Goal: Task Accomplishment & Management: Manage account settings

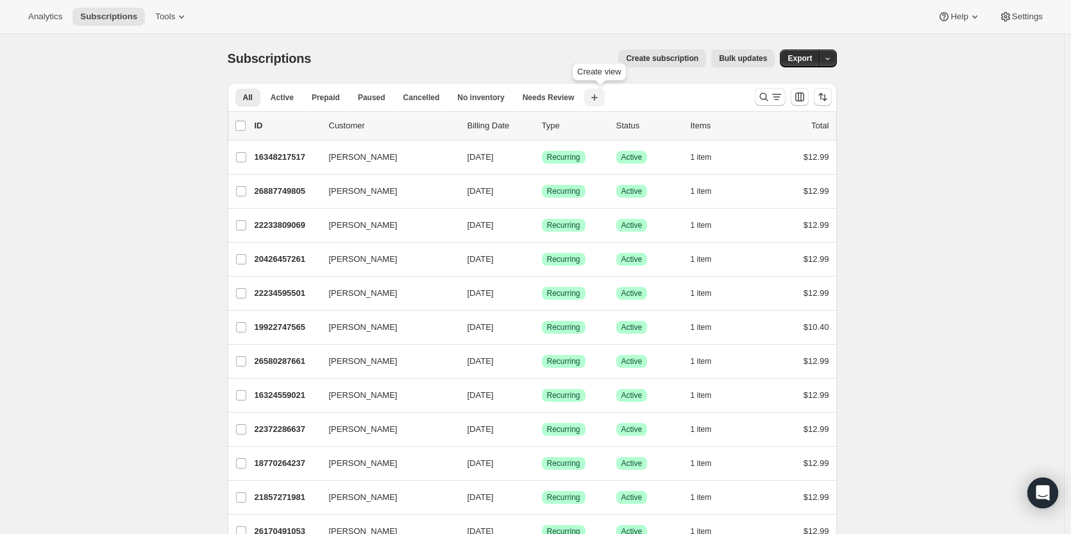
click at [596, 101] on icon "button" at bounding box center [594, 97] width 13 height 13
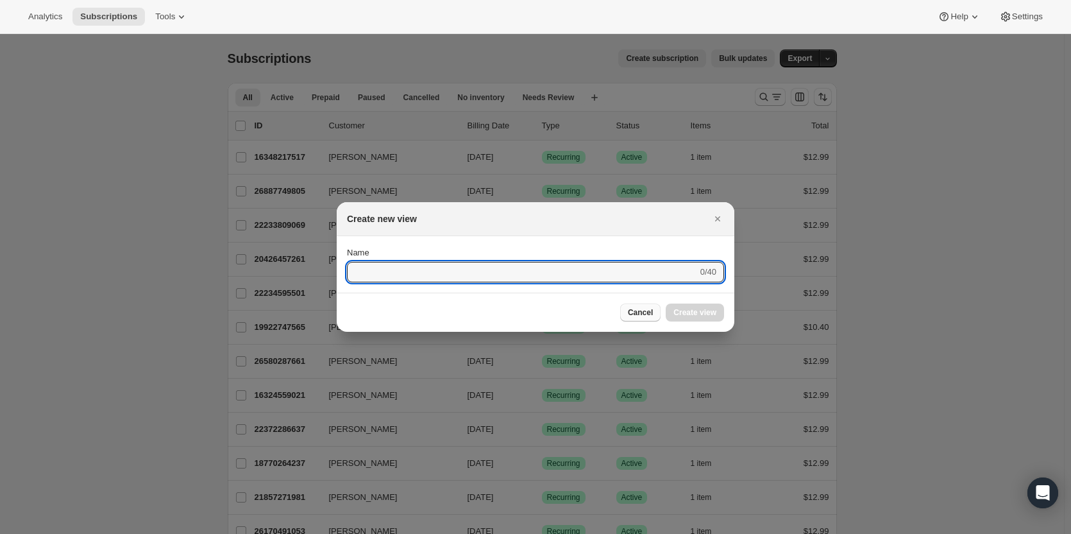
click at [646, 314] on span "Cancel" at bounding box center [640, 312] width 25 height 10
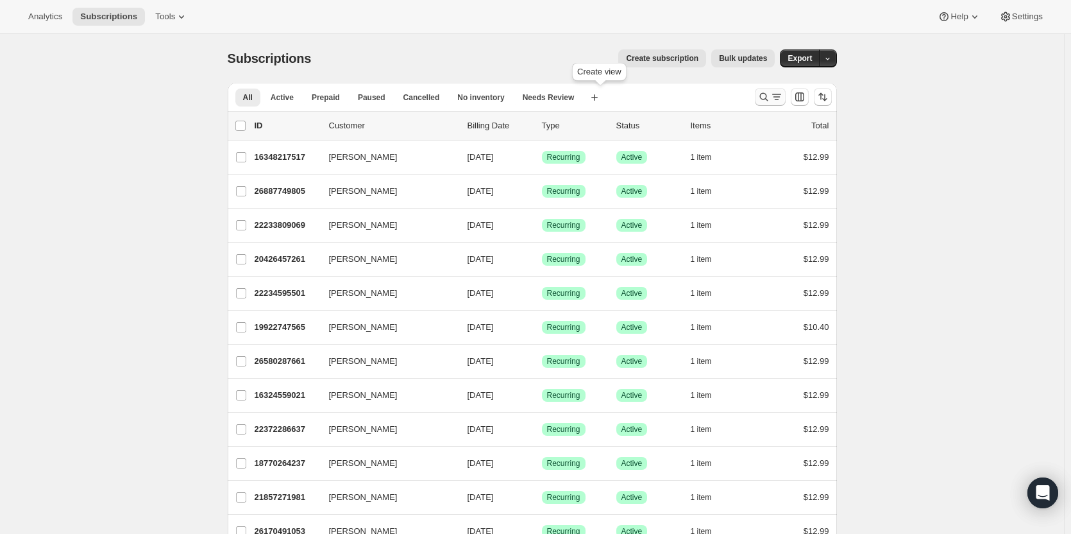
click at [783, 96] on icon "Search and filter results" at bounding box center [776, 96] width 13 height 13
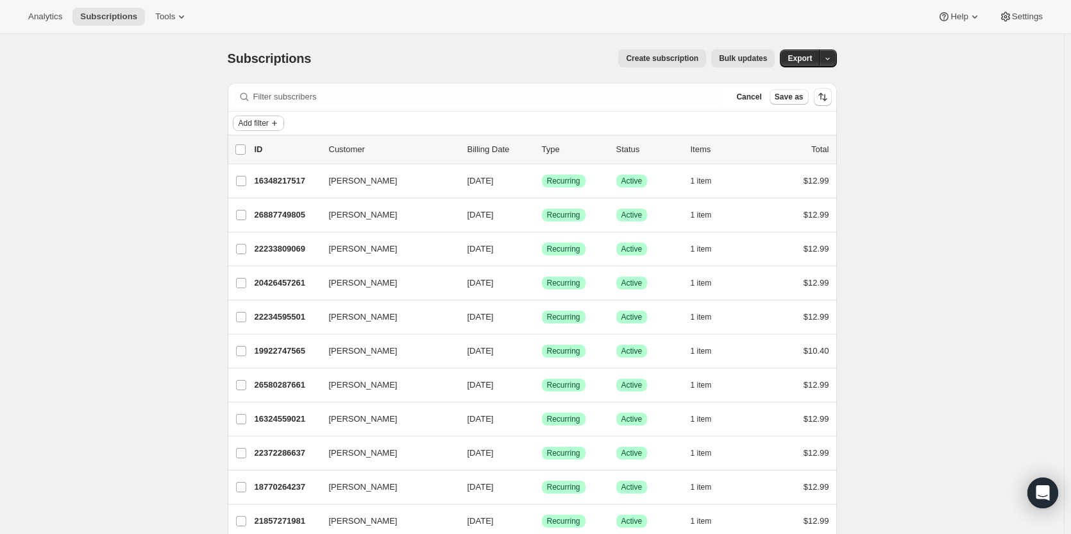
click at [264, 122] on span "Add filter" at bounding box center [254, 123] width 30 height 10
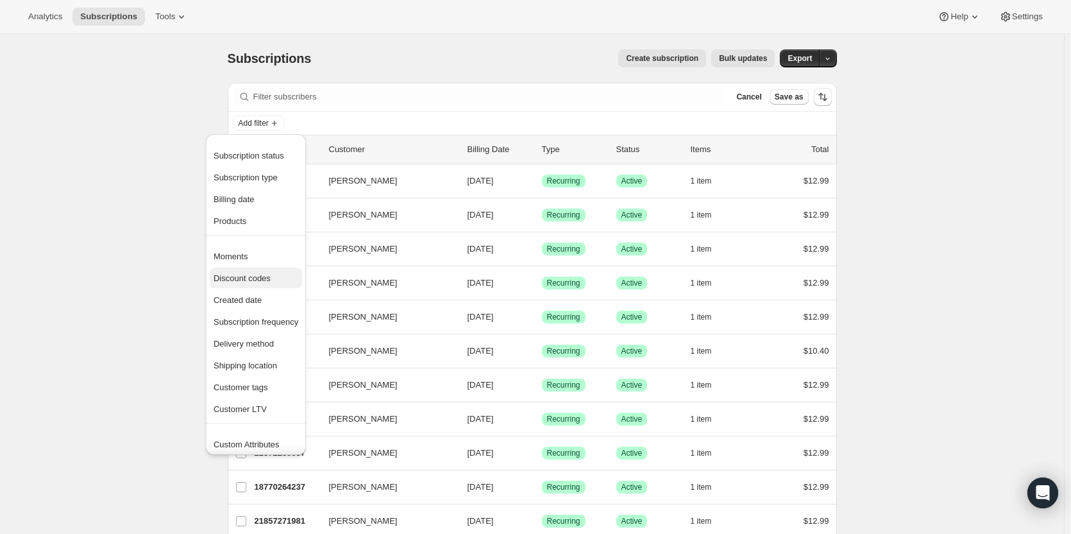
scroll to position [25, 0]
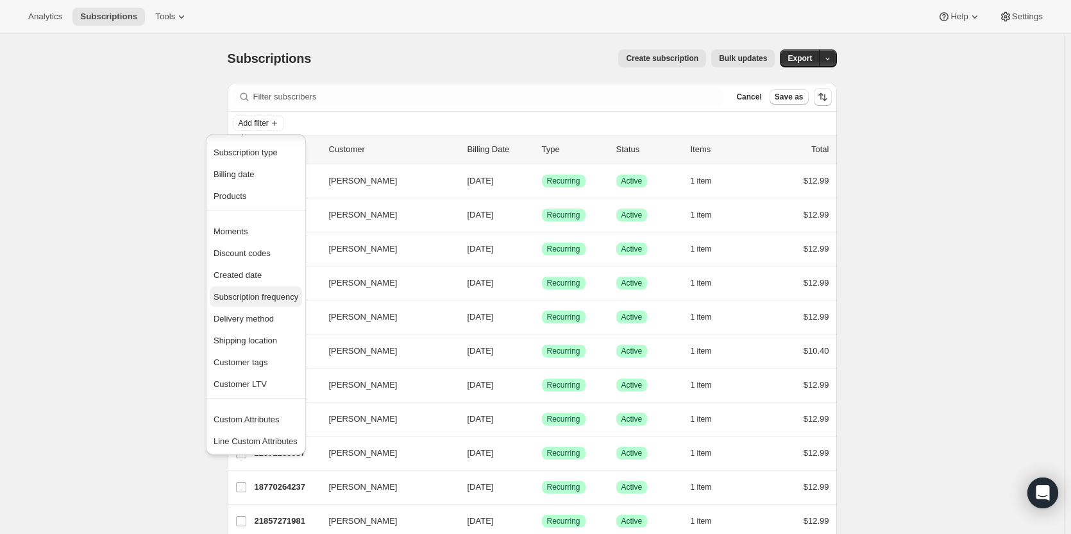
click at [264, 292] on span "Subscription frequency" at bounding box center [256, 297] width 85 height 10
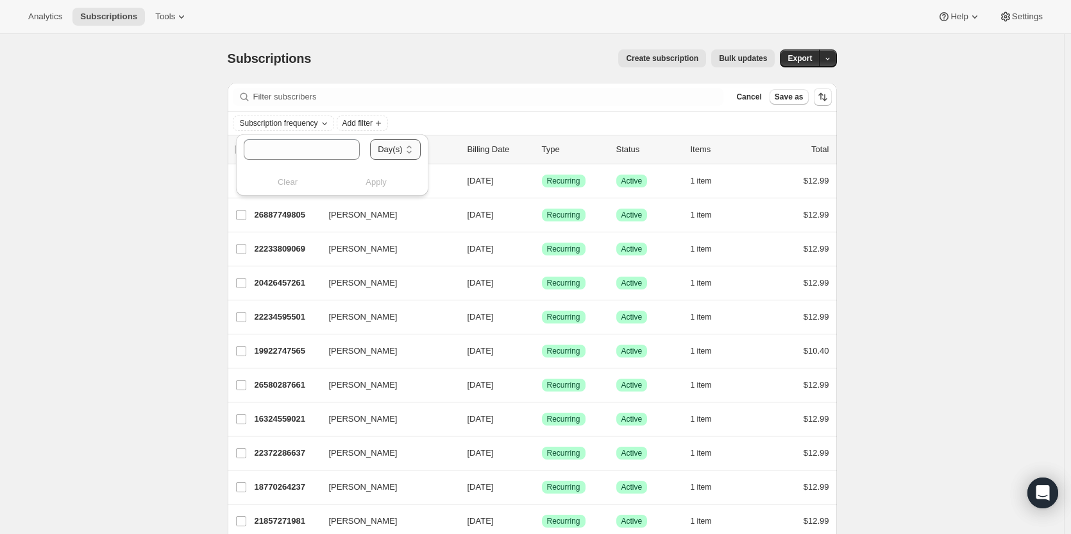
click at [382, 155] on select "Day(s) Week(s) Month(s) Year(s)" at bounding box center [395, 149] width 50 height 21
select select "WEEK"
click at [370, 139] on select "Day(s) Week(s) Month(s) Year(s)" at bounding box center [395, 149] width 50 height 21
click at [324, 150] on input "number" at bounding box center [289, 149] width 91 height 21
type input "2"
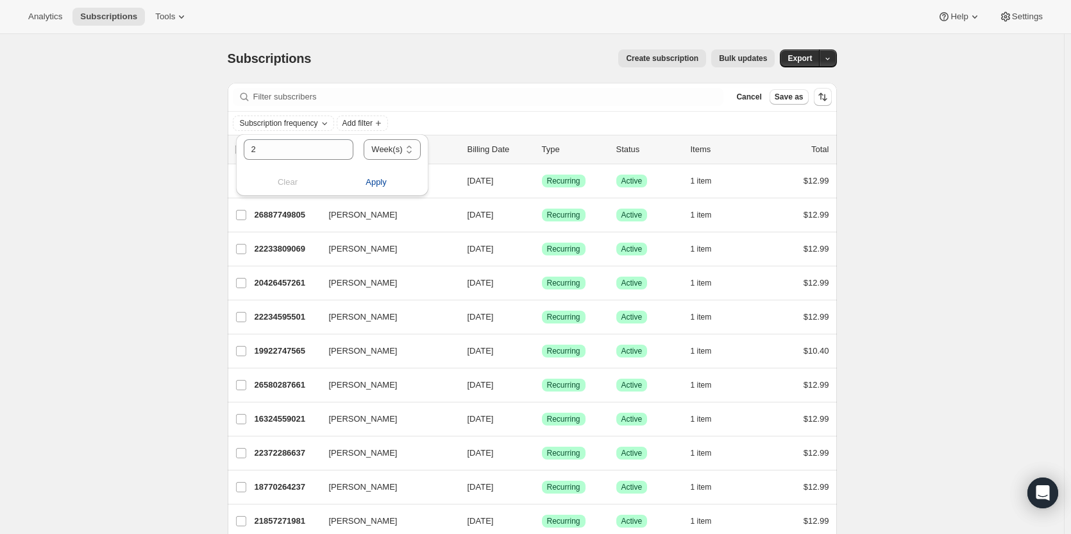
click at [367, 178] on span "Apply" at bounding box center [376, 182] width 21 height 13
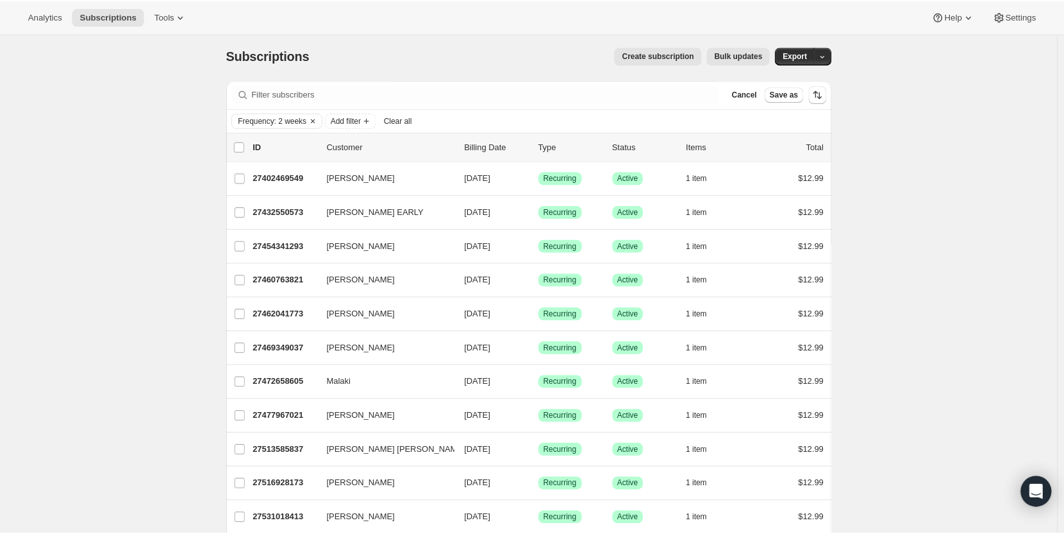
scroll to position [0, 0]
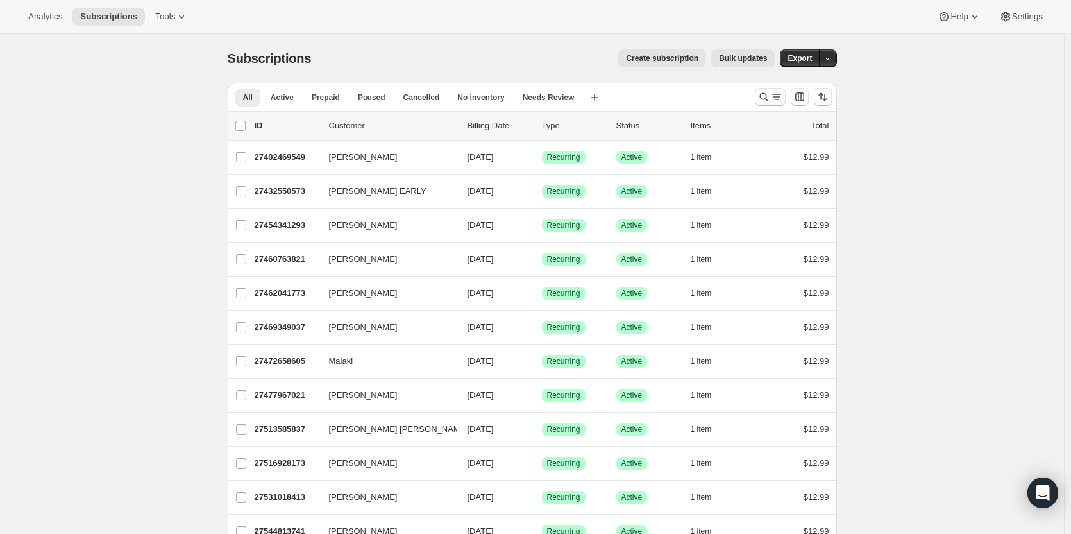
click at [770, 101] on icon "Search and filter results" at bounding box center [763, 96] width 13 height 13
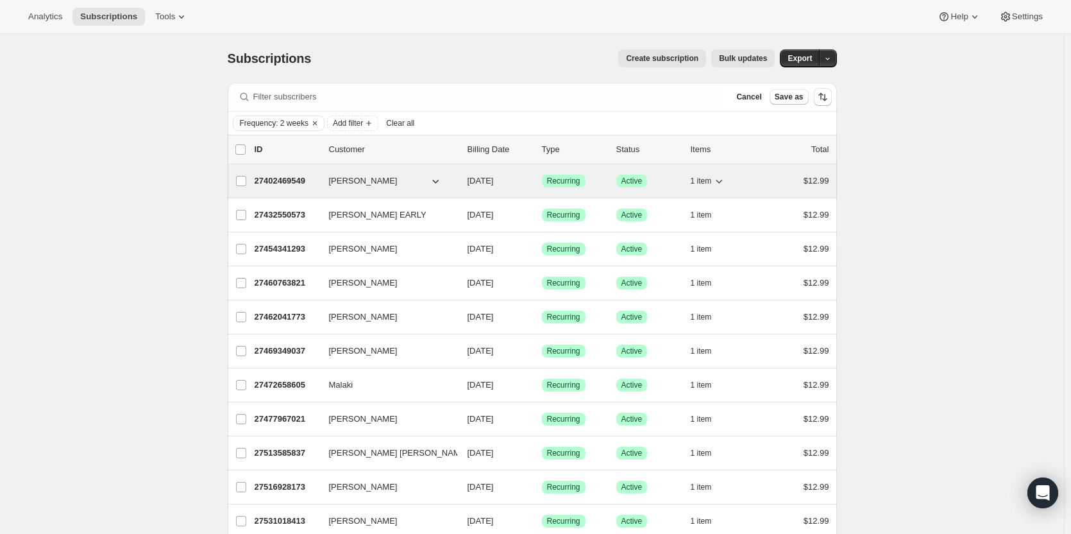
click at [346, 178] on span "[PERSON_NAME]" at bounding box center [363, 180] width 69 height 13
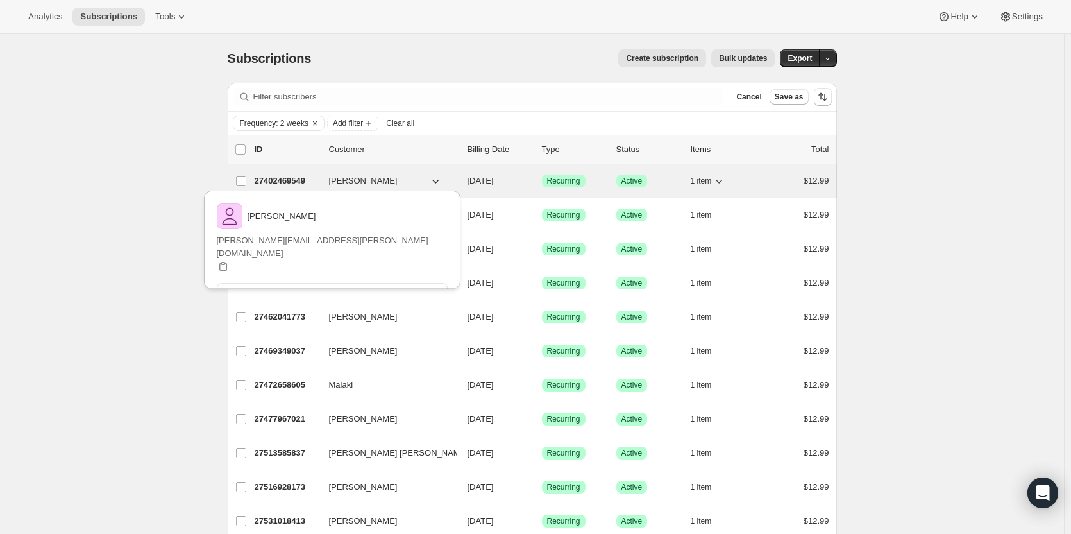
click at [287, 178] on p "27402469549" at bounding box center [287, 180] width 64 height 13
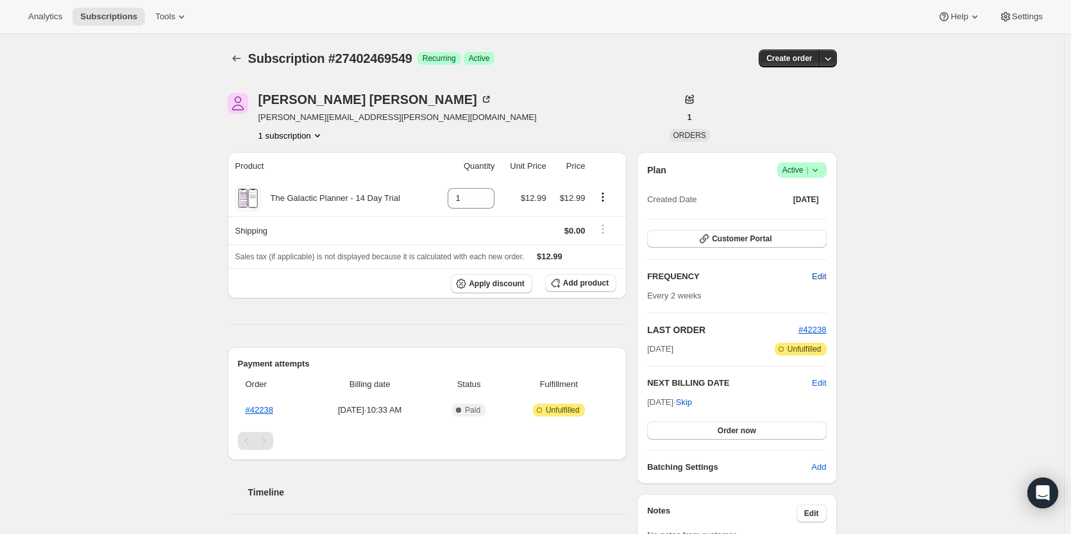
click at [818, 271] on span "Edit" at bounding box center [819, 276] width 14 height 13
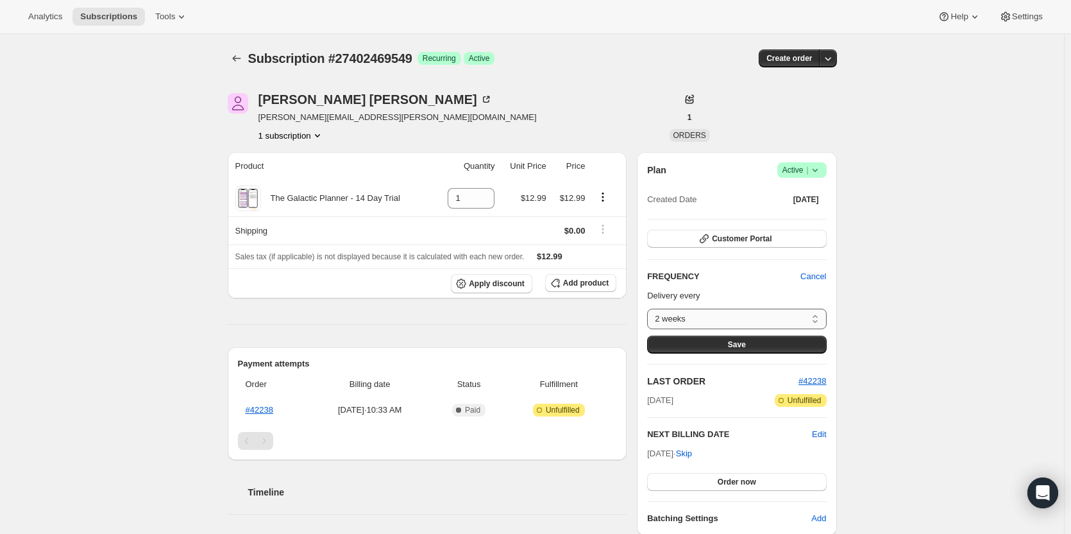
click at [759, 315] on select "2 weeks Custom..." at bounding box center [736, 318] width 179 height 21
select select "custom"
click at [650, 308] on select "2 weeks Custom..." at bounding box center [736, 318] width 179 height 21
select select "MONTH"
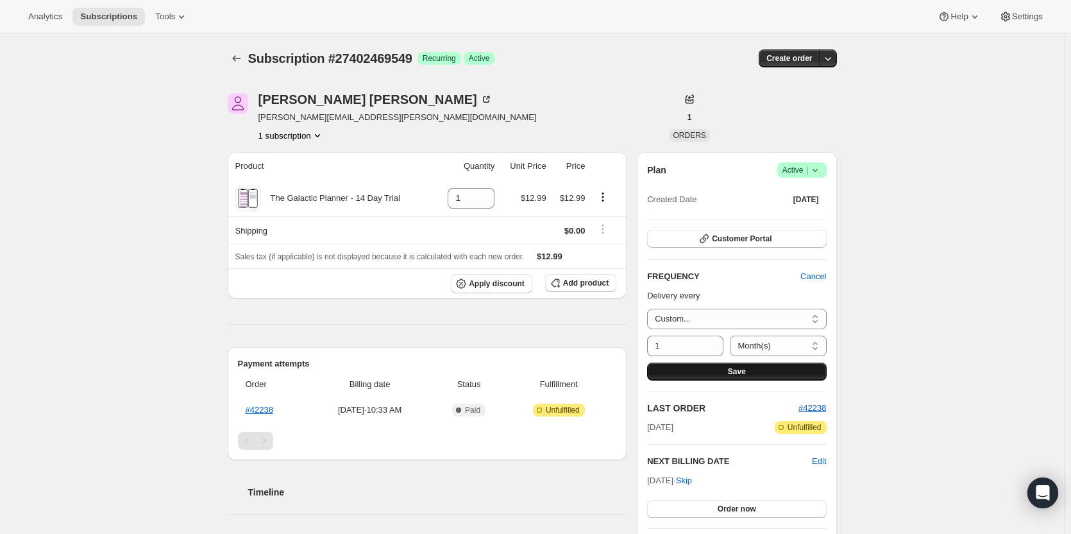
click at [738, 371] on span "Save" at bounding box center [737, 371] width 18 height 10
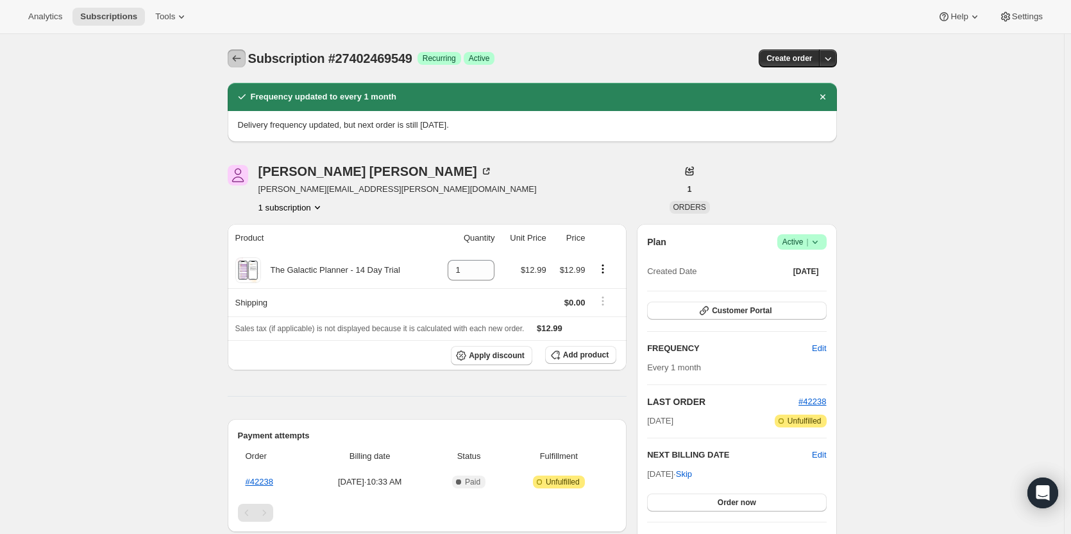
click at [232, 59] on button "Subscriptions" at bounding box center [237, 58] width 18 height 18
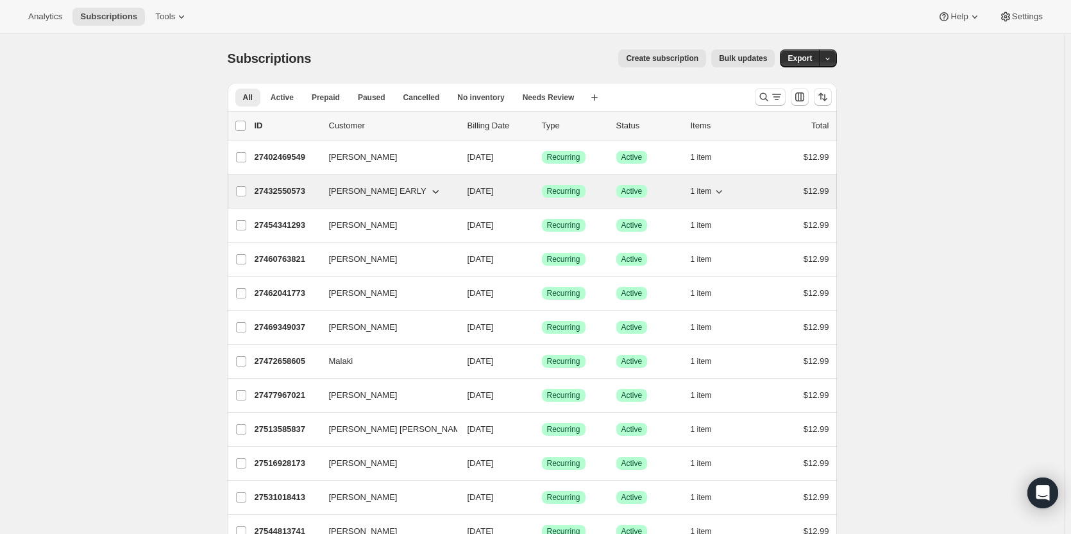
click at [285, 192] on p "27432550573" at bounding box center [287, 191] width 64 height 13
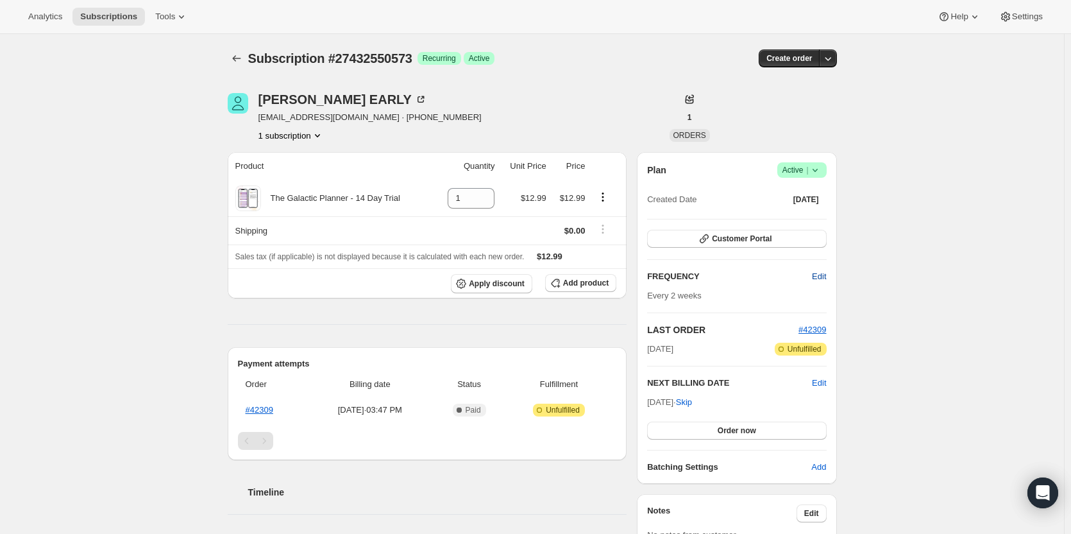
click at [814, 274] on span "Edit" at bounding box center [819, 276] width 14 height 13
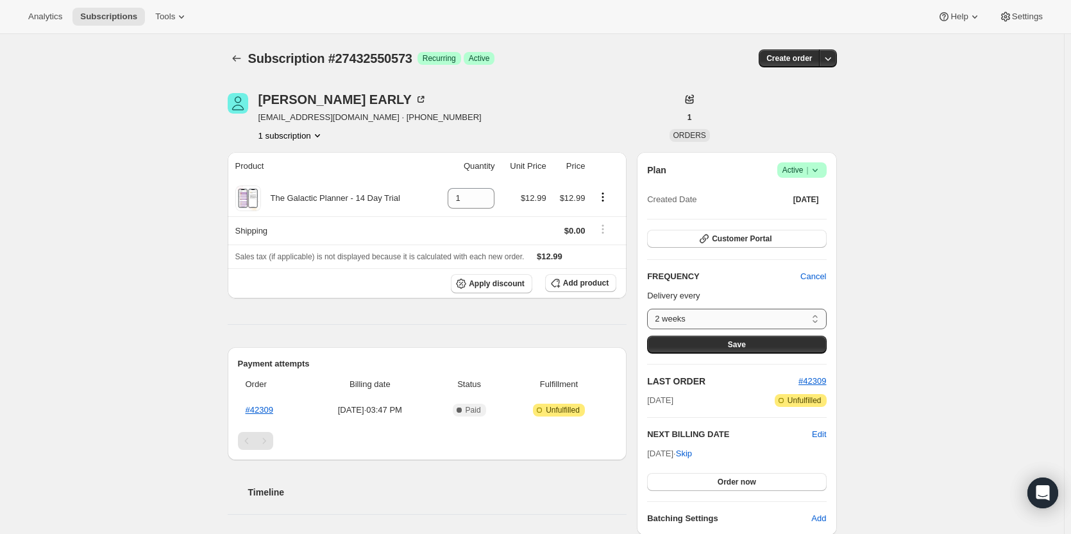
click at [762, 313] on select "2 weeks Custom..." at bounding box center [736, 318] width 179 height 21
select select "custom"
click at [650, 308] on select "2 weeks Custom..." at bounding box center [736, 318] width 179 height 21
select select "MONTH"
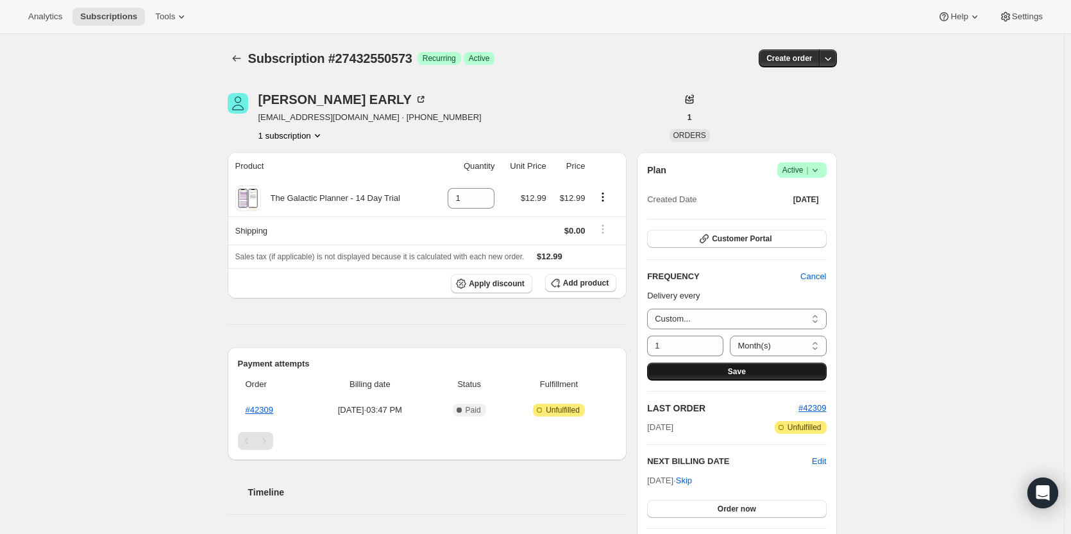
click at [720, 371] on button "Save" at bounding box center [736, 371] width 179 height 18
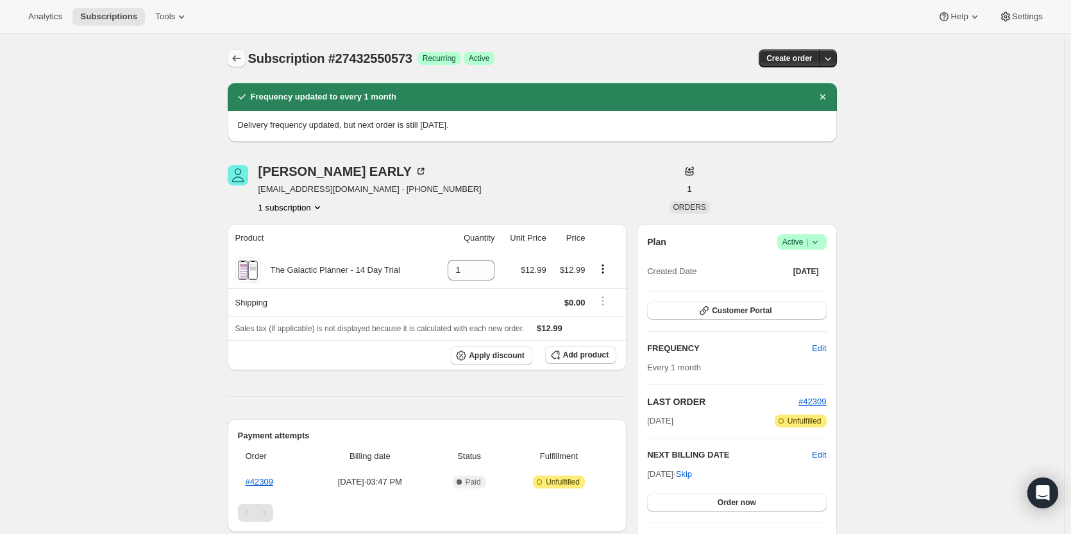
click at [232, 56] on button "Subscriptions" at bounding box center [237, 58] width 18 height 18
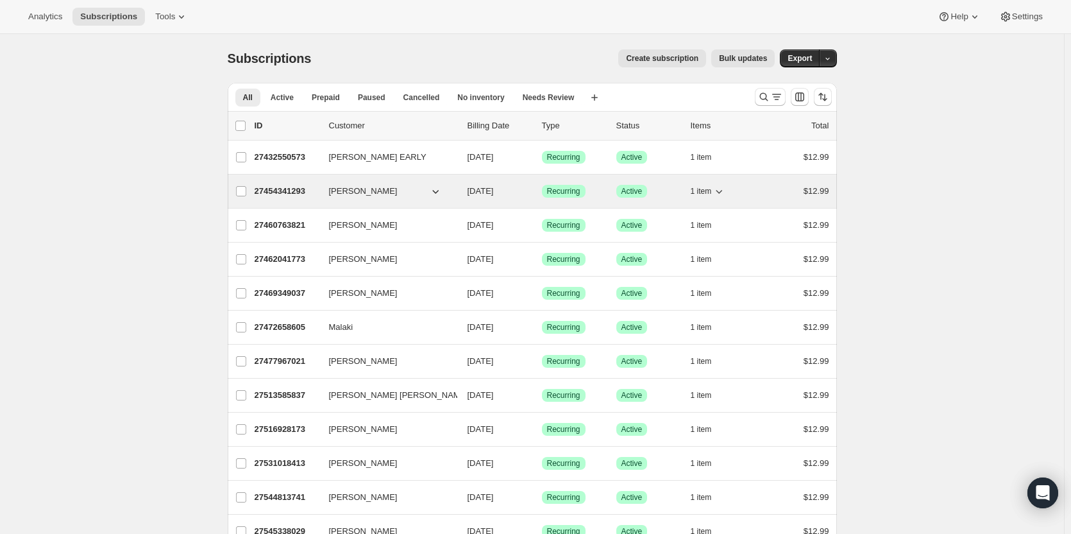
click at [285, 189] on p "27454341293" at bounding box center [287, 191] width 64 height 13
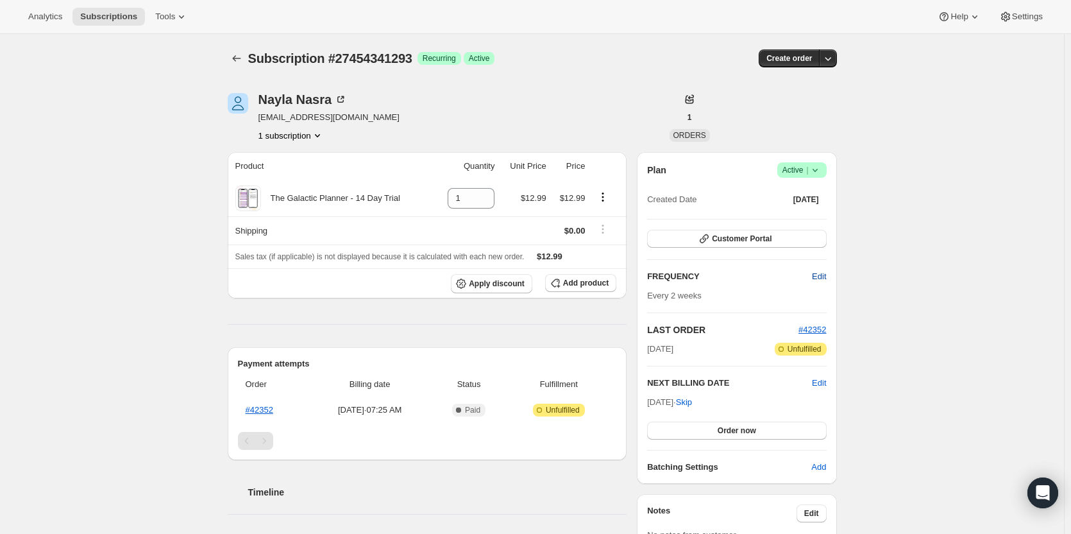
click at [819, 278] on span "Edit" at bounding box center [819, 276] width 14 height 13
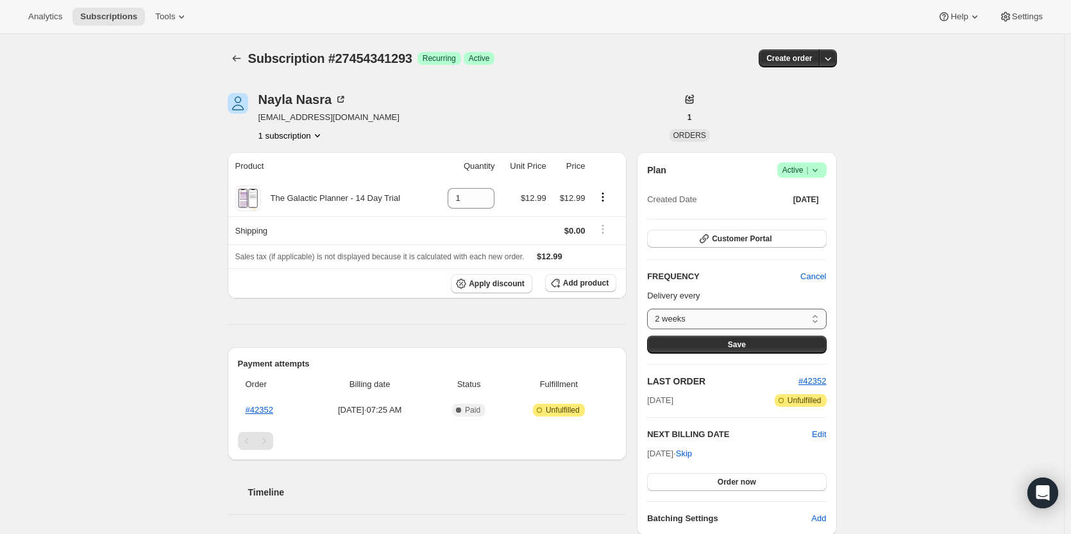
click at [761, 324] on select "2 weeks Custom..." at bounding box center [736, 318] width 179 height 21
select select "custom"
click at [650, 308] on select "2 weeks Custom..." at bounding box center [736, 318] width 179 height 21
select select "MONTH"
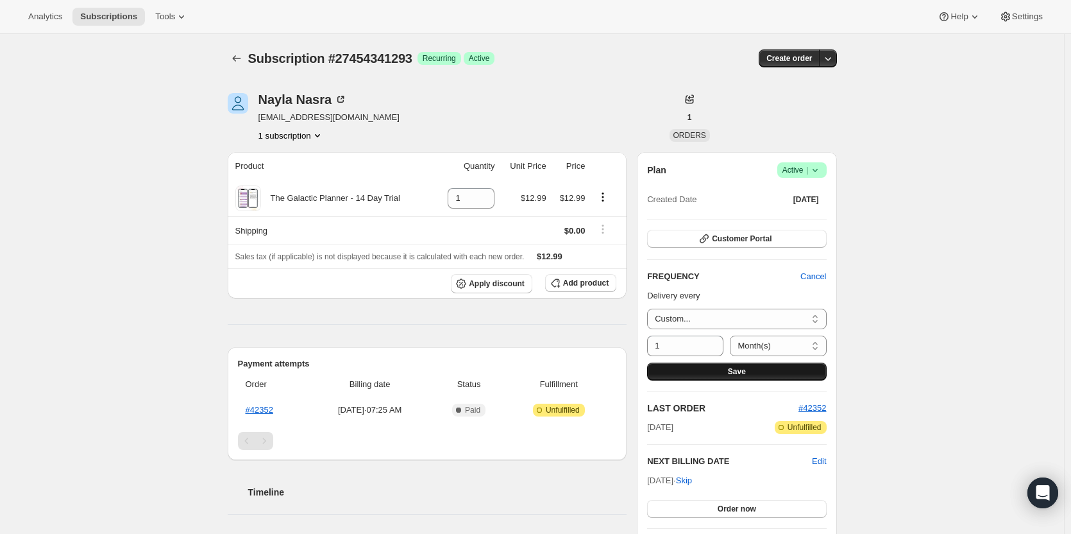
click at [725, 364] on button "Save" at bounding box center [736, 371] width 179 height 18
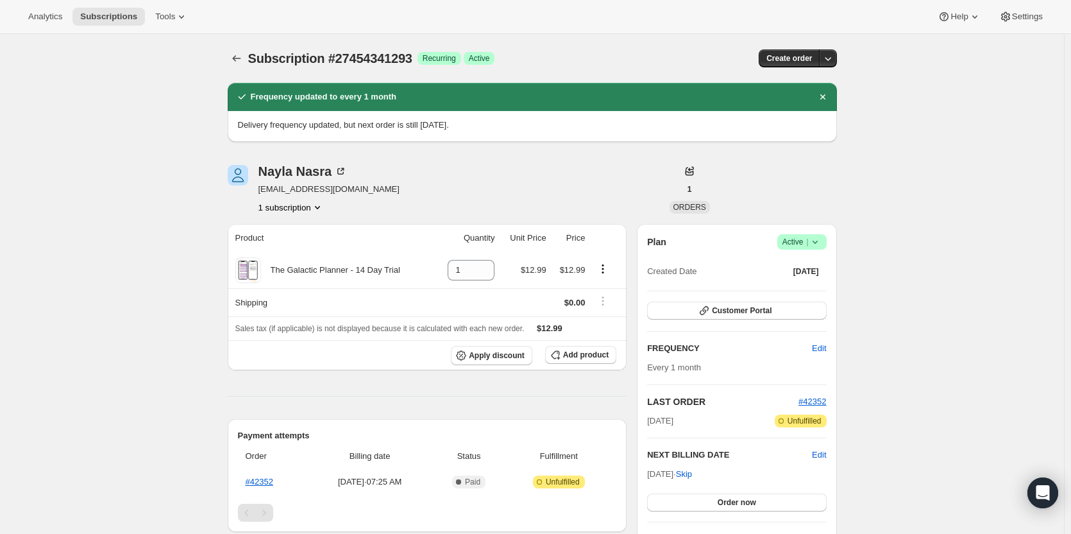
click at [238, 55] on icon "Subscriptions" at bounding box center [236, 58] width 13 height 13
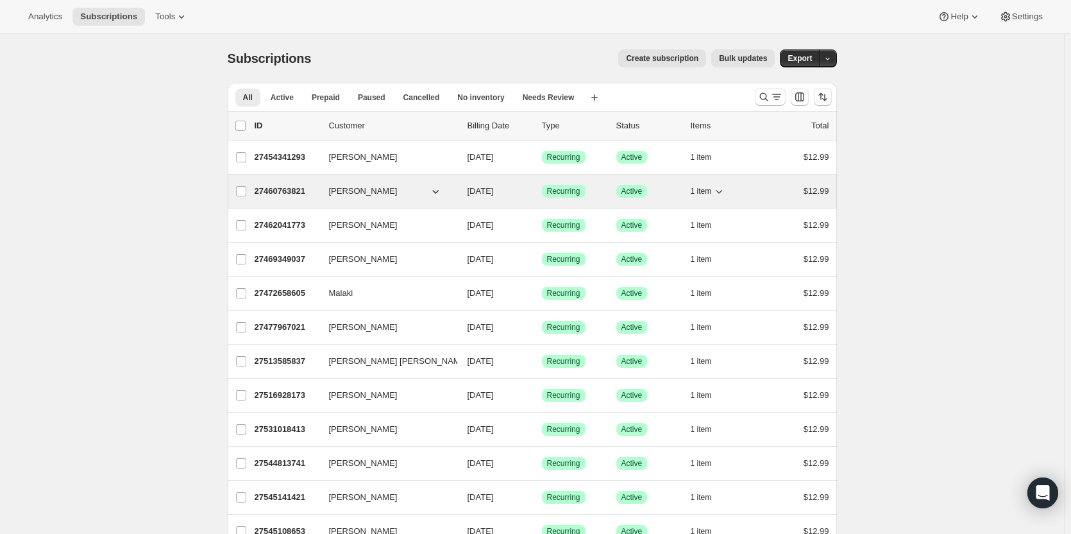
click at [298, 189] on p "27460763821" at bounding box center [287, 191] width 64 height 13
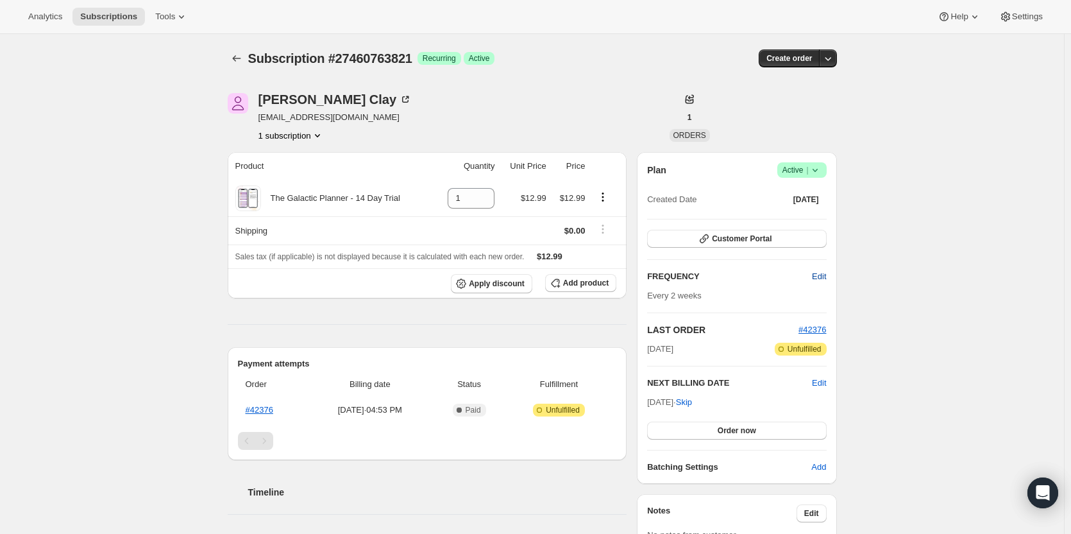
click at [814, 281] on span "Edit" at bounding box center [819, 276] width 14 height 13
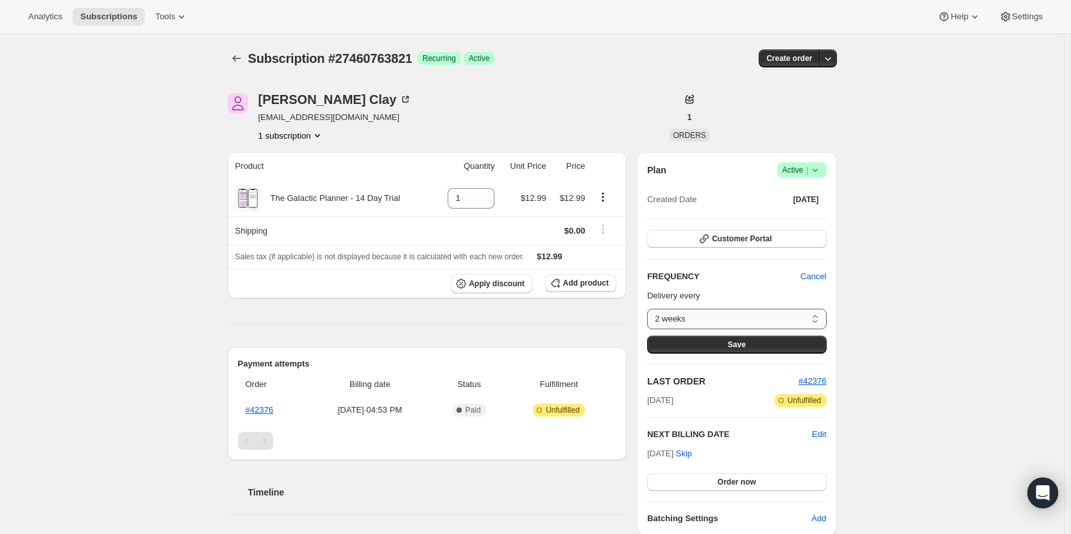
click at [759, 316] on select "2 weeks Custom..." at bounding box center [736, 318] width 179 height 21
select select "custom"
click at [650, 308] on select "2 weeks Custom..." at bounding box center [736, 318] width 179 height 21
select select "MONTH"
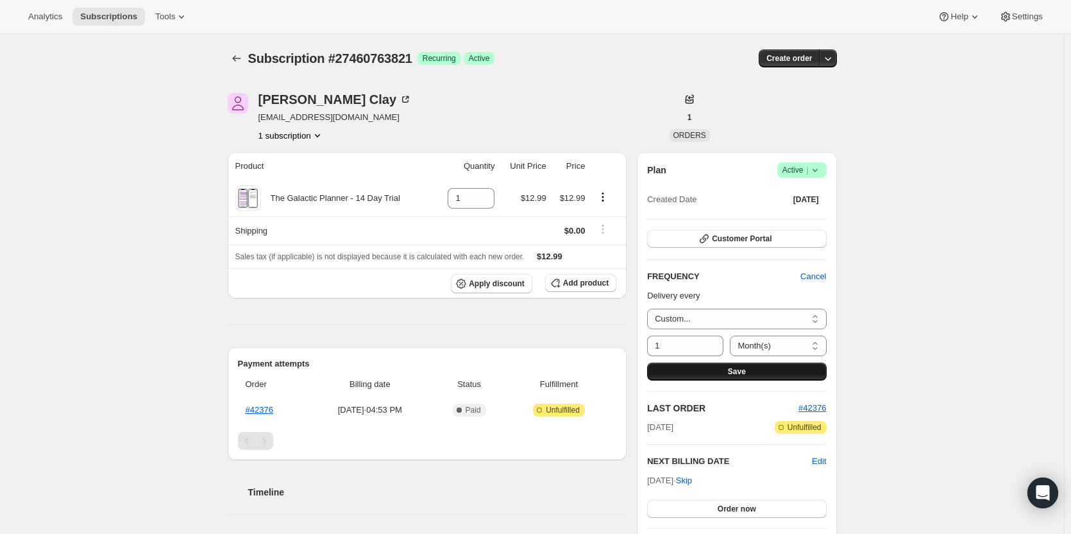
click at [723, 371] on button "Save" at bounding box center [736, 371] width 179 height 18
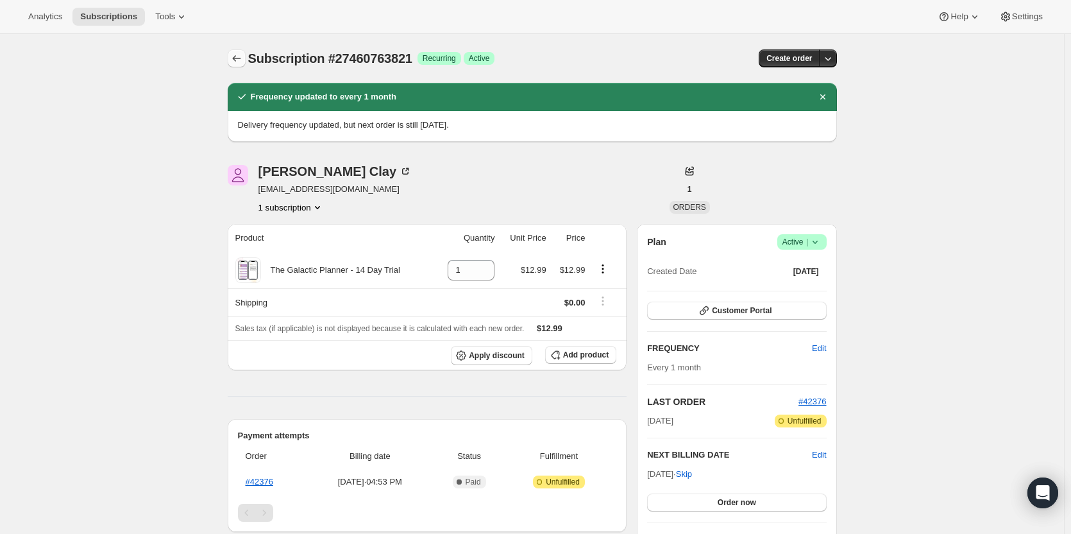
click at [242, 56] on icon "Subscriptions" at bounding box center [236, 58] width 13 height 13
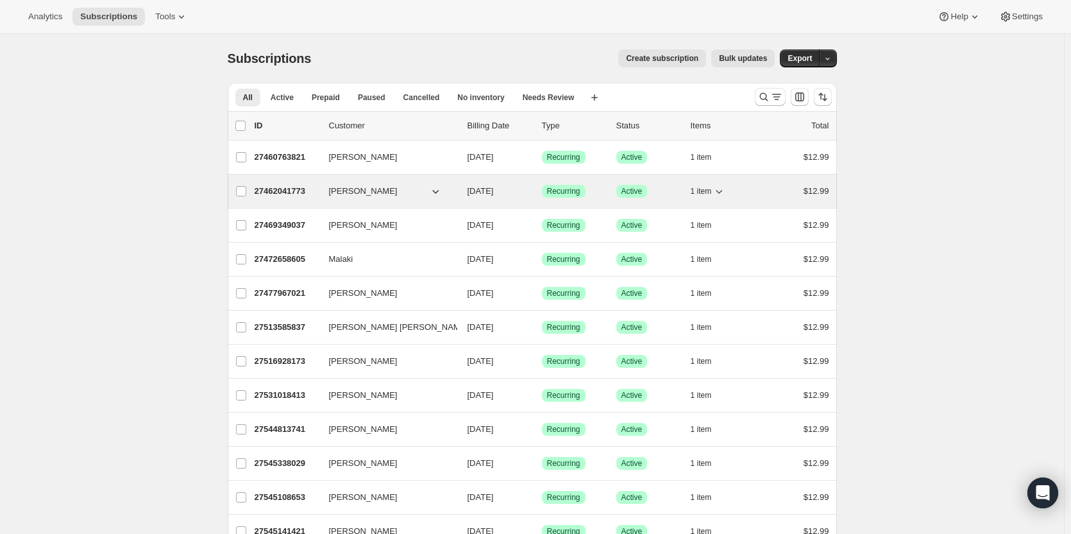
click at [295, 190] on p "27462041773" at bounding box center [287, 191] width 64 height 13
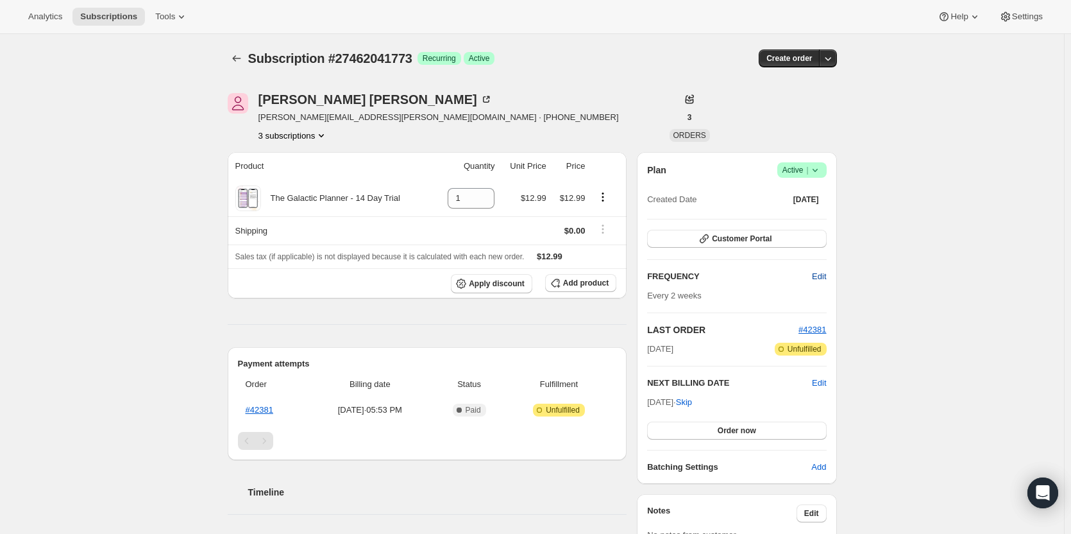
click at [818, 283] on button "Edit" at bounding box center [818, 276] width 29 height 21
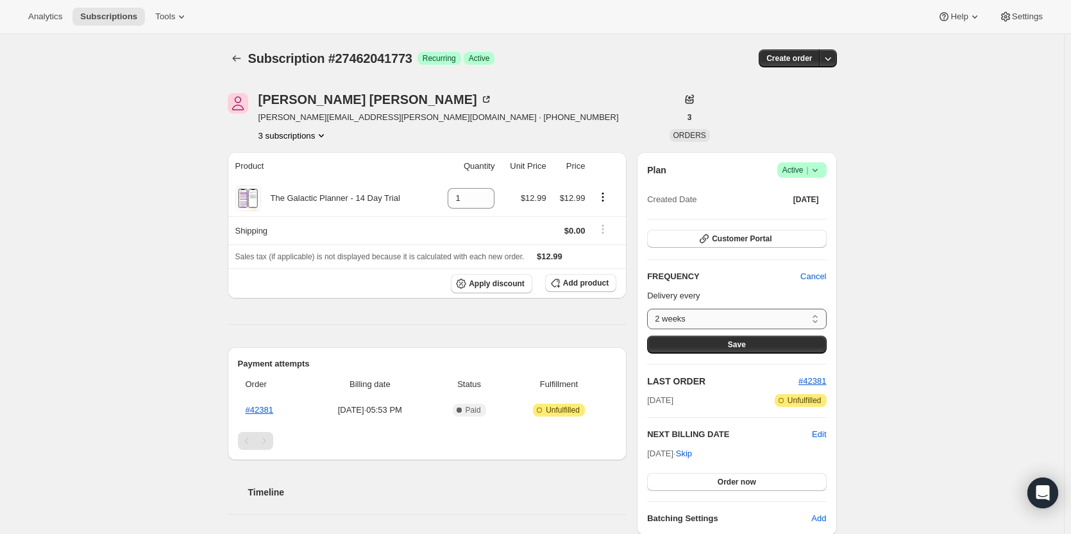
click at [798, 318] on select "2 weeks Custom..." at bounding box center [736, 318] width 179 height 21
select select "custom"
click at [650, 308] on select "2 weeks Custom..." at bounding box center [736, 318] width 179 height 21
select select "MONTH"
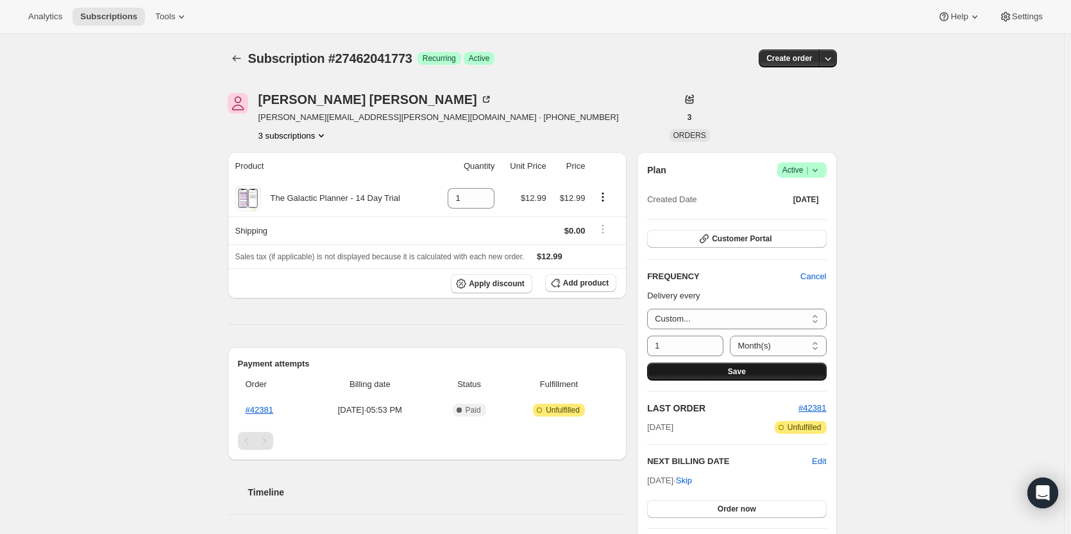
click at [723, 369] on button "Save" at bounding box center [736, 371] width 179 height 18
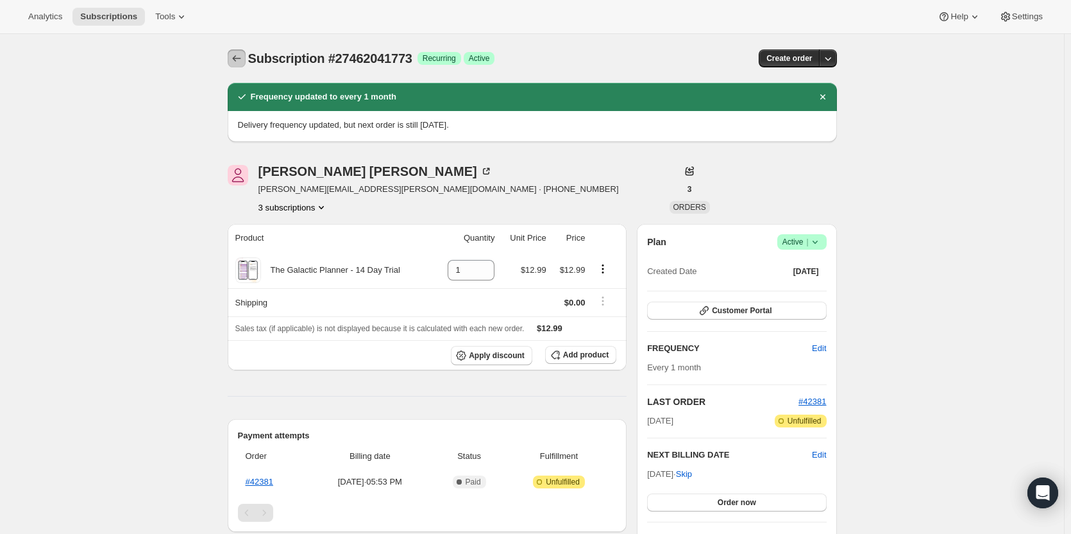
click at [243, 55] on icon "Subscriptions" at bounding box center [236, 58] width 13 height 13
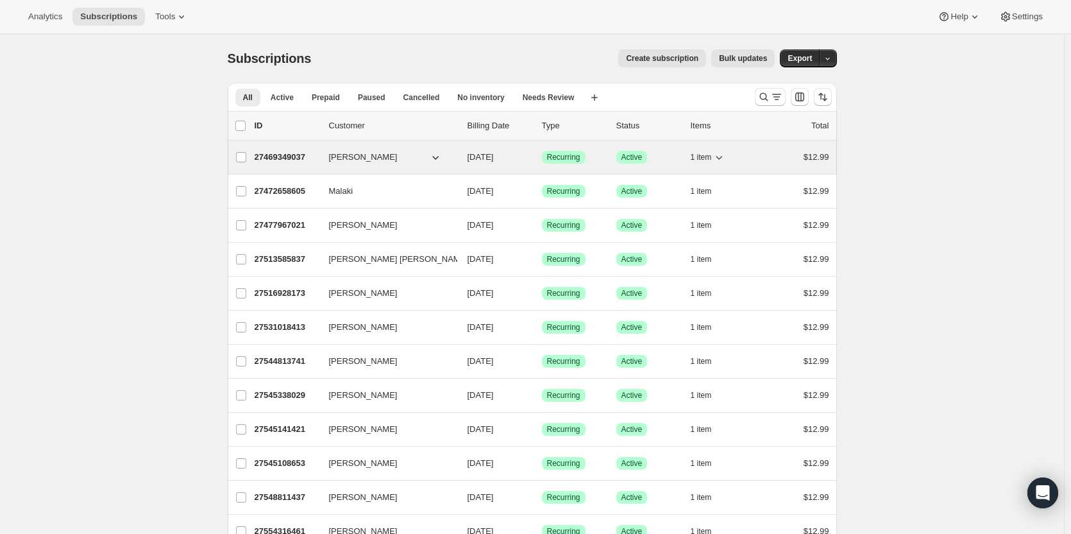
click at [307, 158] on p "27469349037" at bounding box center [287, 157] width 64 height 13
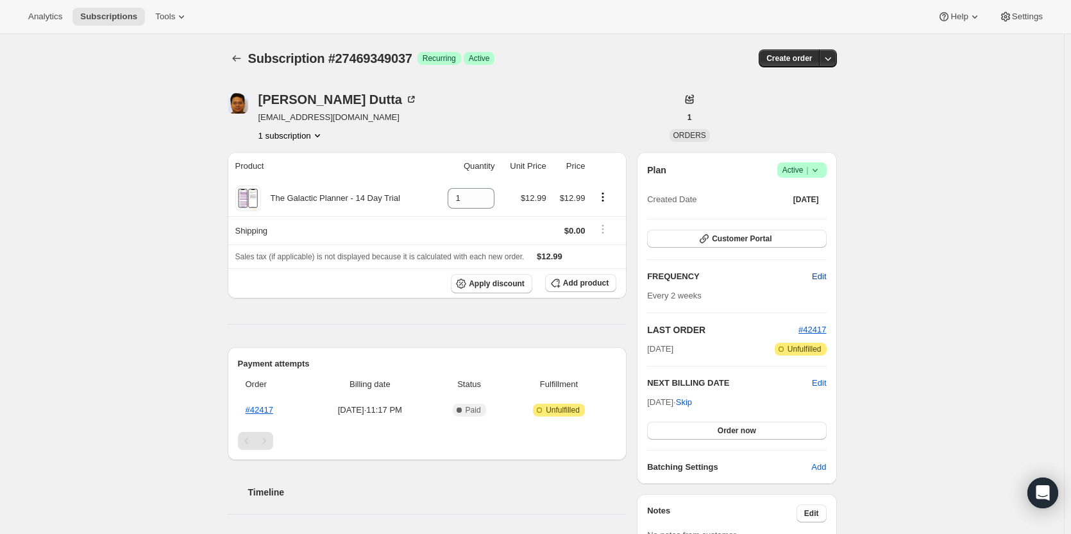
click at [818, 282] on button "Edit" at bounding box center [818, 276] width 29 height 21
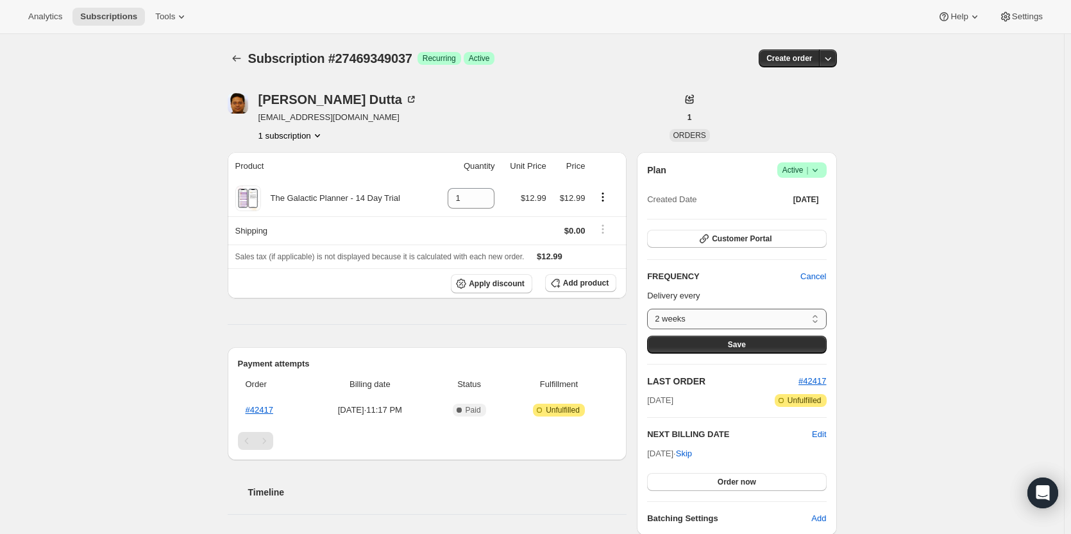
click at [775, 314] on select "2 weeks Custom..." at bounding box center [736, 318] width 179 height 21
select select "custom"
click at [650, 308] on select "2 weeks Custom..." at bounding box center [736, 318] width 179 height 21
select select "MONTH"
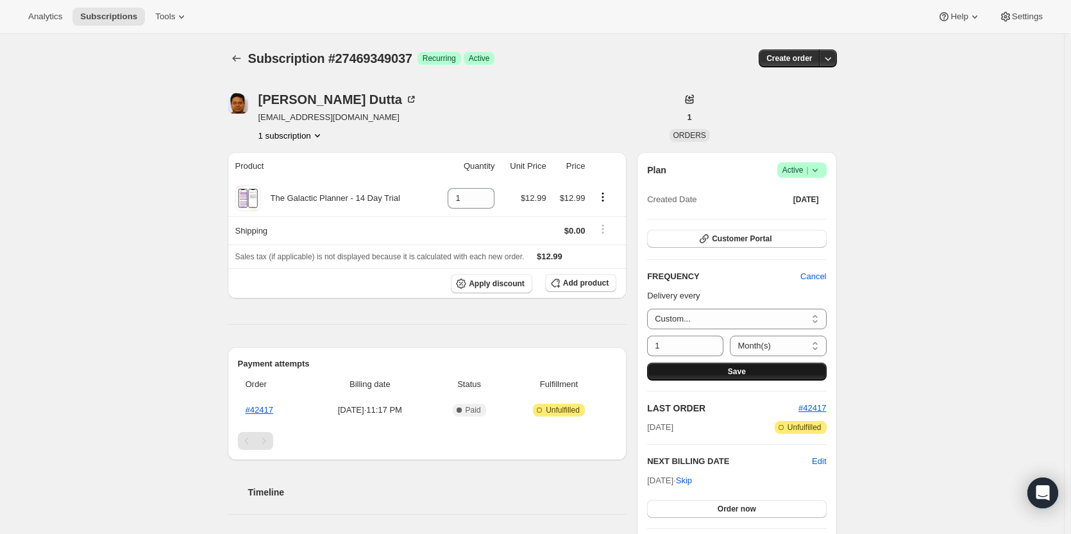
click at [730, 367] on span "Save" at bounding box center [737, 371] width 18 height 10
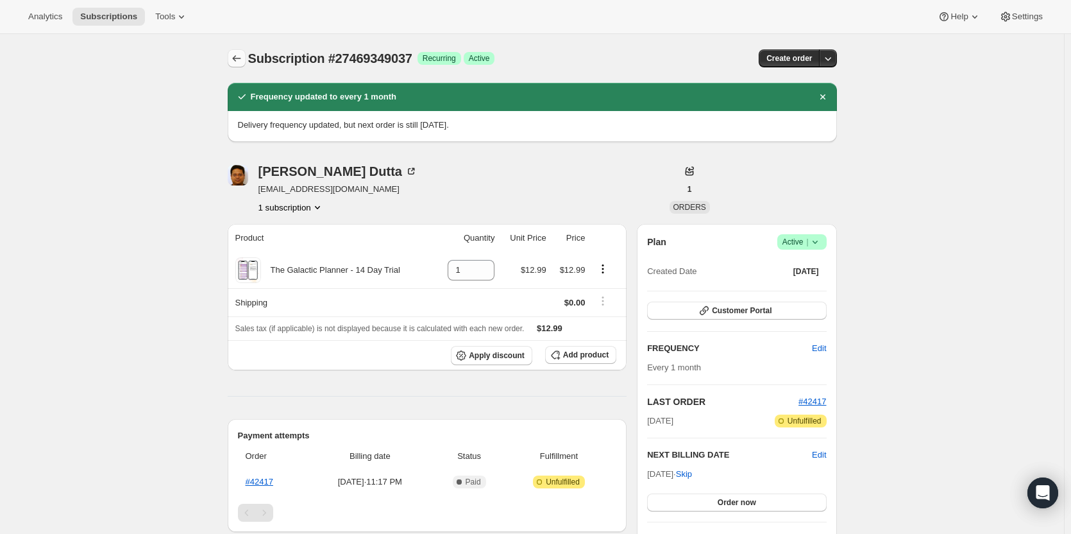
click at [231, 53] on button "Subscriptions" at bounding box center [237, 58] width 18 height 18
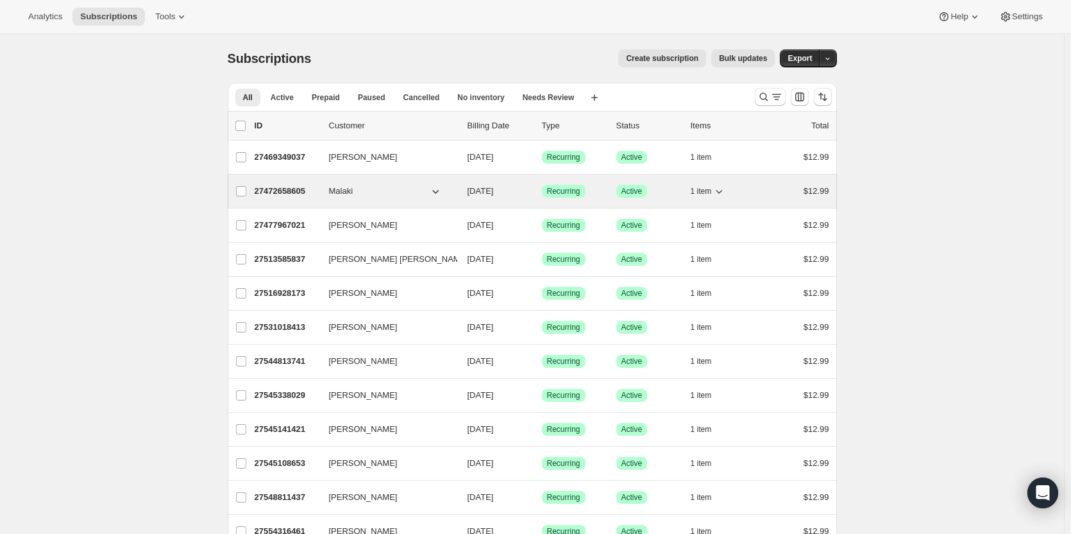
click at [272, 190] on p "27472658605" at bounding box center [287, 191] width 64 height 13
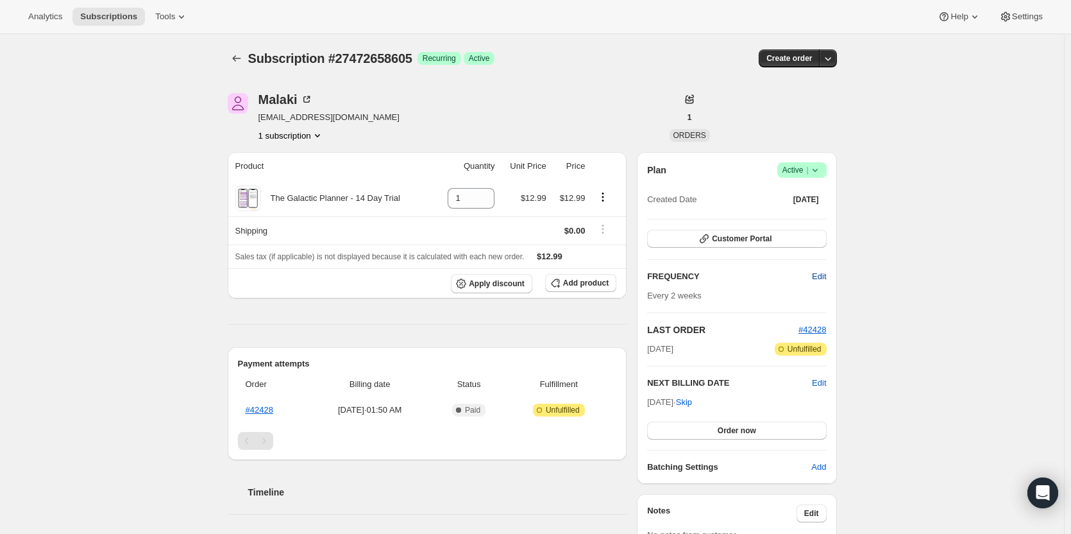
click at [825, 280] on span "Edit" at bounding box center [819, 276] width 14 height 13
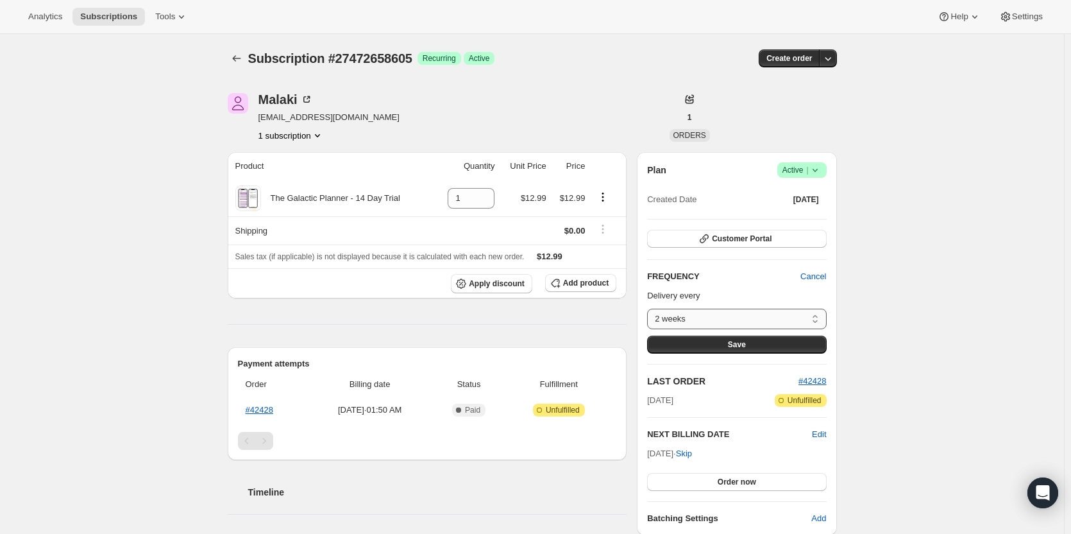
click at [792, 323] on select "2 weeks Custom..." at bounding box center [736, 318] width 179 height 21
select select "custom"
click at [650, 308] on select "2 weeks Custom..." at bounding box center [736, 318] width 179 height 21
select select "MONTH"
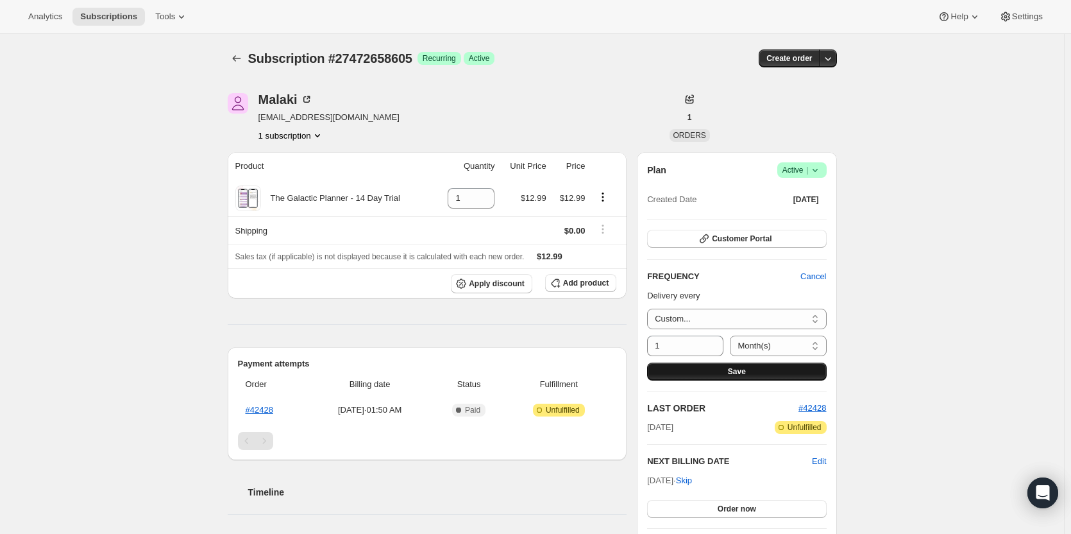
click at [735, 368] on span "Save" at bounding box center [737, 371] width 18 height 10
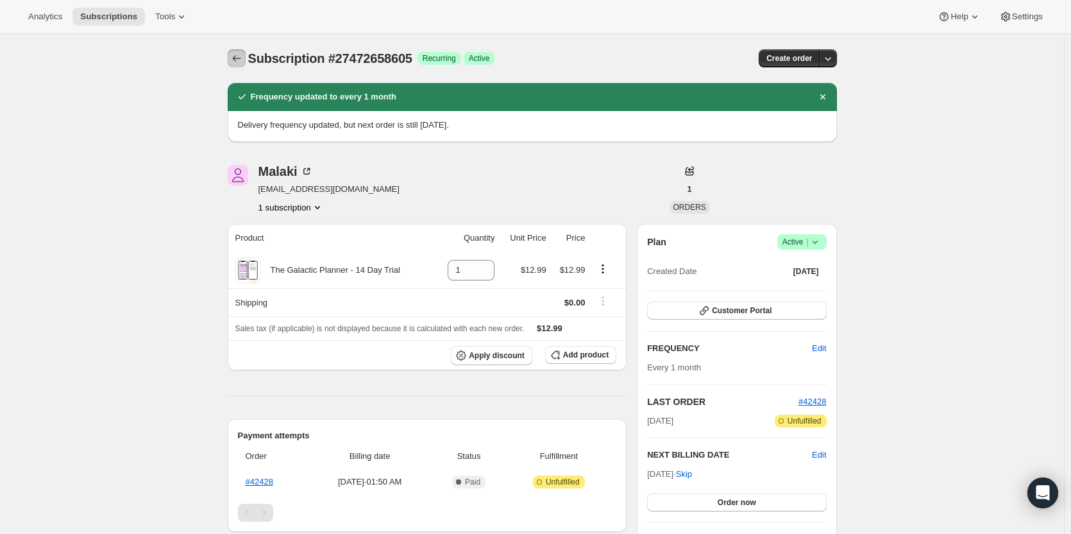
click at [242, 56] on icon "Subscriptions" at bounding box center [236, 58] width 13 height 13
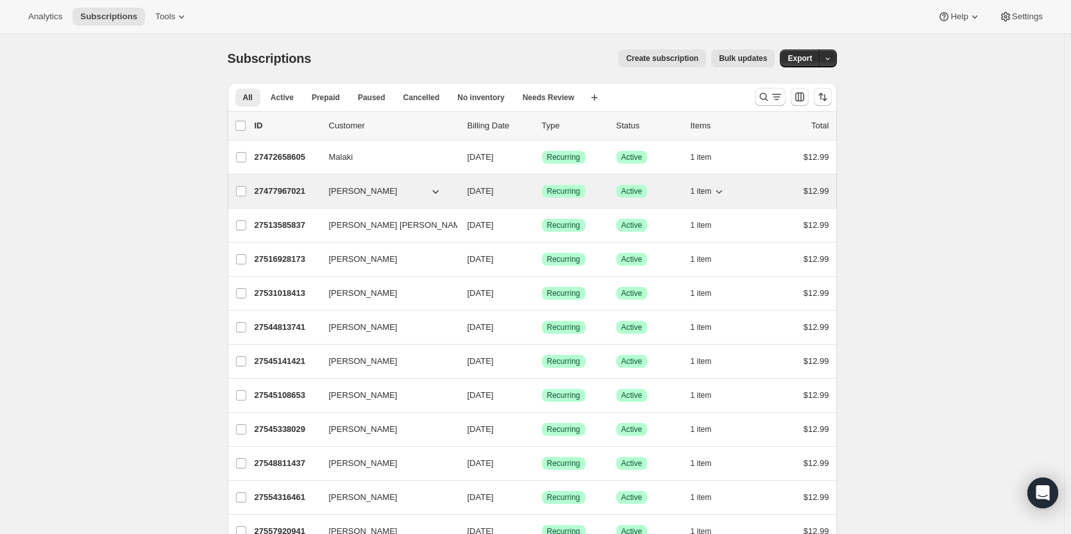
click at [276, 192] on p "27477967021" at bounding box center [287, 191] width 64 height 13
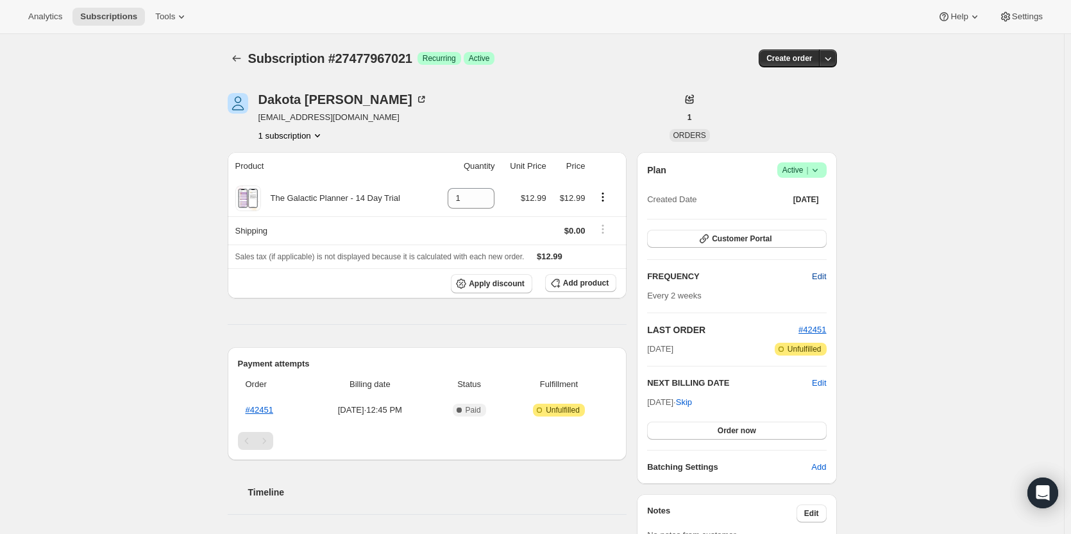
click at [826, 280] on span "Edit" at bounding box center [819, 276] width 14 height 13
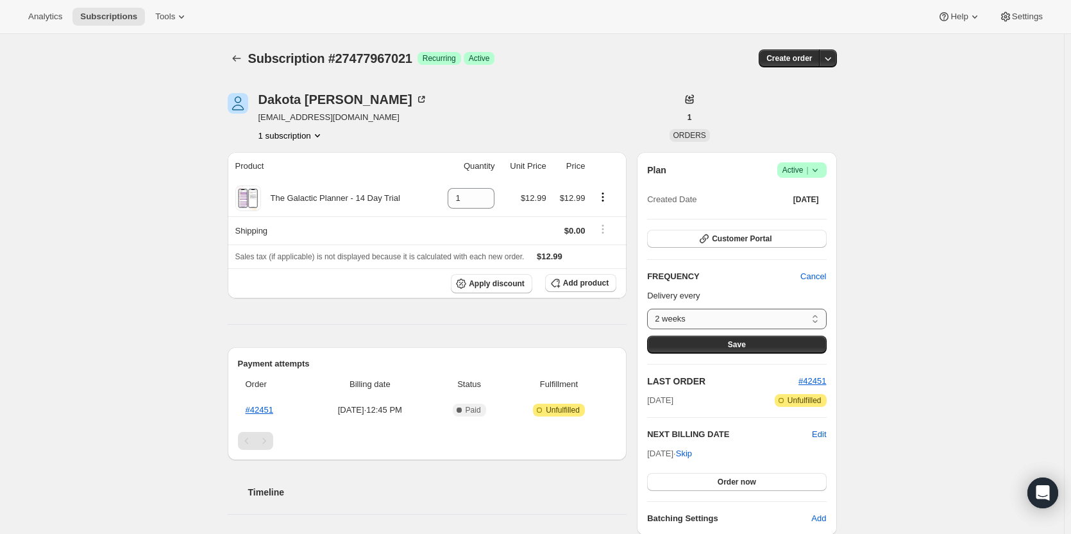
click at [800, 315] on select "2 weeks Custom..." at bounding box center [736, 318] width 179 height 21
select select "custom"
click at [650, 308] on select "2 weeks Custom..." at bounding box center [736, 318] width 179 height 21
select select "MONTH"
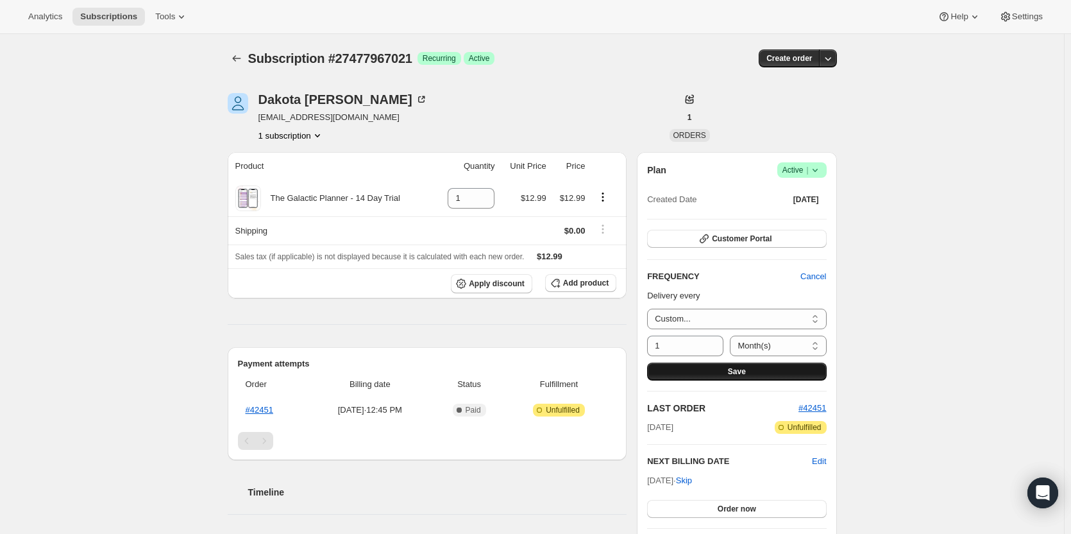
click at [759, 372] on button "Save" at bounding box center [736, 371] width 179 height 18
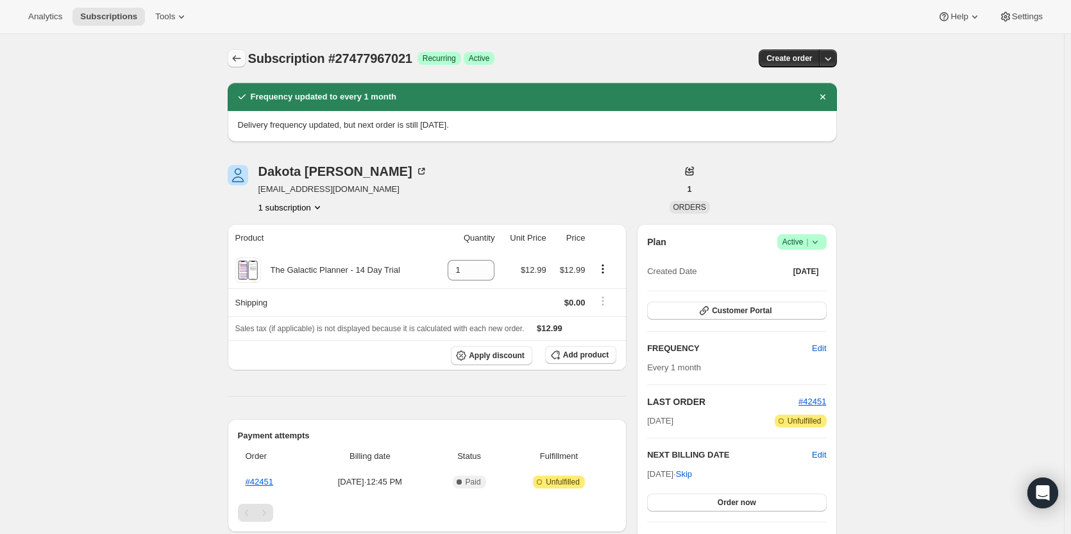
click at [233, 60] on icon "Subscriptions" at bounding box center [236, 58] width 13 height 13
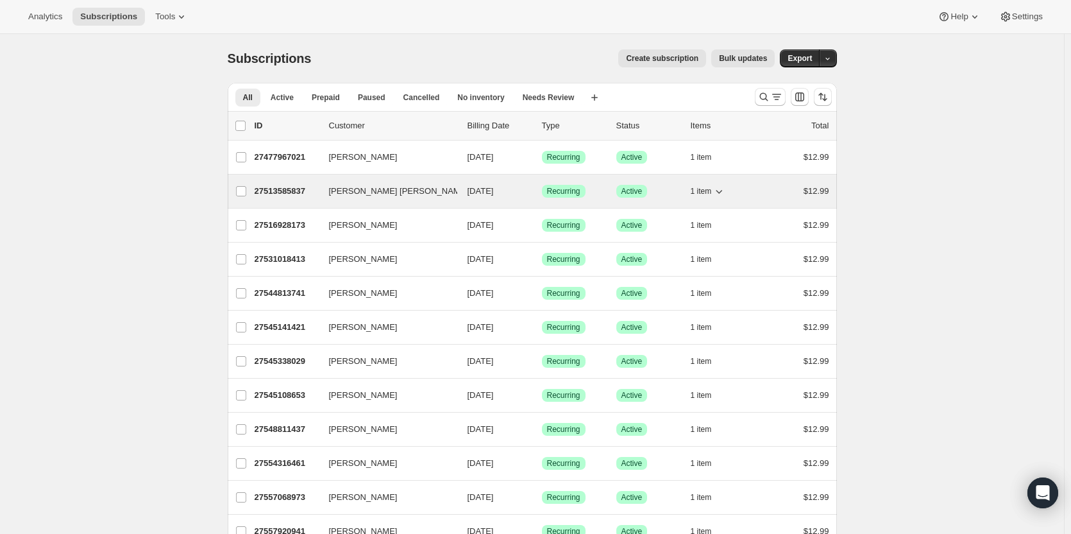
click at [271, 190] on p "27513585837" at bounding box center [287, 191] width 64 height 13
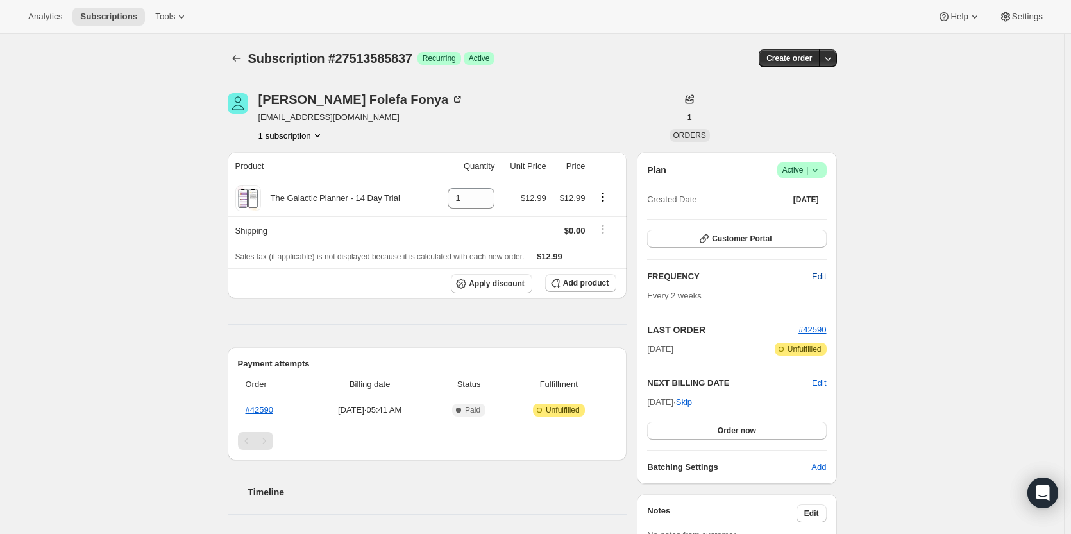
click at [822, 274] on span "Edit" at bounding box center [819, 276] width 14 height 13
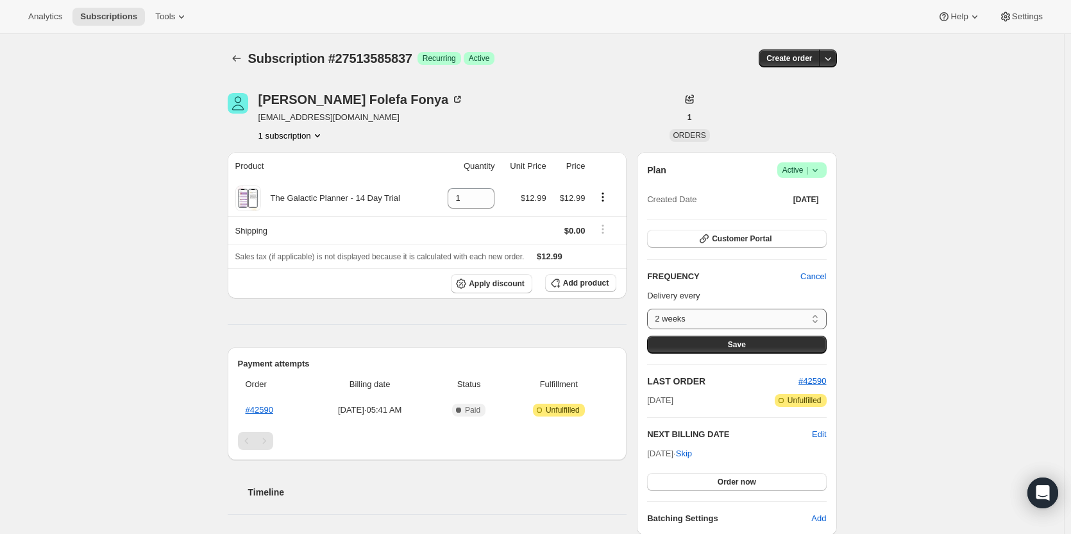
click at [797, 321] on select "2 weeks Custom..." at bounding box center [736, 318] width 179 height 21
select select "custom"
click at [650, 308] on select "2 weeks Custom..." at bounding box center [736, 318] width 179 height 21
select select "MONTH"
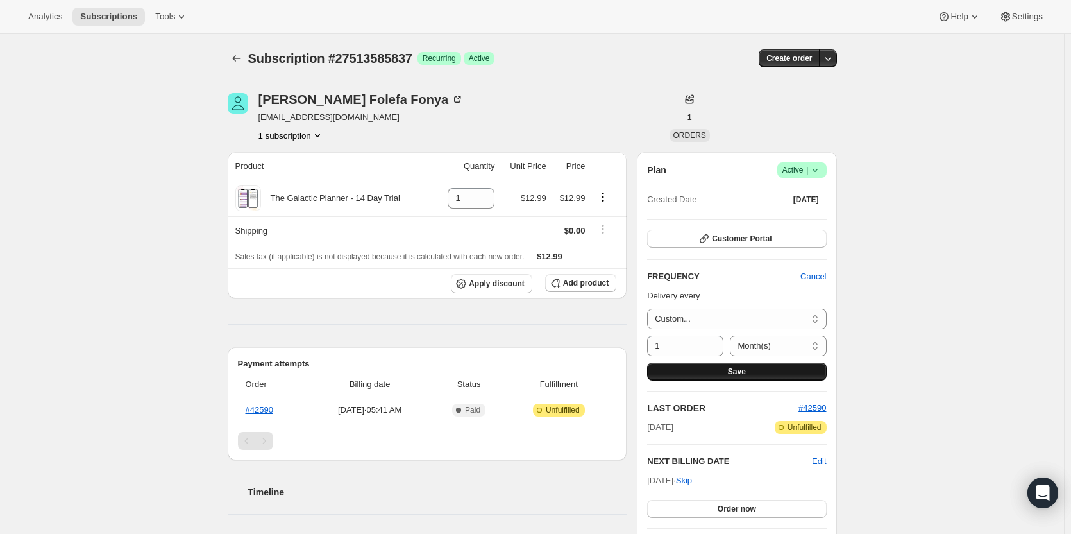
click at [776, 369] on button "Save" at bounding box center [736, 371] width 179 height 18
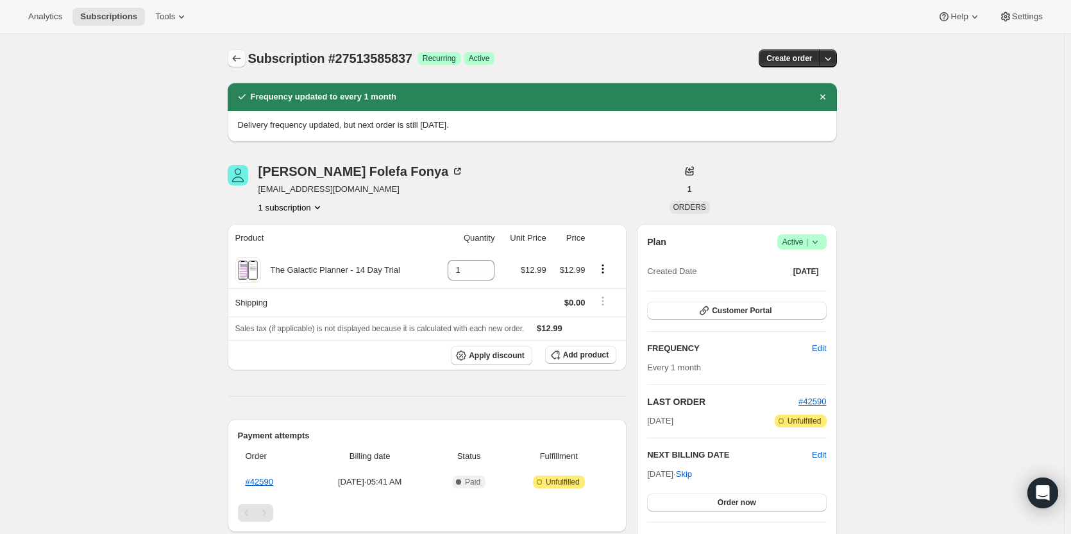
click at [231, 62] on button "Subscriptions" at bounding box center [237, 58] width 18 height 18
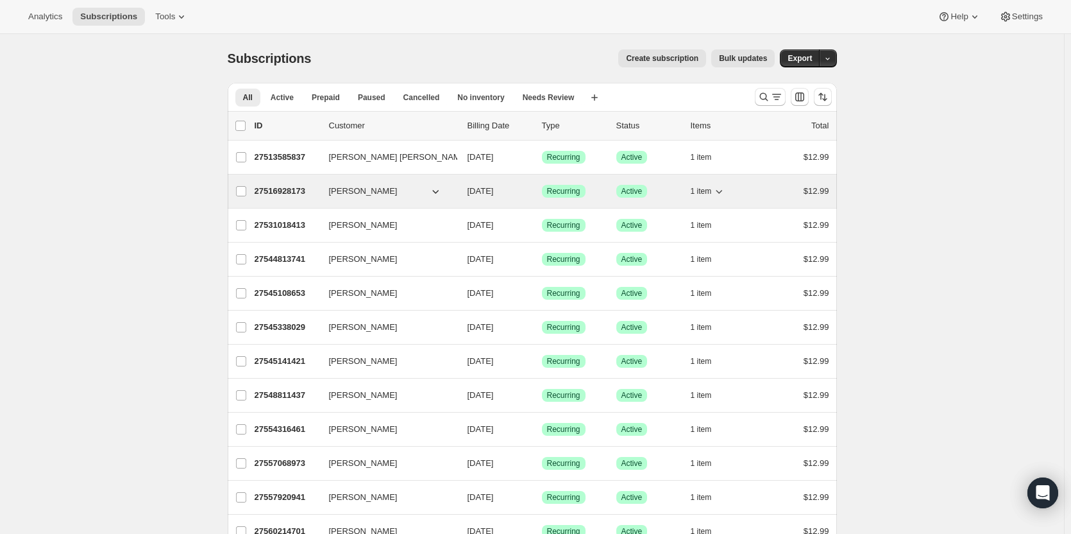
click at [274, 189] on p "27516928173" at bounding box center [287, 191] width 64 height 13
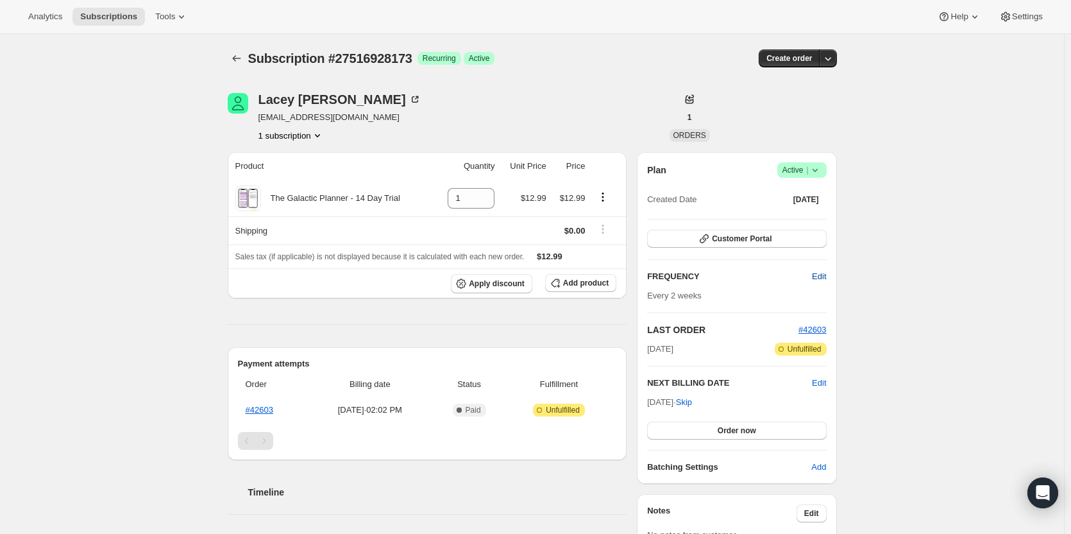
click at [826, 282] on span "Edit" at bounding box center [819, 276] width 14 height 13
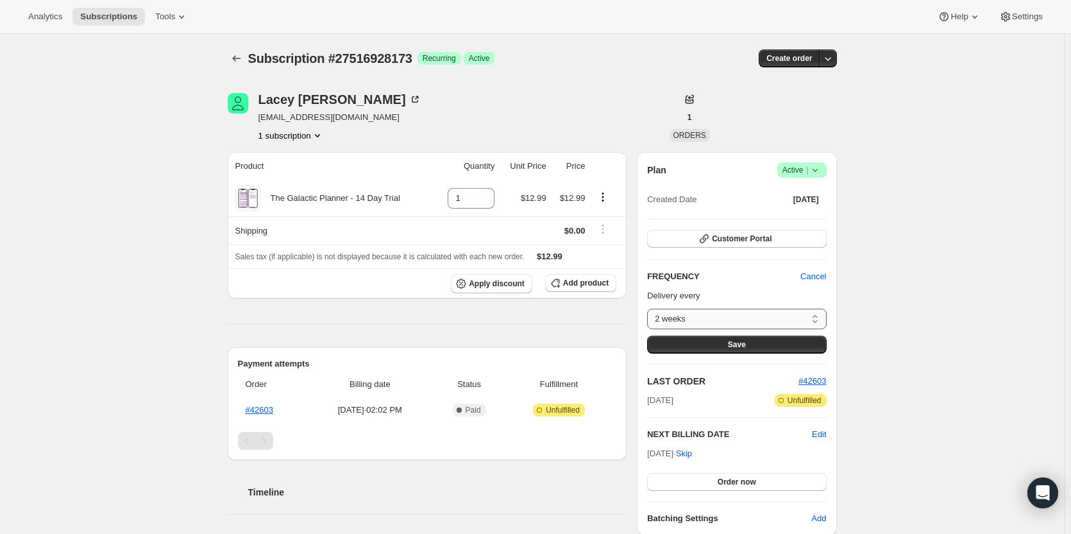
click at [787, 315] on select "2 weeks Custom..." at bounding box center [736, 318] width 179 height 21
select select "custom"
click at [650, 308] on select "2 weeks Custom..." at bounding box center [736, 318] width 179 height 21
select select "MONTH"
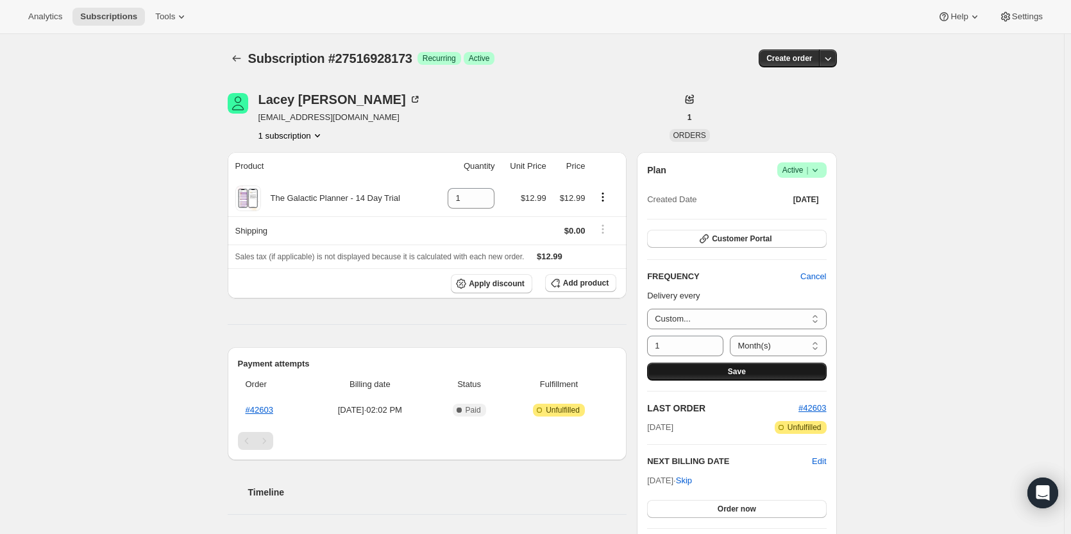
click at [735, 373] on span "Save" at bounding box center [737, 371] width 18 height 10
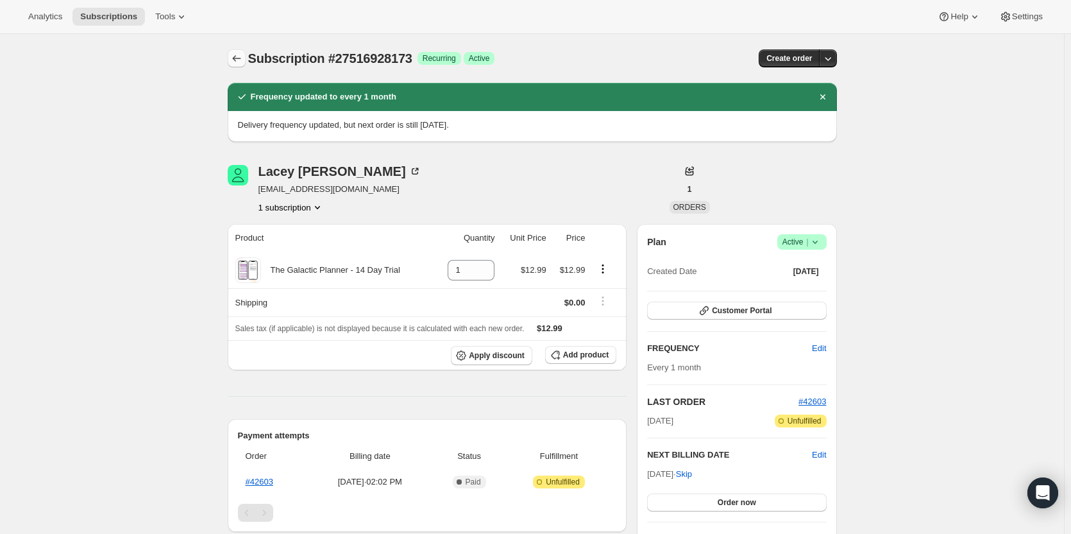
click at [236, 58] on icon "Subscriptions" at bounding box center [236, 58] width 8 height 6
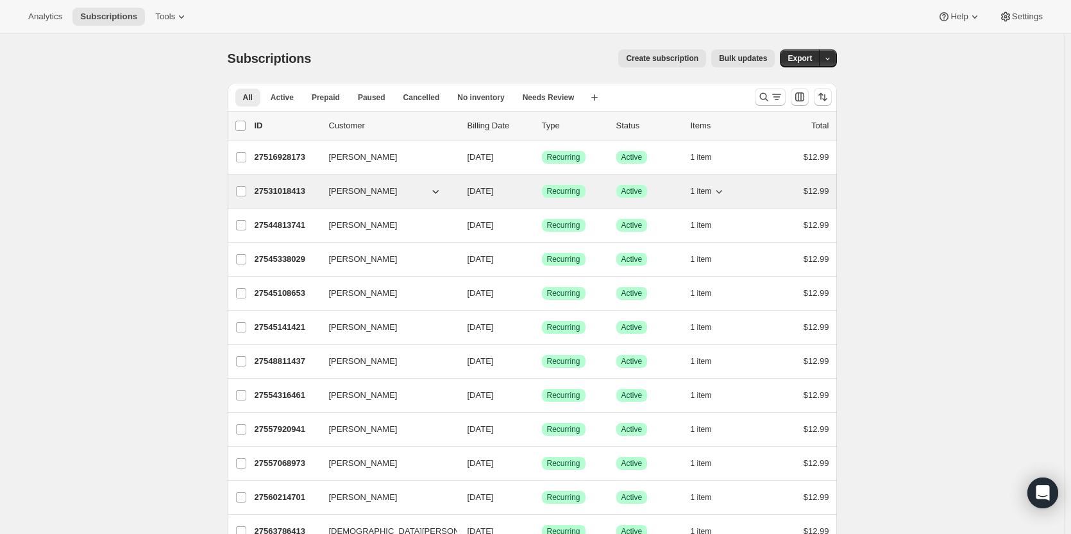
click at [267, 192] on p "27531018413" at bounding box center [287, 191] width 64 height 13
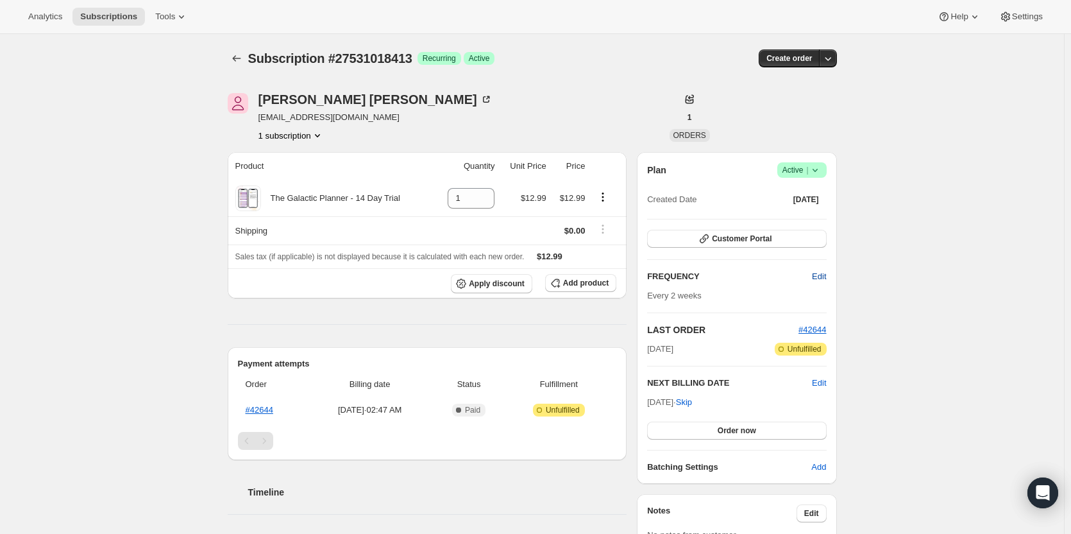
click at [818, 280] on span "Edit" at bounding box center [819, 276] width 14 height 13
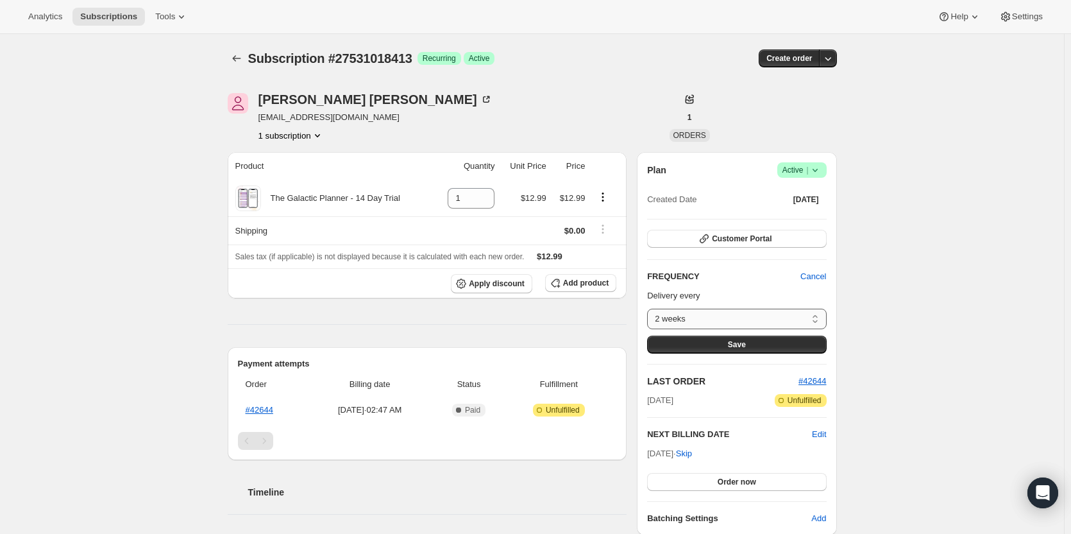
click at [793, 315] on select "2 weeks Custom..." at bounding box center [736, 318] width 179 height 21
select select "custom"
click at [650, 308] on select "2 weeks Custom..." at bounding box center [736, 318] width 179 height 21
select select "MONTH"
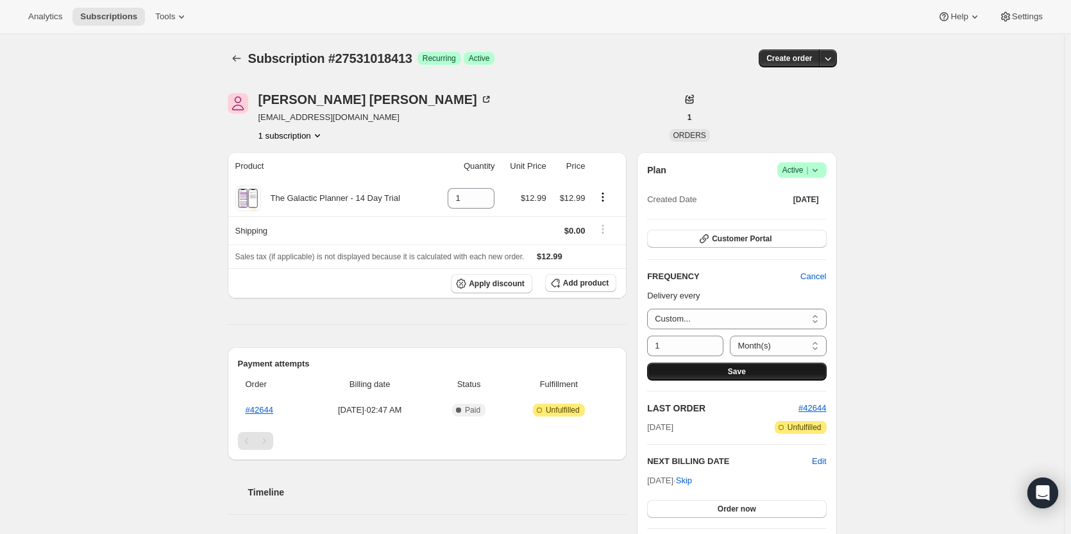
click at [734, 369] on span "Save" at bounding box center [737, 371] width 18 height 10
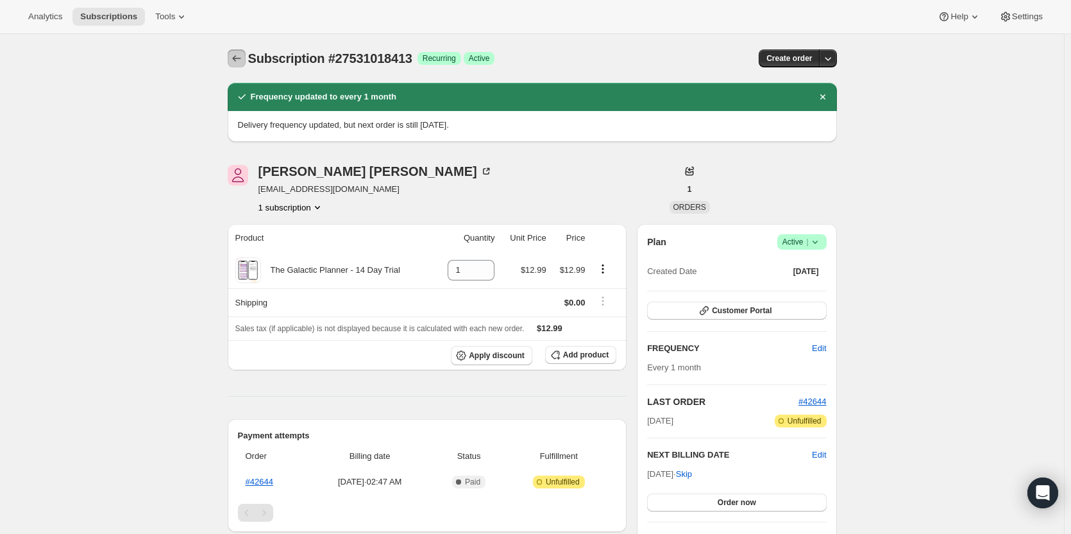
click at [236, 64] on icon "Subscriptions" at bounding box center [236, 58] width 13 height 13
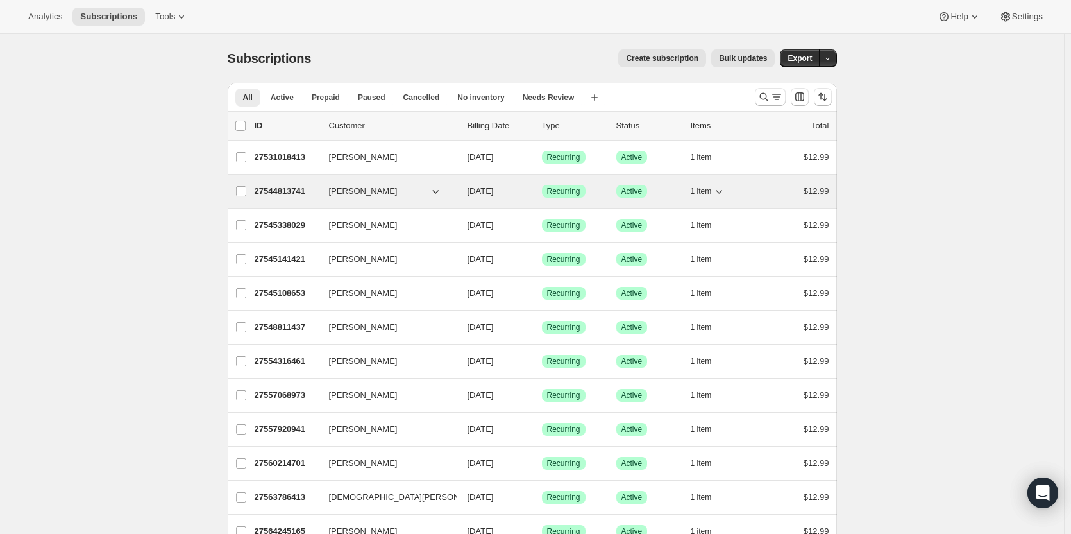
click at [271, 193] on p "27544813741" at bounding box center [287, 191] width 64 height 13
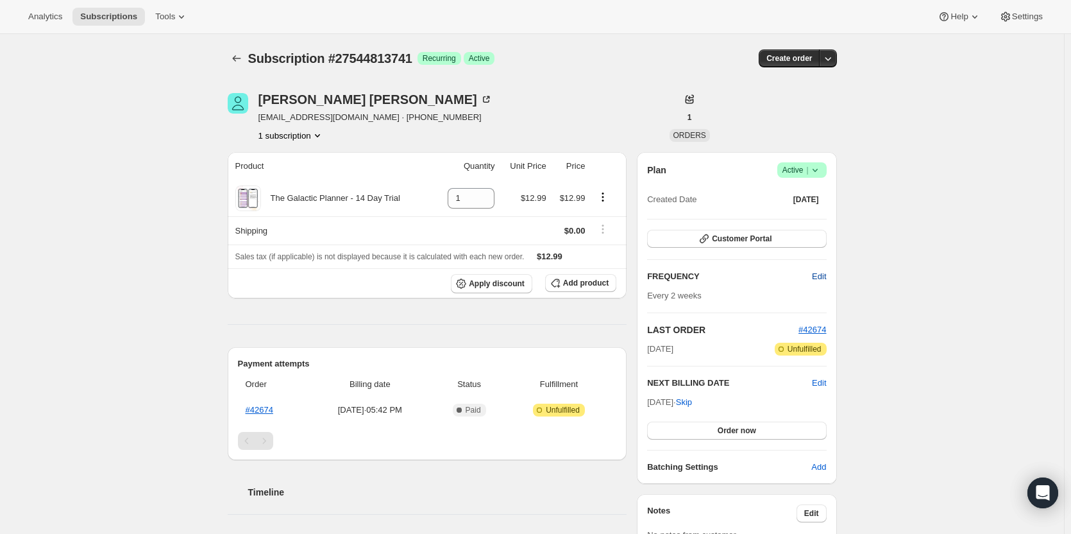
click at [832, 274] on button "Edit" at bounding box center [818, 276] width 29 height 21
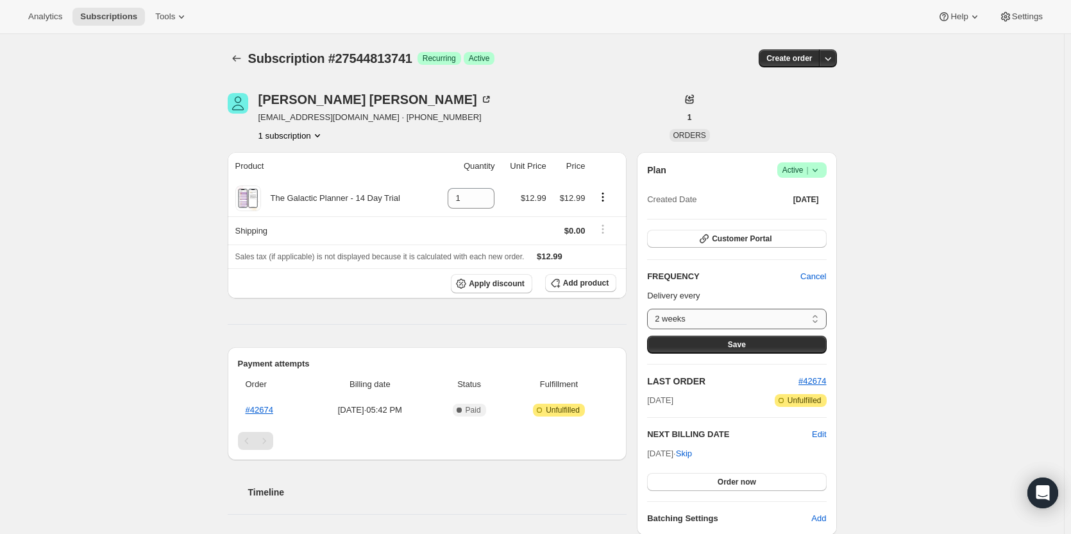
click at [780, 316] on select "2 weeks Custom..." at bounding box center [736, 318] width 179 height 21
select select "custom"
click at [650, 308] on select "2 weeks Custom..." at bounding box center [736, 318] width 179 height 21
select select "MONTH"
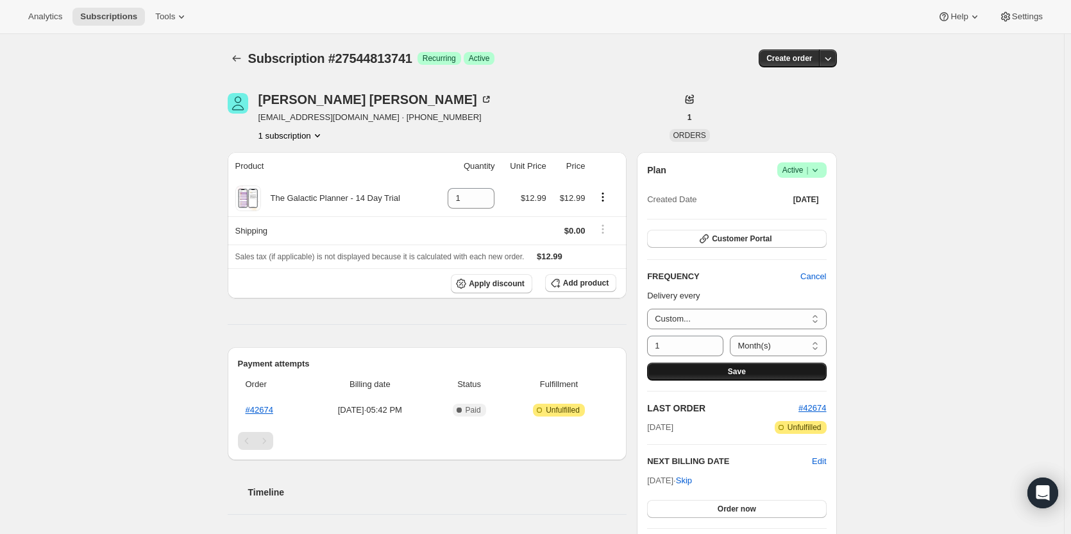
click at [762, 374] on button "Save" at bounding box center [736, 371] width 179 height 18
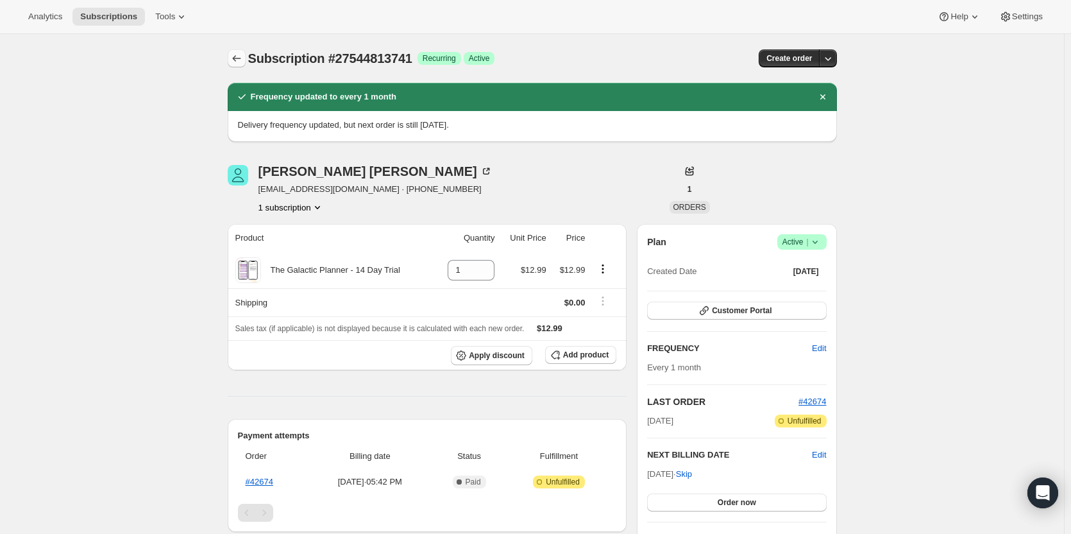
click at [233, 65] on button "Subscriptions" at bounding box center [237, 58] width 18 height 18
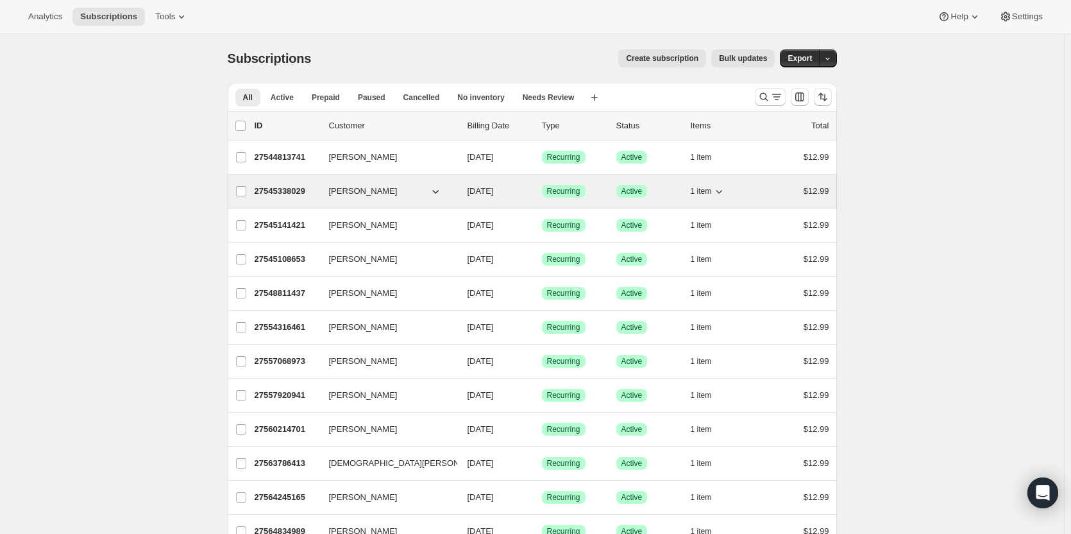
click at [268, 192] on p "27545338029" at bounding box center [287, 191] width 64 height 13
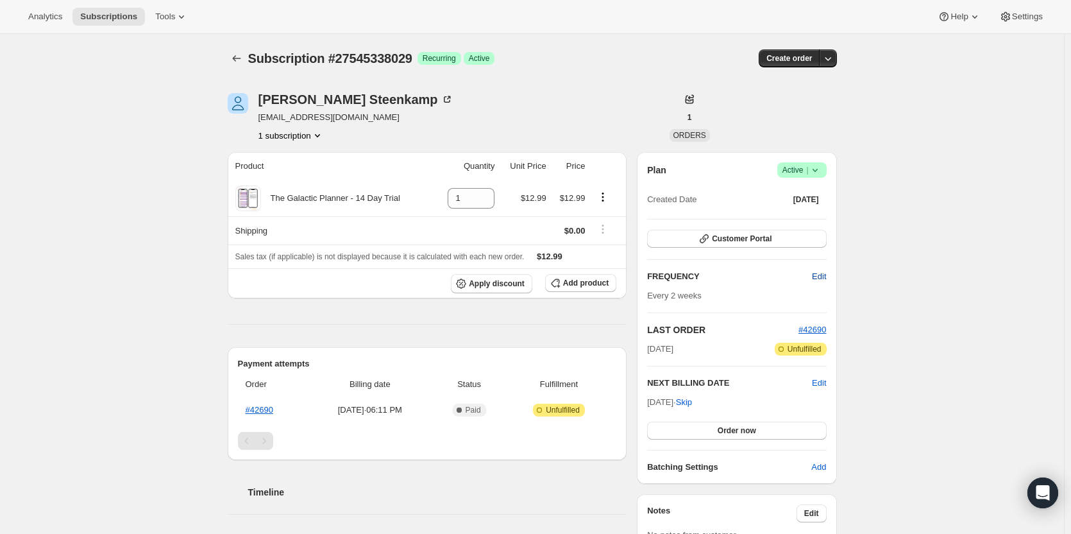
click at [816, 277] on span "Edit" at bounding box center [819, 276] width 14 height 13
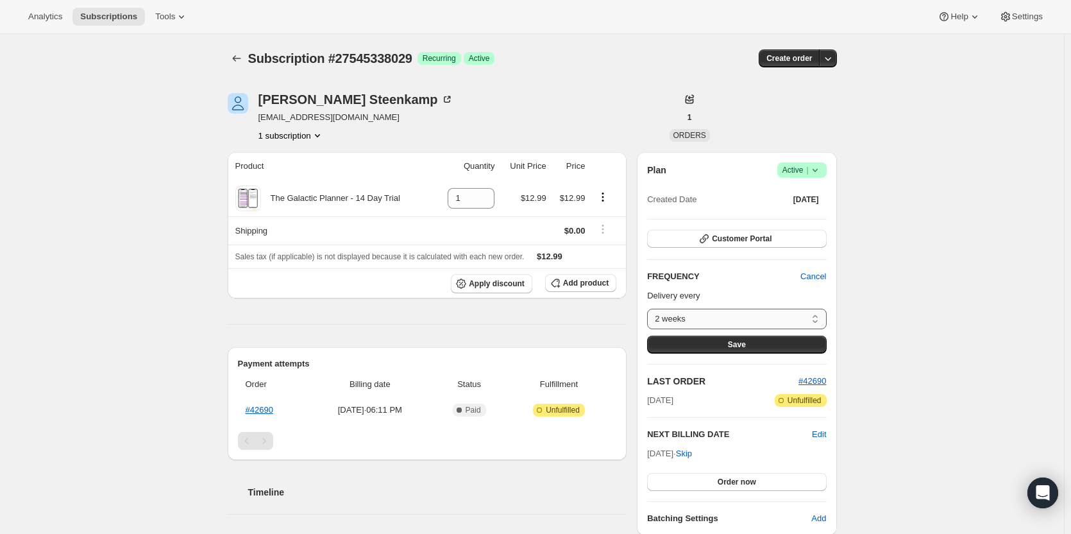
drag, startPoint x: 795, startPoint y: 317, endPoint x: 790, endPoint y: 323, distance: 8.2
click at [795, 317] on select "2 weeks Custom..." at bounding box center [736, 318] width 179 height 21
select select "custom"
click at [650, 308] on select "2 weeks Custom..." at bounding box center [736, 318] width 179 height 21
select select "MONTH"
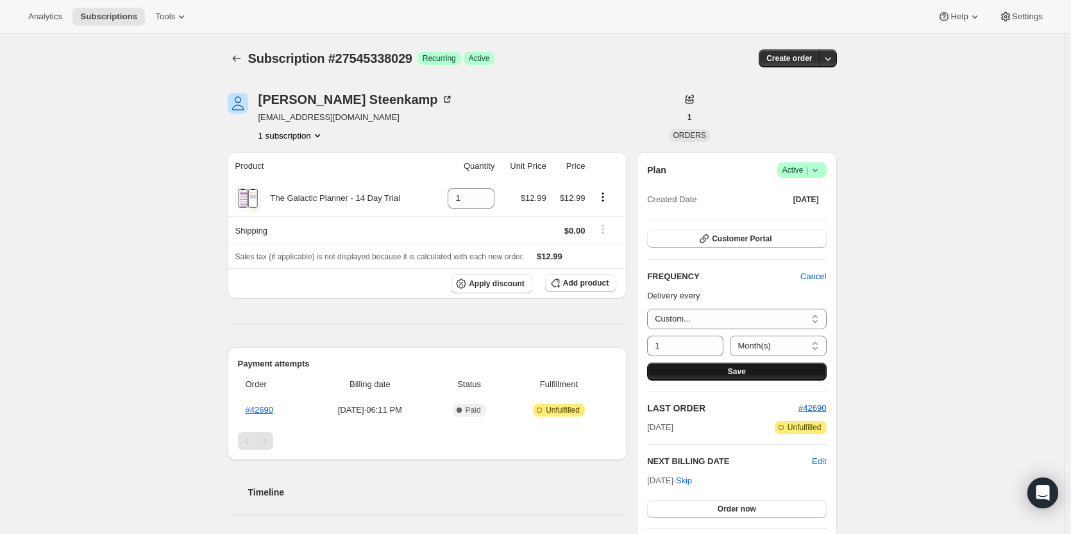
click at [735, 371] on span "Save" at bounding box center [737, 371] width 18 height 10
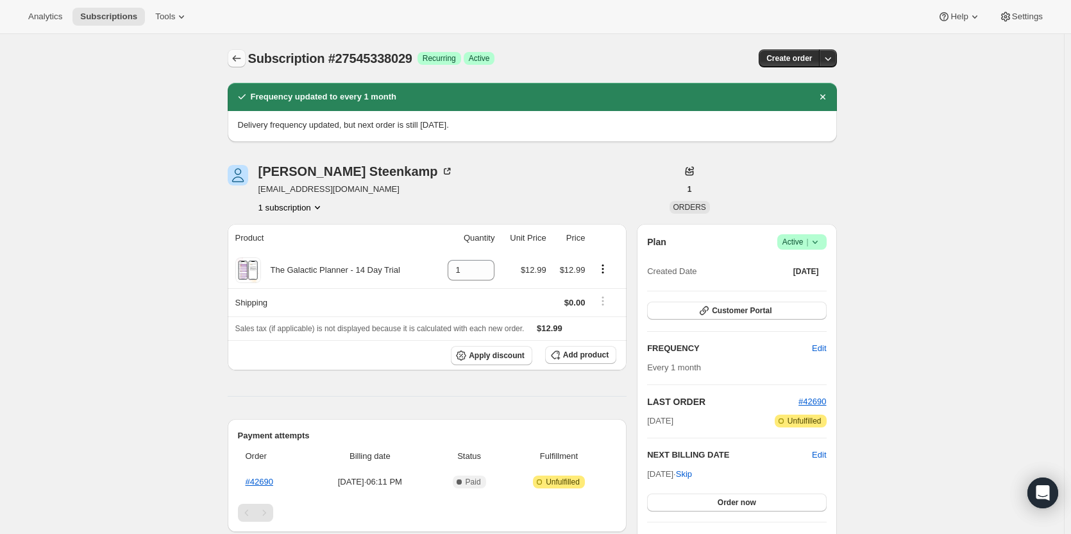
click at [240, 58] on icon "Subscriptions" at bounding box center [236, 58] width 13 height 13
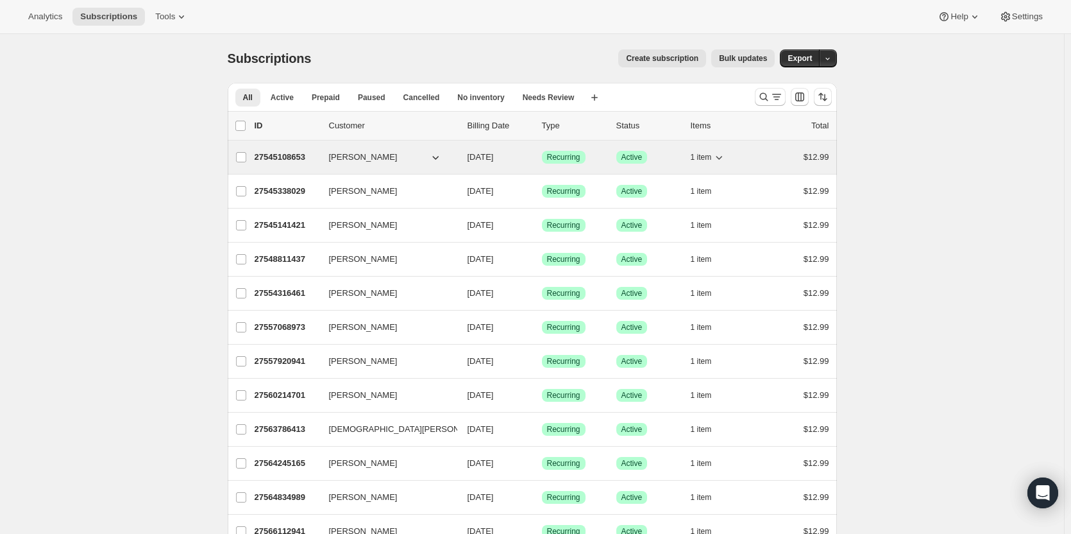
click at [282, 162] on p "27545108653" at bounding box center [287, 157] width 64 height 13
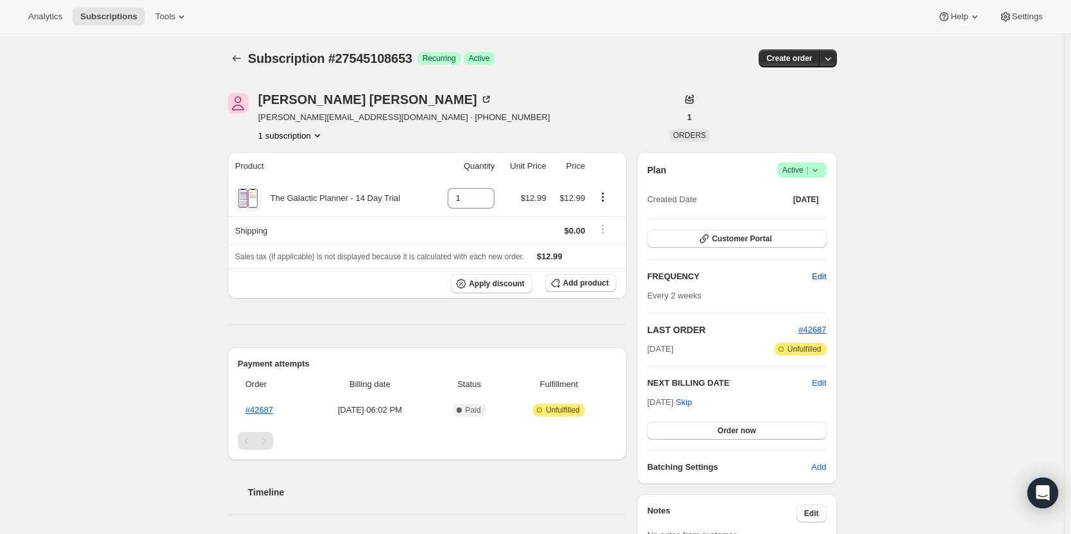
click at [818, 280] on span "Edit" at bounding box center [819, 276] width 14 height 13
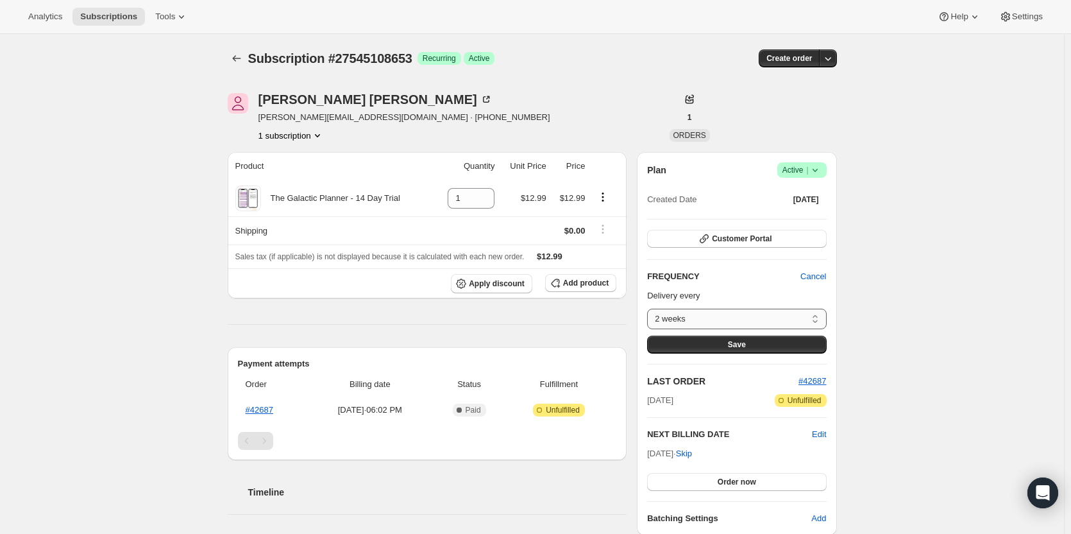
click at [766, 314] on select "2 weeks Custom..." at bounding box center [736, 318] width 179 height 21
select select "custom"
click at [650, 308] on select "2 weeks Custom..." at bounding box center [736, 318] width 179 height 21
select select "MONTH"
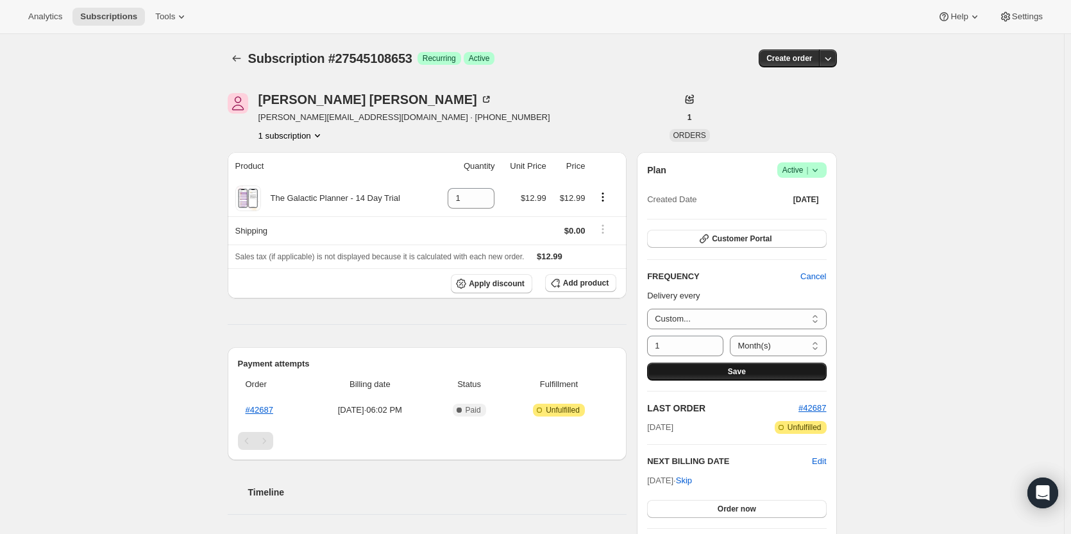
click at [713, 367] on button "Save" at bounding box center [736, 371] width 179 height 18
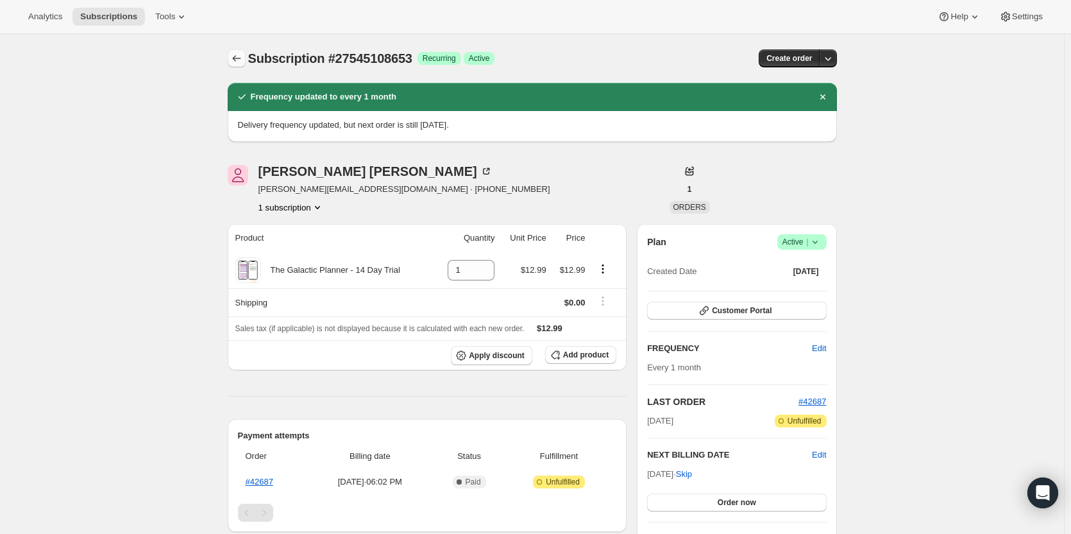
click at [235, 60] on icon "Subscriptions" at bounding box center [236, 58] width 13 height 13
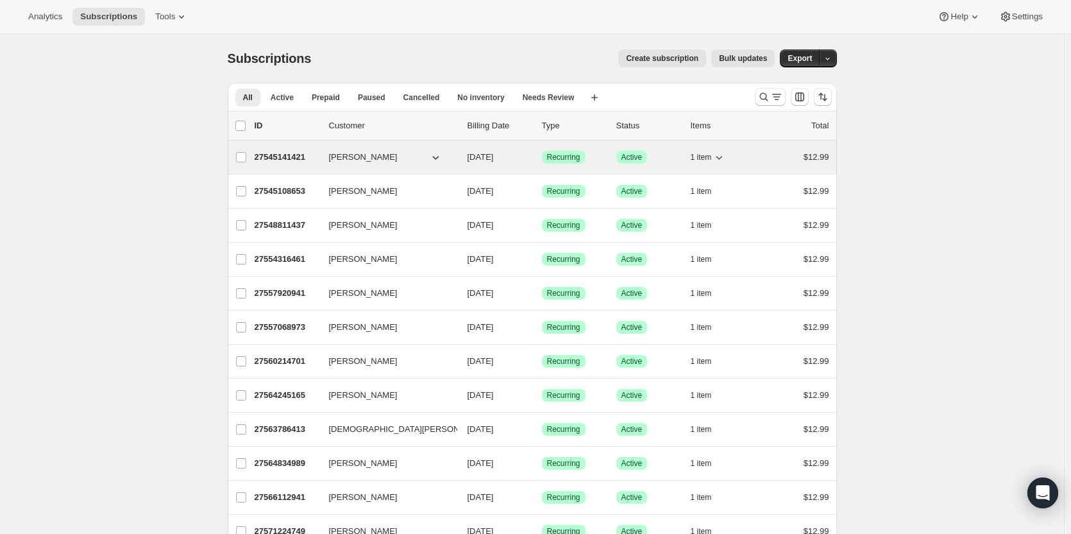
click at [303, 163] on p "27545141421" at bounding box center [287, 157] width 64 height 13
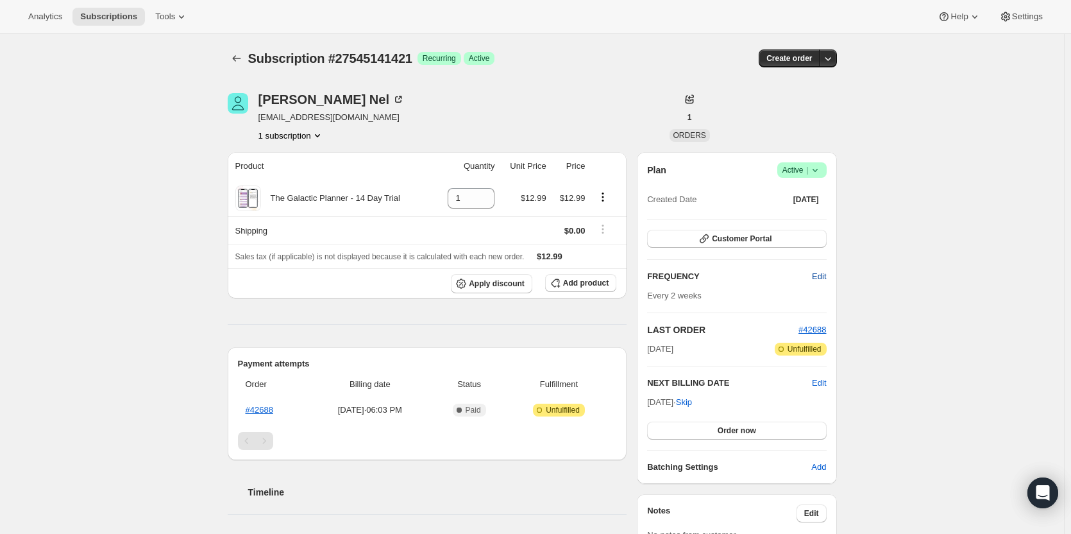
click at [824, 282] on span "Edit" at bounding box center [819, 276] width 14 height 13
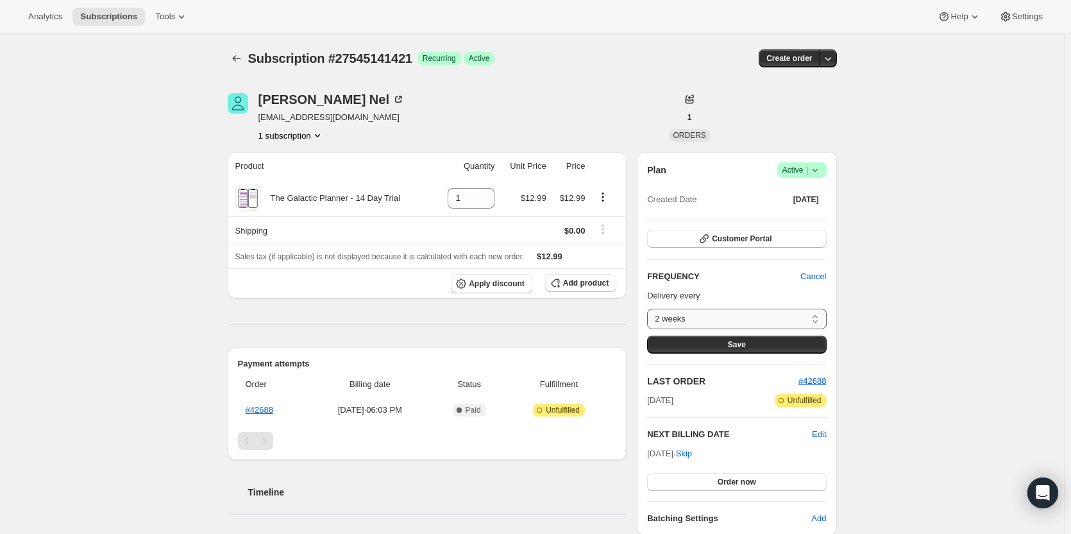
click at [779, 317] on select "2 weeks Custom..." at bounding box center [736, 318] width 179 height 21
select select "custom"
click at [650, 308] on select "2 weeks Custom..." at bounding box center [736, 318] width 179 height 21
select select "MONTH"
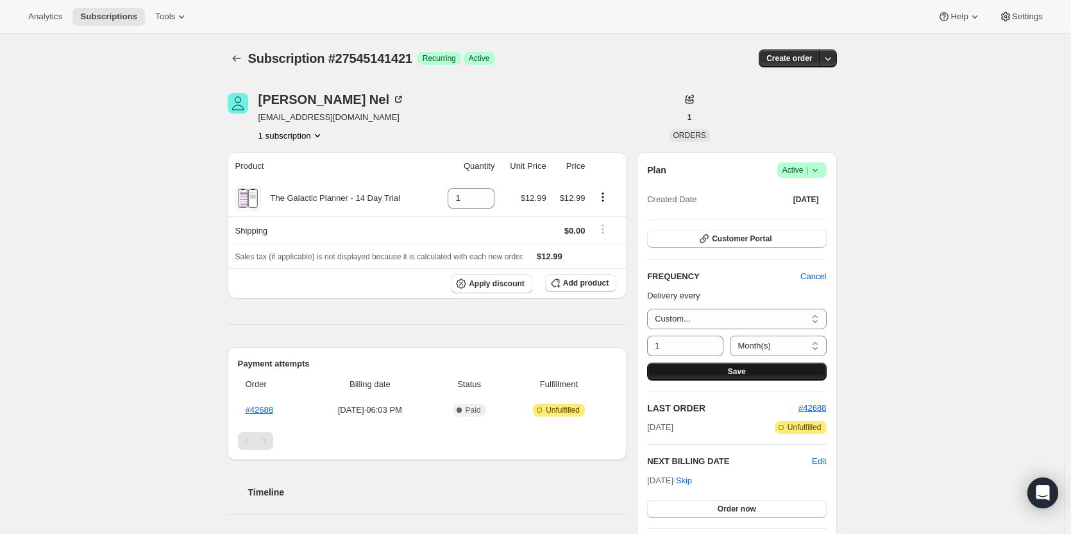
click at [702, 367] on button "Save" at bounding box center [736, 371] width 179 height 18
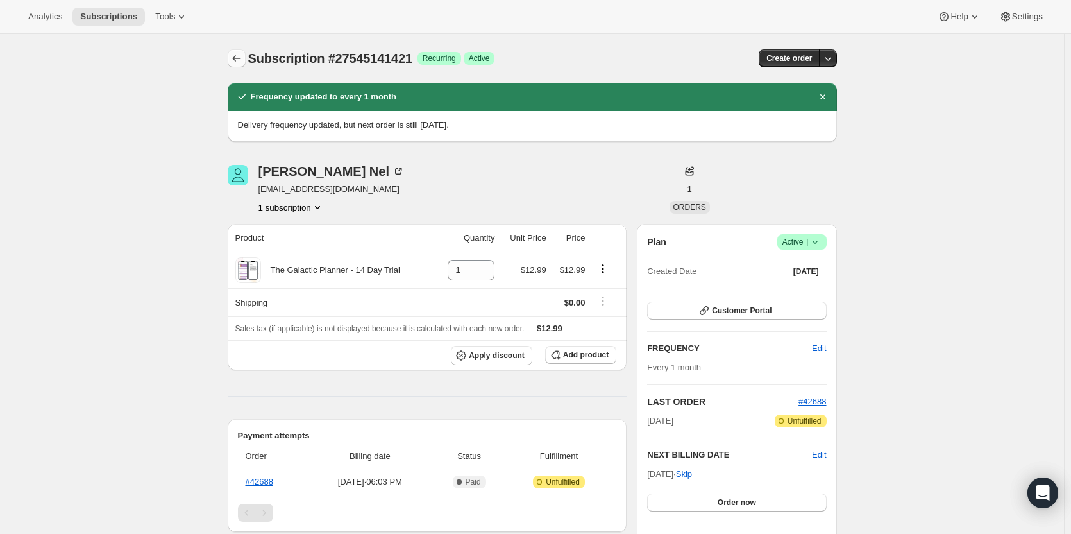
click at [230, 58] on button "Subscriptions" at bounding box center [237, 58] width 18 height 18
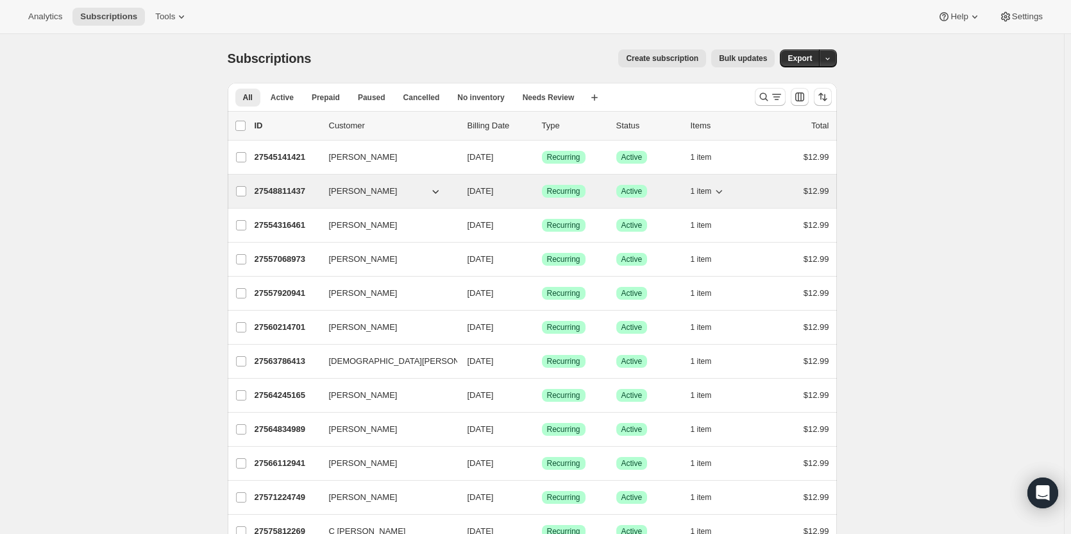
click at [295, 192] on p "27548811437" at bounding box center [287, 191] width 64 height 13
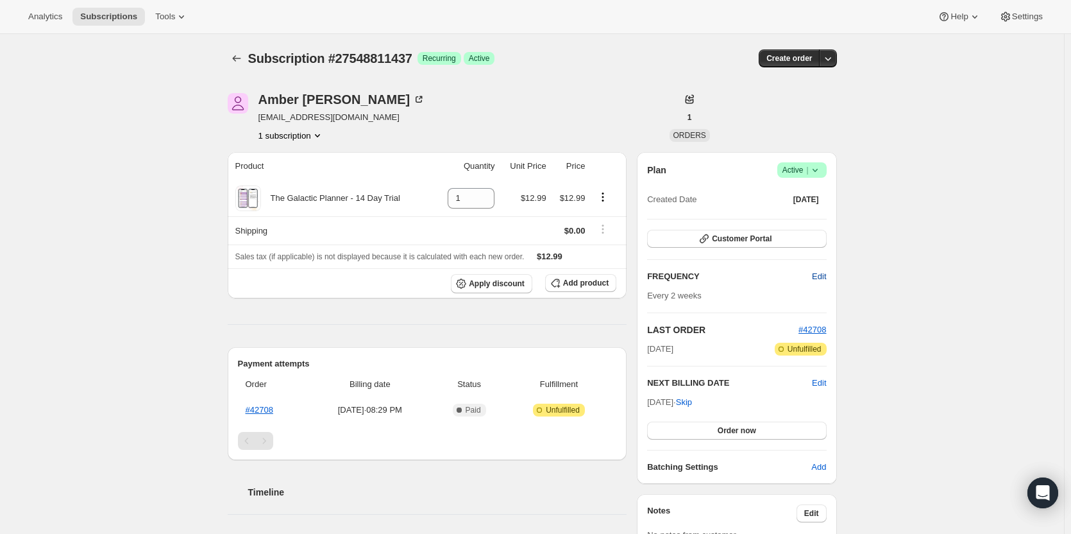
click at [822, 283] on button "Edit" at bounding box center [818, 276] width 29 height 21
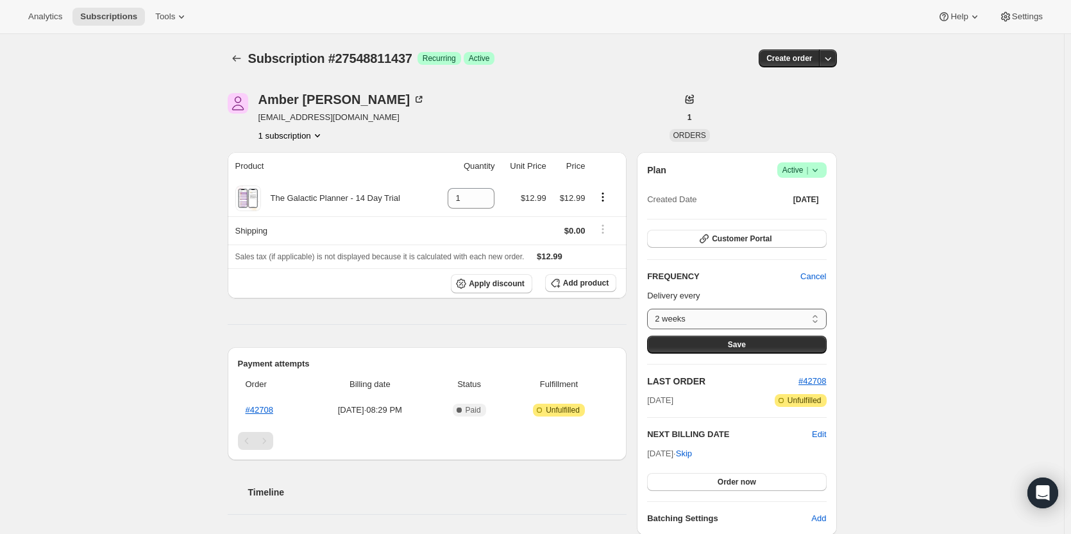
click at [771, 317] on select "2 weeks Custom..." at bounding box center [736, 318] width 179 height 21
select select "custom"
click at [650, 308] on select "2 weeks Custom..." at bounding box center [736, 318] width 179 height 21
select select "MONTH"
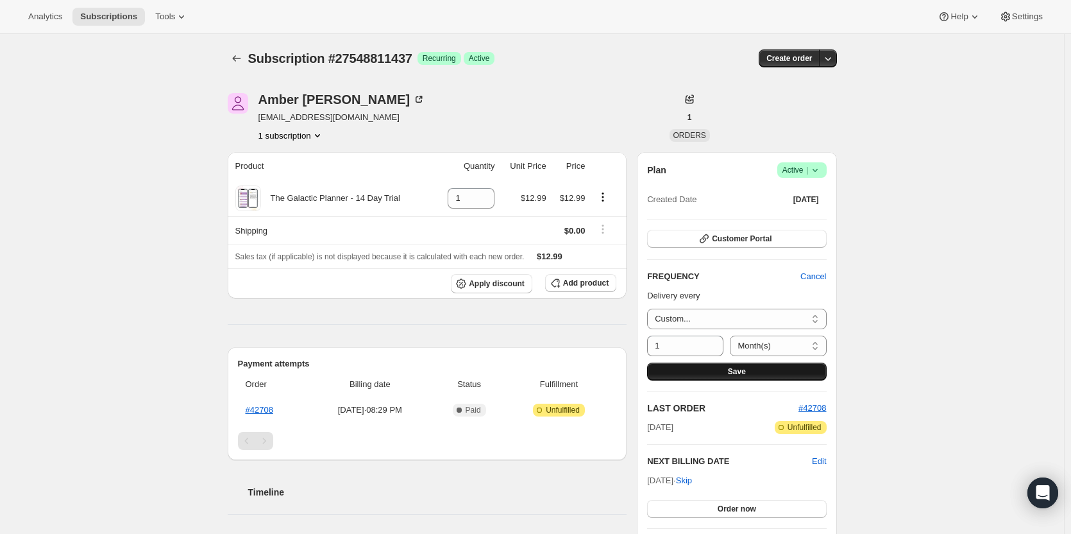
click at [748, 366] on button "Save" at bounding box center [736, 371] width 179 height 18
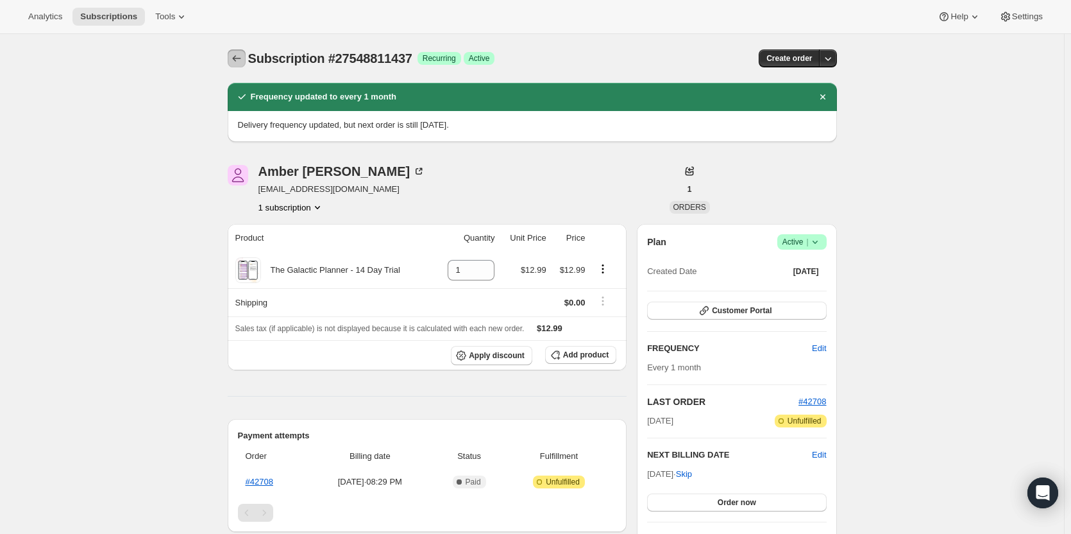
click at [235, 58] on icon "Subscriptions" at bounding box center [236, 58] width 13 height 13
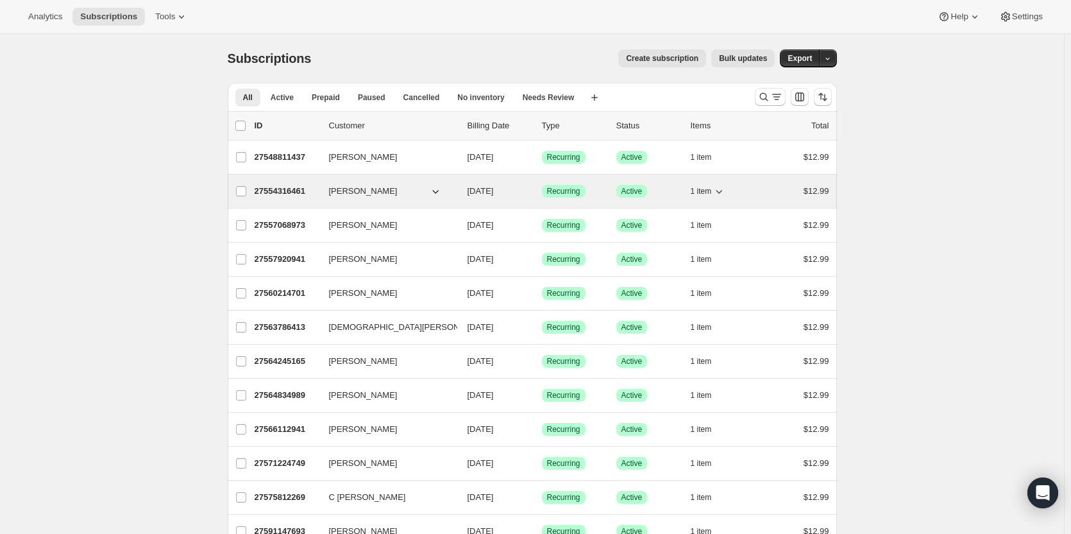
click at [271, 191] on p "27554316461" at bounding box center [287, 191] width 64 height 13
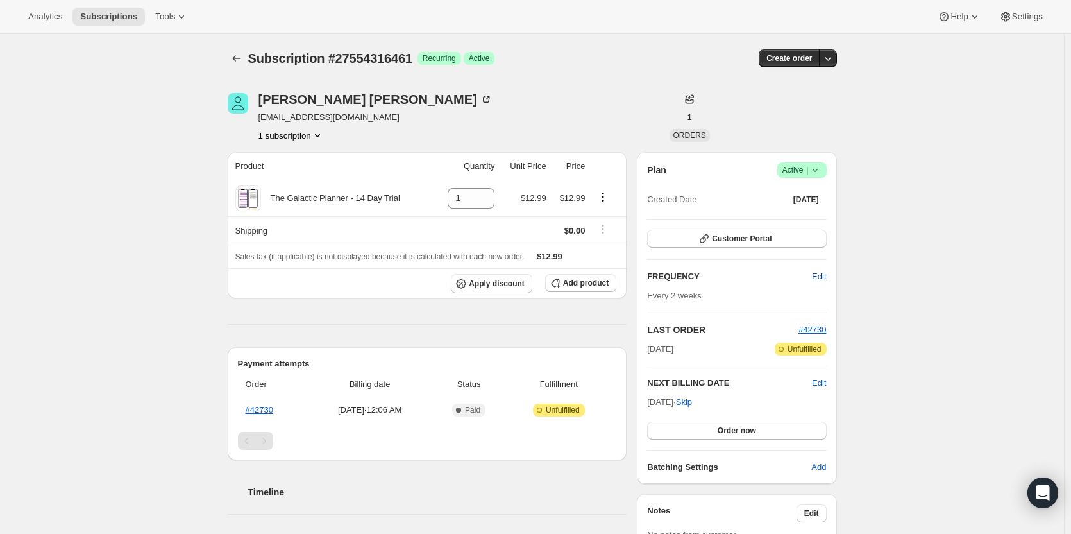
click at [818, 277] on span "Edit" at bounding box center [819, 276] width 14 height 13
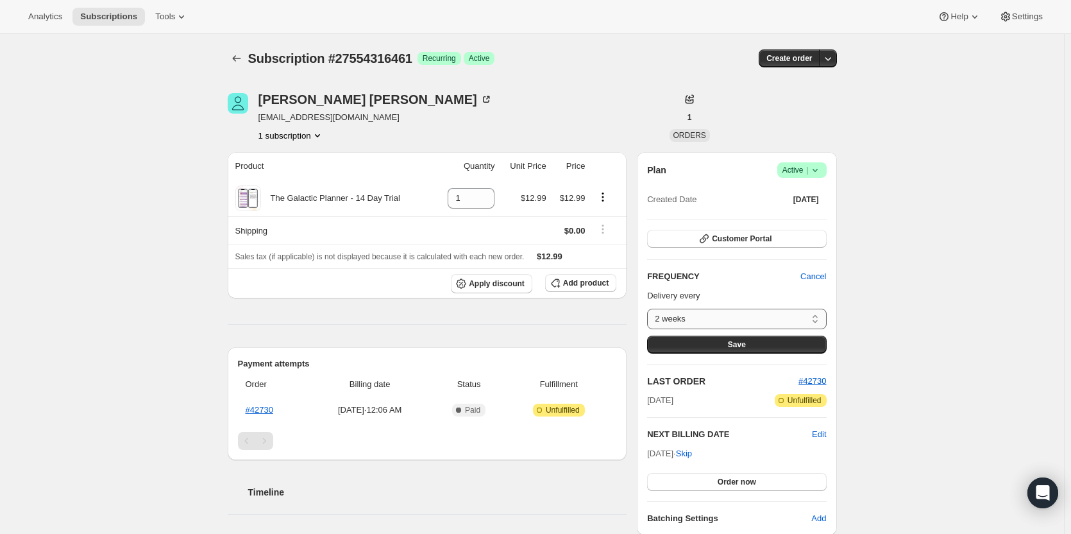
click at [796, 326] on select "2 weeks Custom..." at bounding box center [736, 318] width 179 height 21
select select "custom"
click at [650, 308] on select "2 weeks Custom..." at bounding box center [736, 318] width 179 height 21
select select "MONTH"
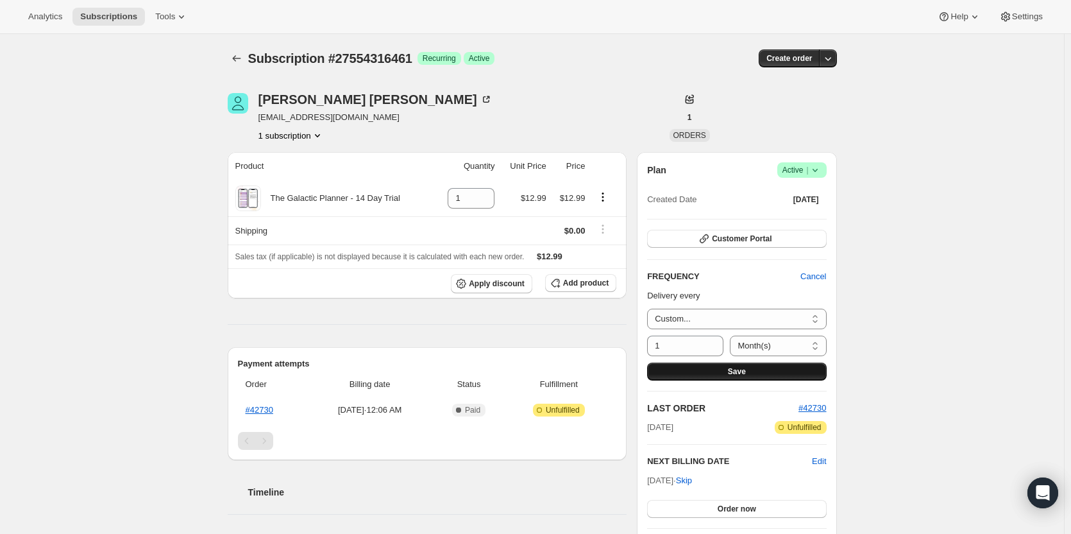
click at [759, 368] on button "Save" at bounding box center [736, 371] width 179 height 18
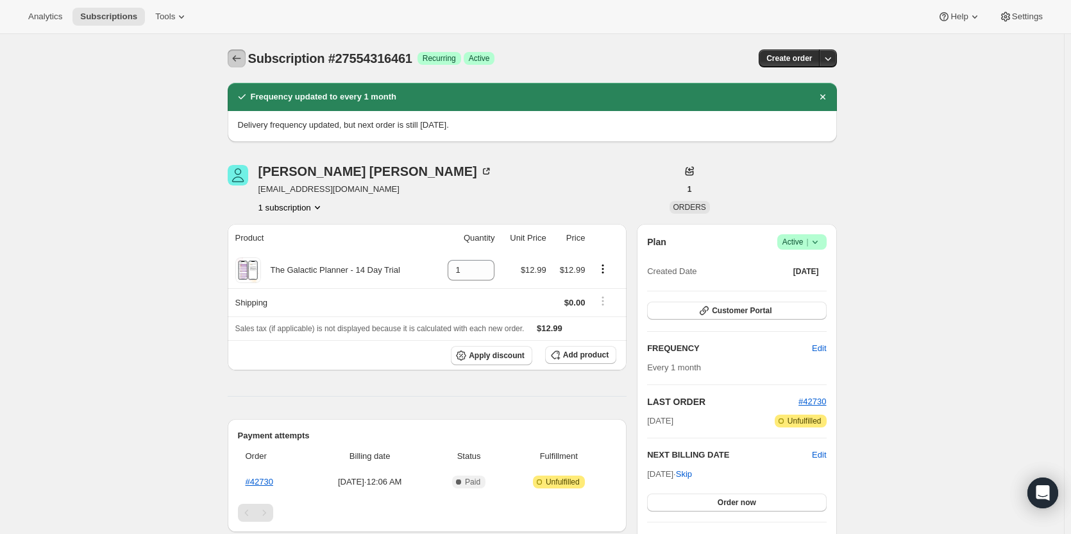
click at [243, 60] on icon "Subscriptions" at bounding box center [236, 58] width 13 height 13
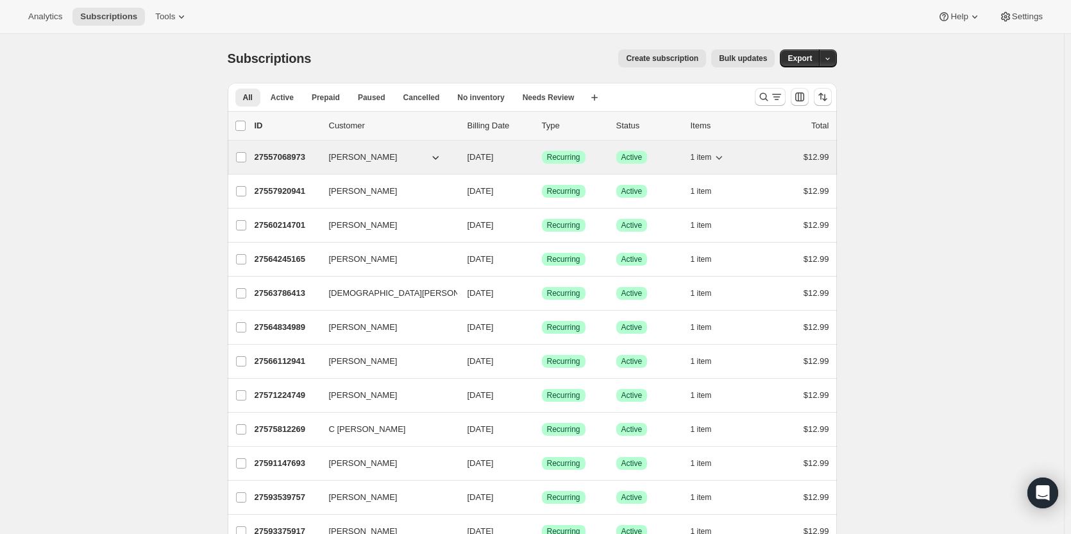
click at [302, 155] on p "27557068973" at bounding box center [287, 157] width 64 height 13
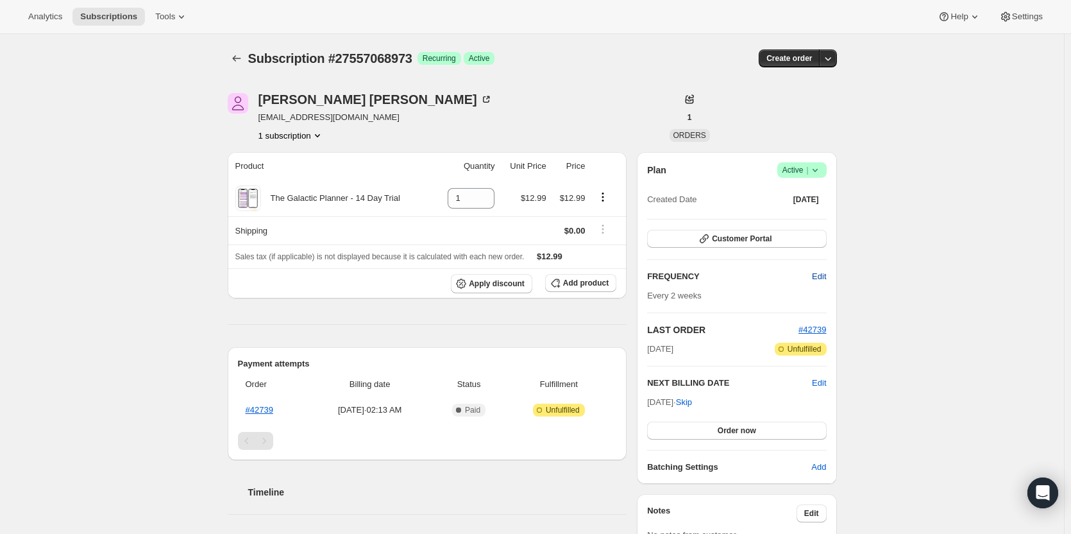
click at [831, 280] on button "Edit" at bounding box center [818, 276] width 29 height 21
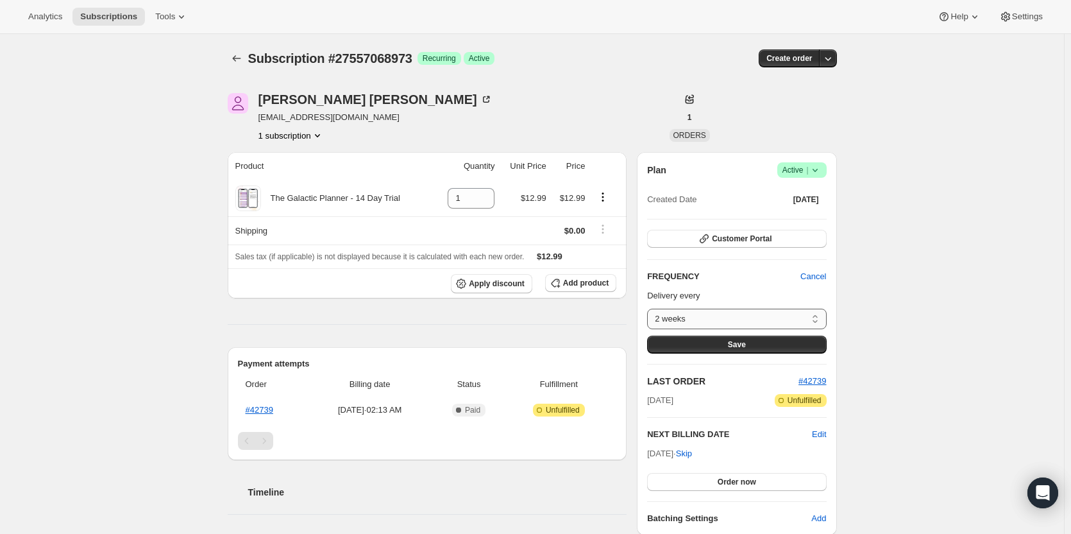
click at [787, 315] on select "2 weeks Custom..." at bounding box center [736, 318] width 179 height 21
select select "custom"
click at [650, 308] on select "2 weeks Custom..." at bounding box center [736, 318] width 179 height 21
select select "MONTH"
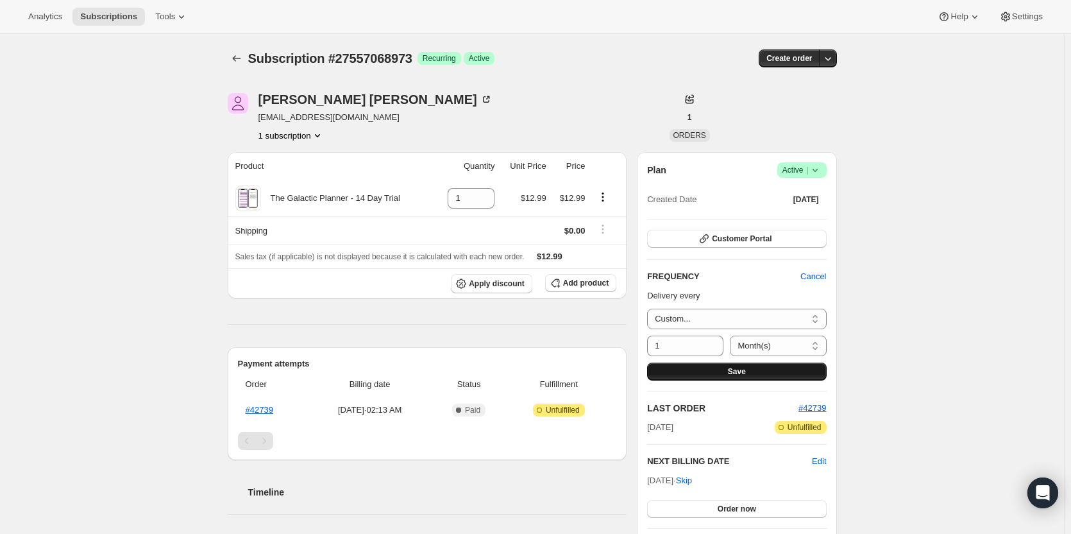
click at [746, 367] on span "Save" at bounding box center [737, 371] width 18 height 10
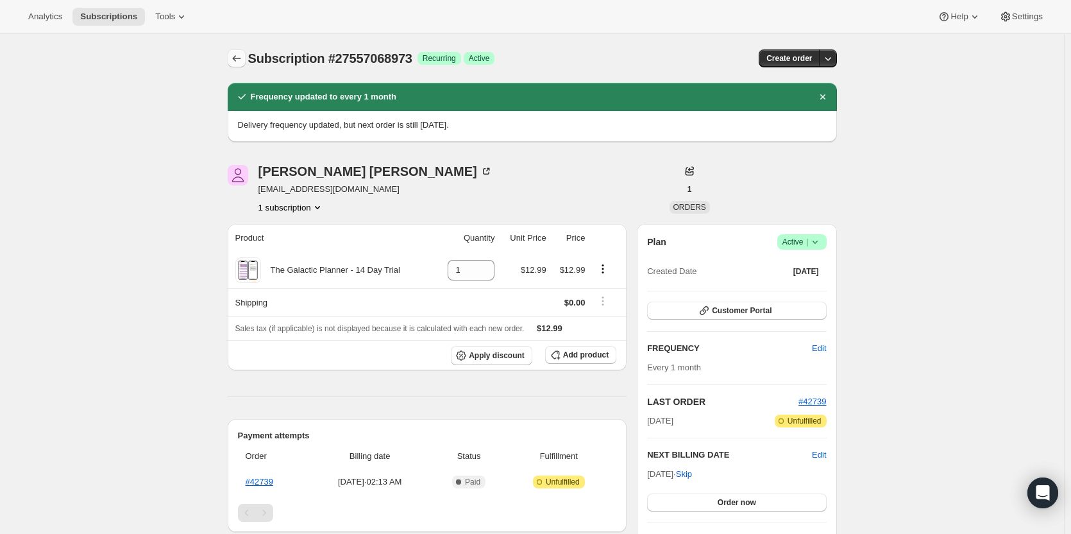
click at [240, 62] on icon "Subscriptions" at bounding box center [236, 58] width 13 height 13
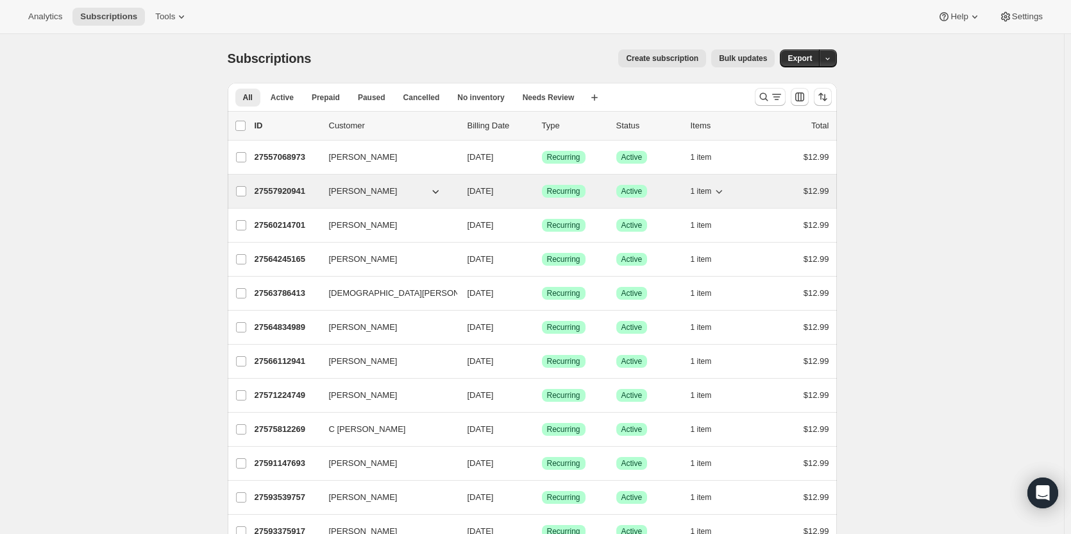
click at [274, 189] on p "27557920941" at bounding box center [287, 191] width 64 height 13
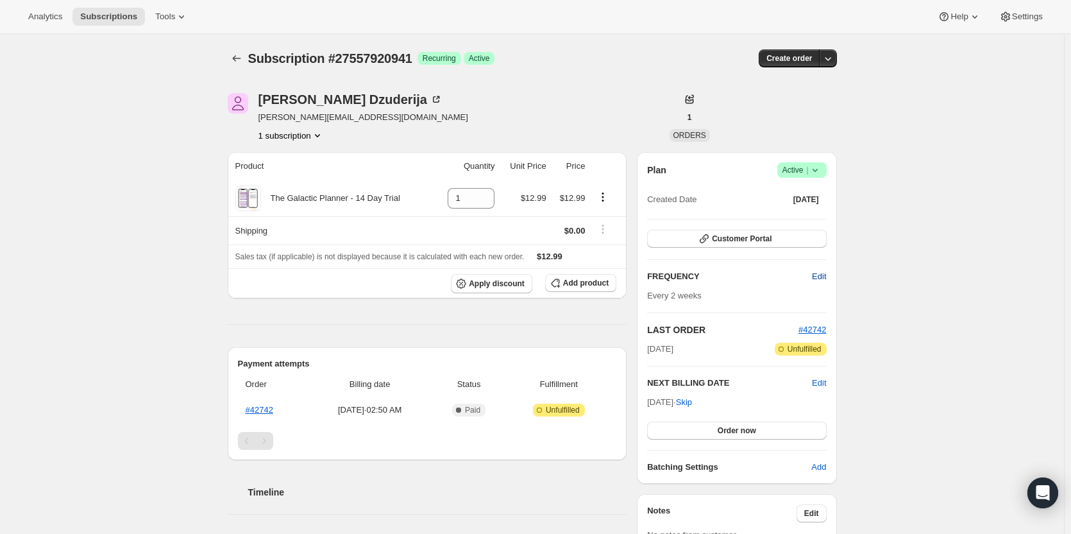
click at [823, 280] on span "Edit" at bounding box center [819, 276] width 14 height 13
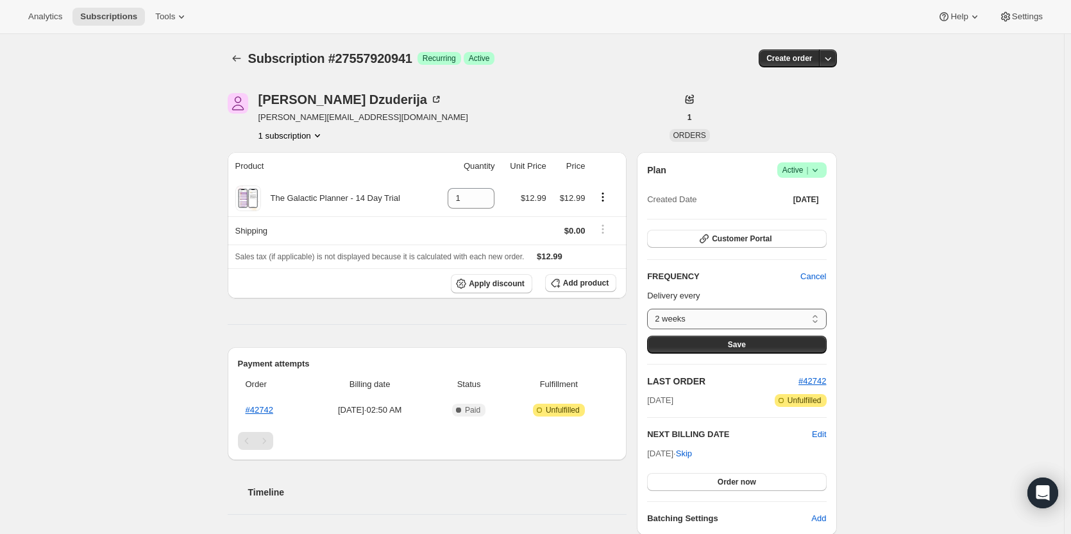
click at [768, 319] on select "2 weeks Custom..." at bounding box center [736, 318] width 179 height 21
select select "custom"
click at [650, 308] on select "2 weeks Custom..." at bounding box center [736, 318] width 179 height 21
select select "MONTH"
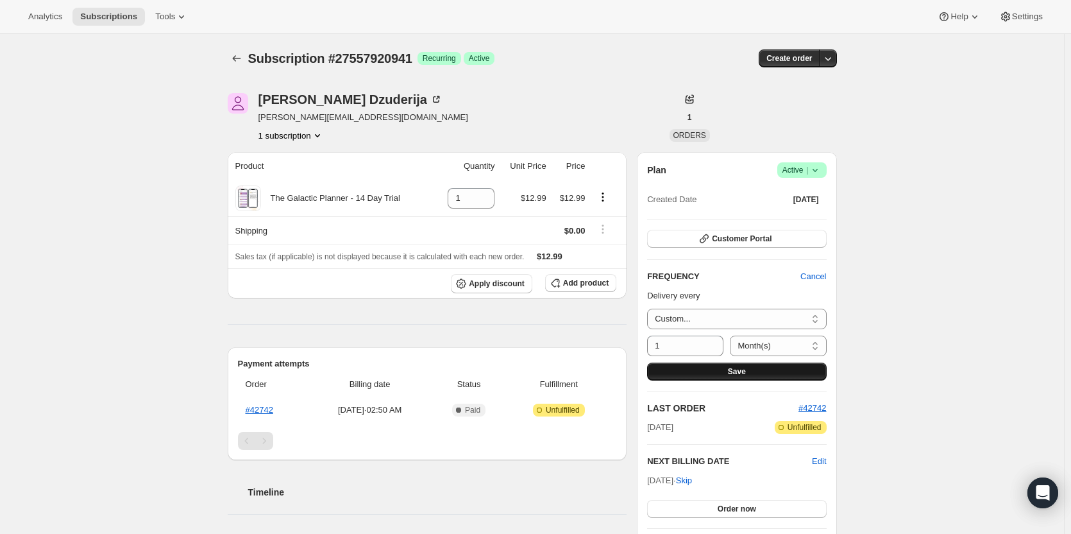
click at [734, 369] on span "Save" at bounding box center [737, 371] width 18 height 10
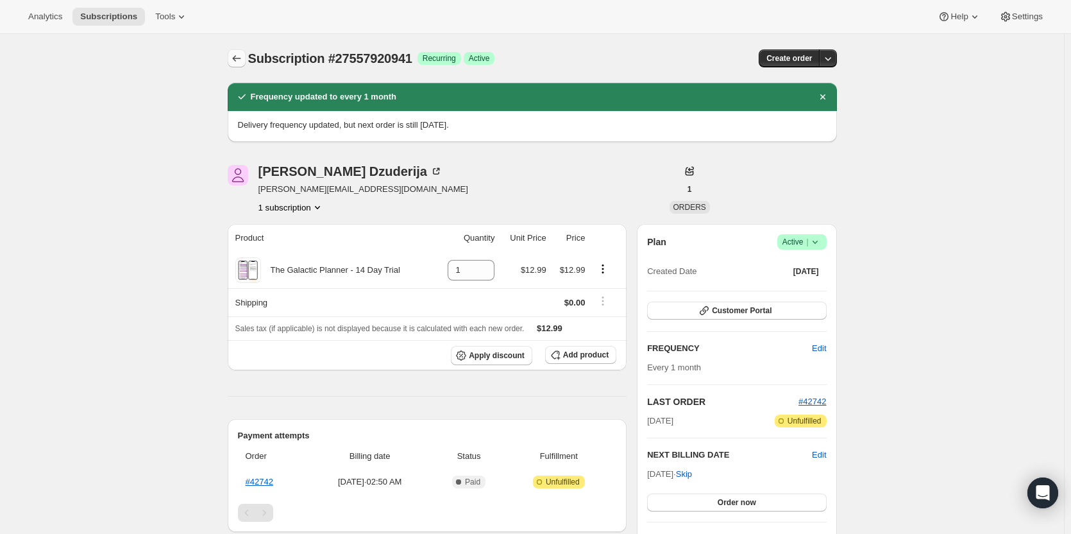
click at [231, 54] on button "Subscriptions" at bounding box center [237, 58] width 18 height 18
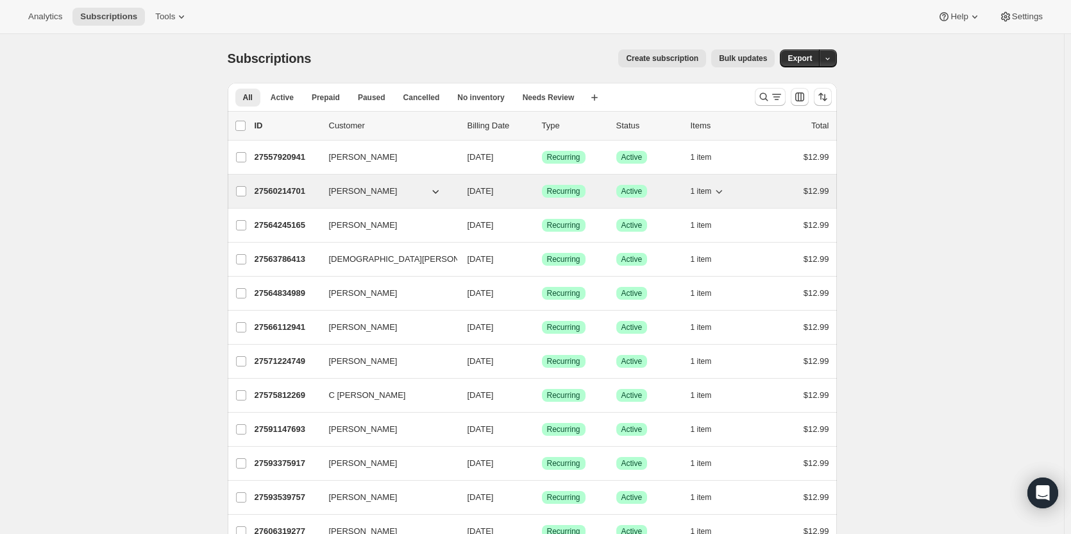
click at [299, 192] on p "27560214701" at bounding box center [287, 191] width 64 height 13
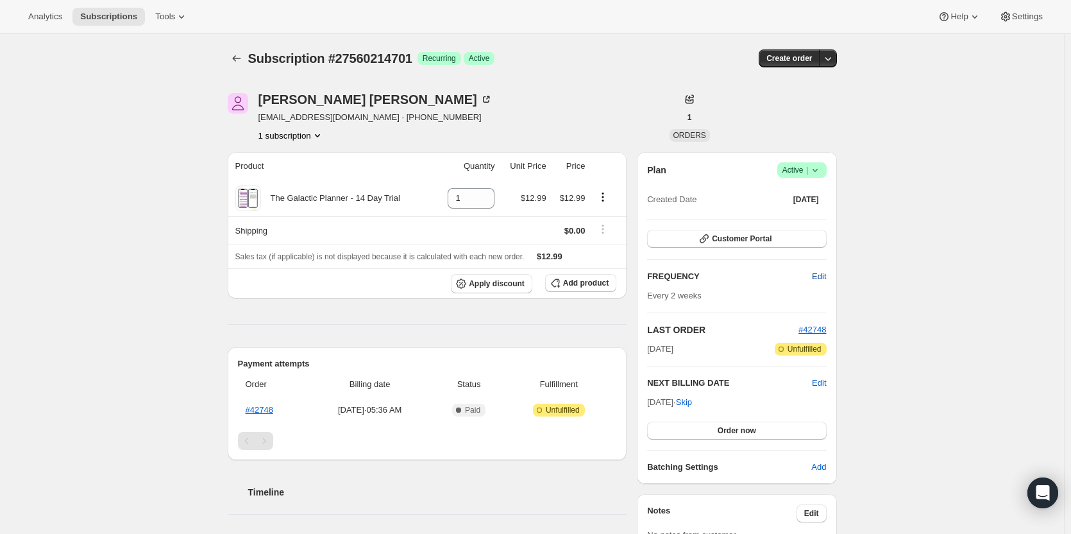
click at [821, 280] on span "Edit" at bounding box center [819, 276] width 14 height 13
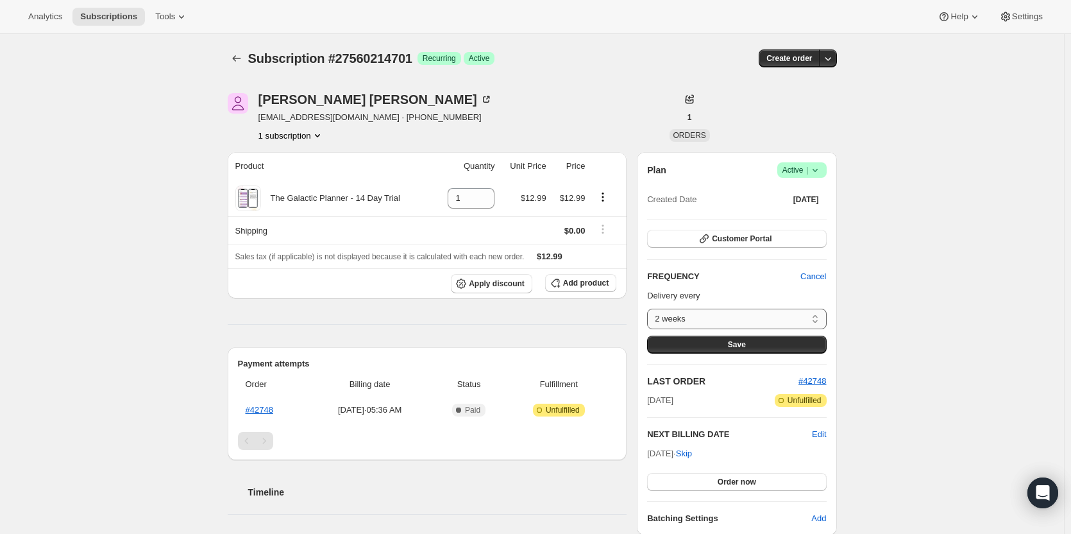
click at [776, 317] on select "2 weeks Custom..." at bounding box center [736, 318] width 179 height 21
select select "custom"
click at [650, 308] on select "2 weeks Custom..." at bounding box center [736, 318] width 179 height 21
select select "MONTH"
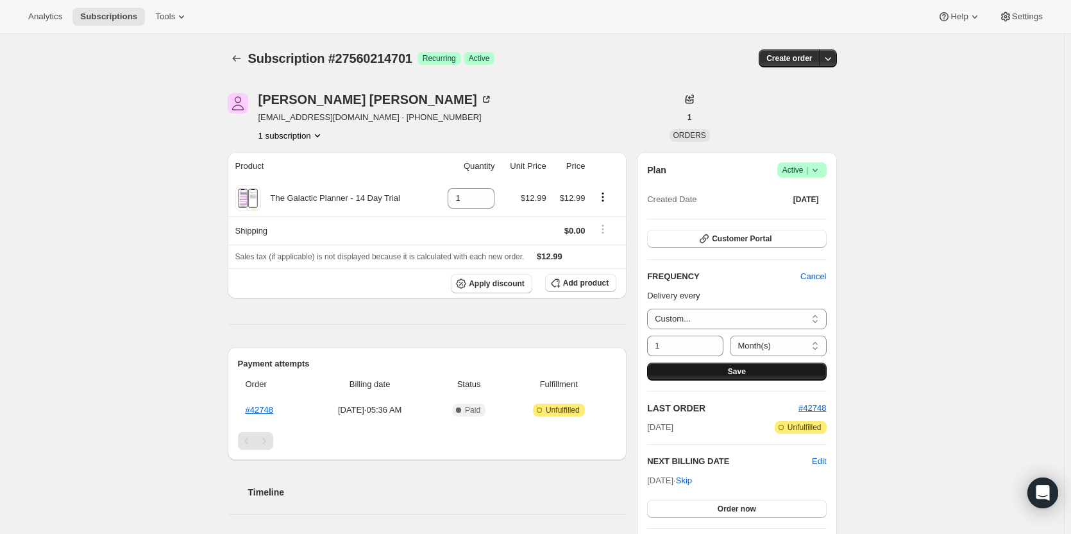
click at [730, 369] on button "Save" at bounding box center [736, 371] width 179 height 18
click at [730, 369] on div "Loading Save" at bounding box center [736, 373] width 179 height 18
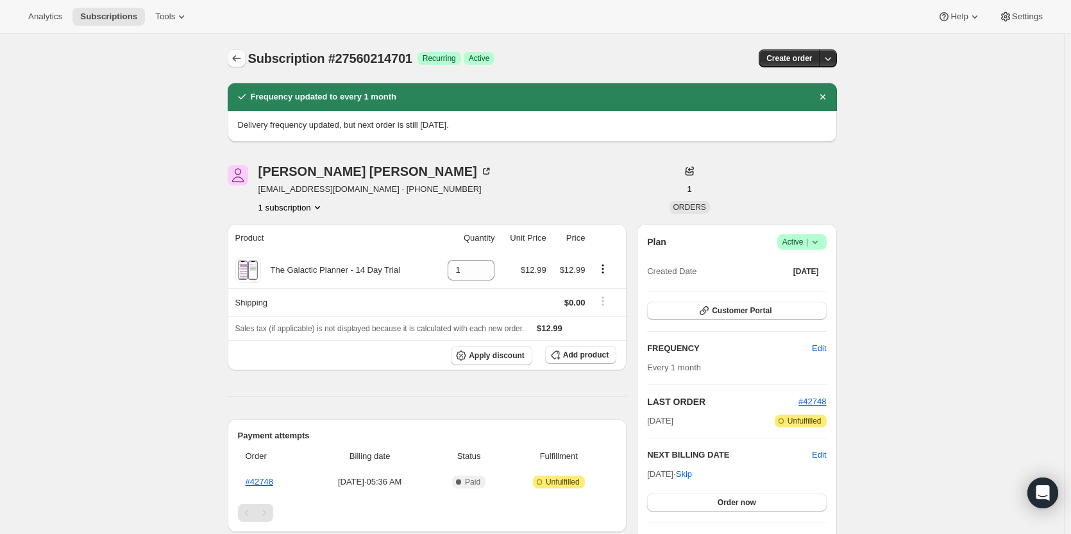
click at [243, 56] on icon "Subscriptions" at bounding box center [236, 58] width 13 height 13
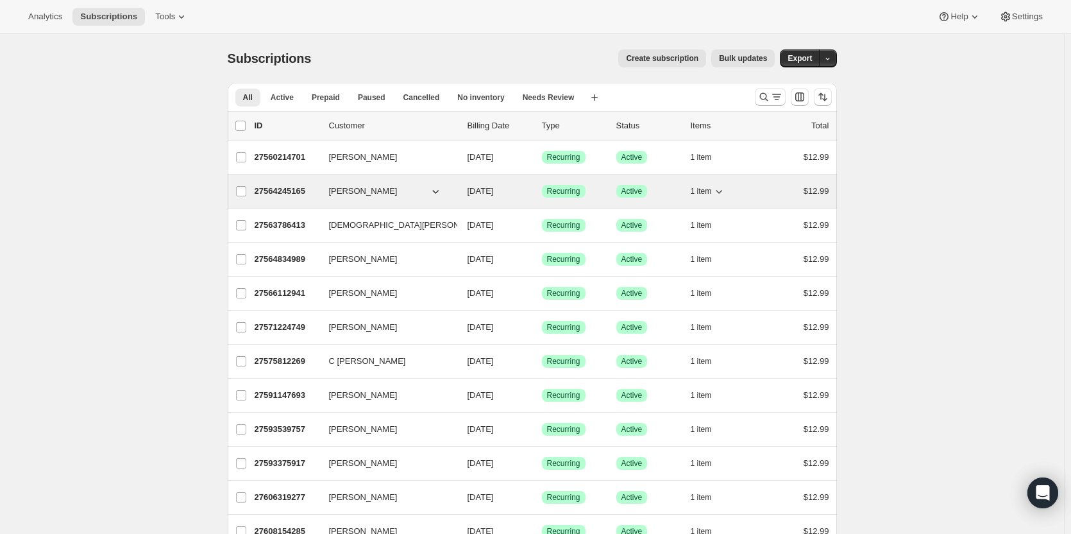
click at [292, 187] on p "27564245165" at bounding box center [287, 191] width 64 height 13
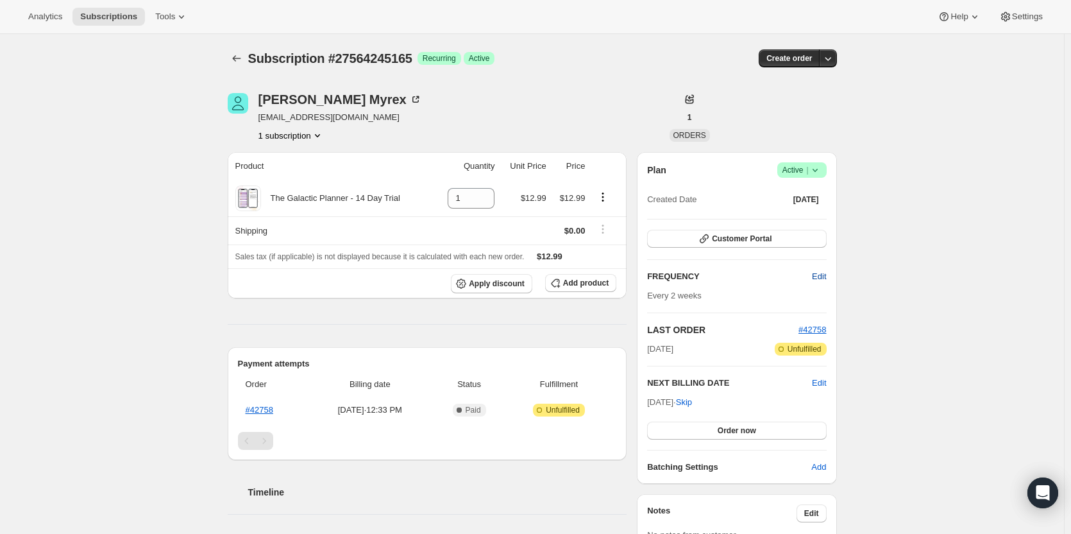
click at [815, 282] on span "Edit" at bounding box center [819, 276] width 14 height 13
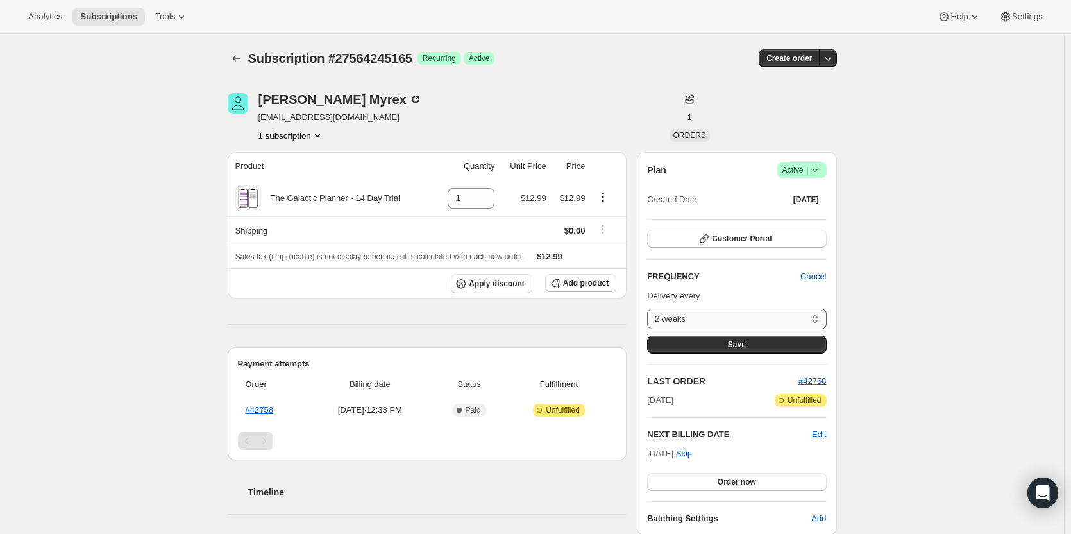
click at [780, 321] on select "2 weeks Custom..." at bounding box center [736, 318] width 179 height 21
select select "custom"
click at [650, 308] on select "2 weeks Custom..." at bounding box center [736, 318] width 179 height 21
select select "MONTH"
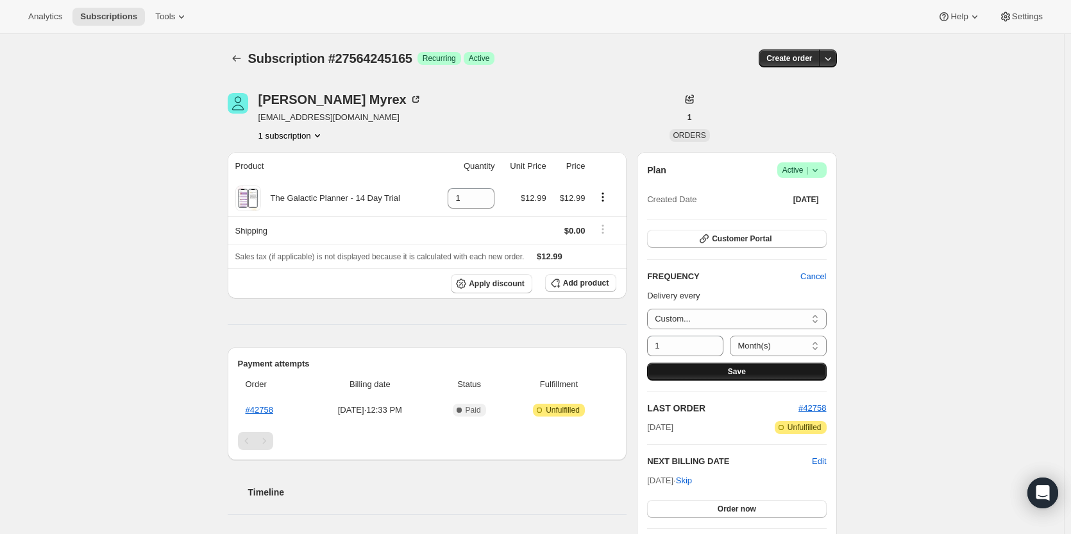
click at [736, 371] on span "Save" at bounding box center [737, 371] width 18 height 10
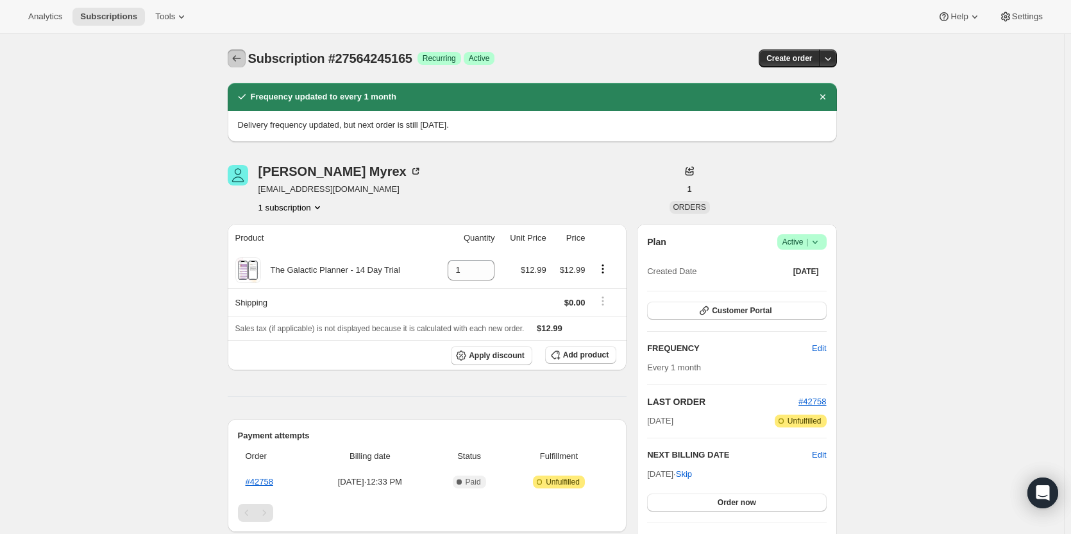
click at [243, 62] on icon "Subscriptions" at bounding box center [236, 58] width 13 height 13
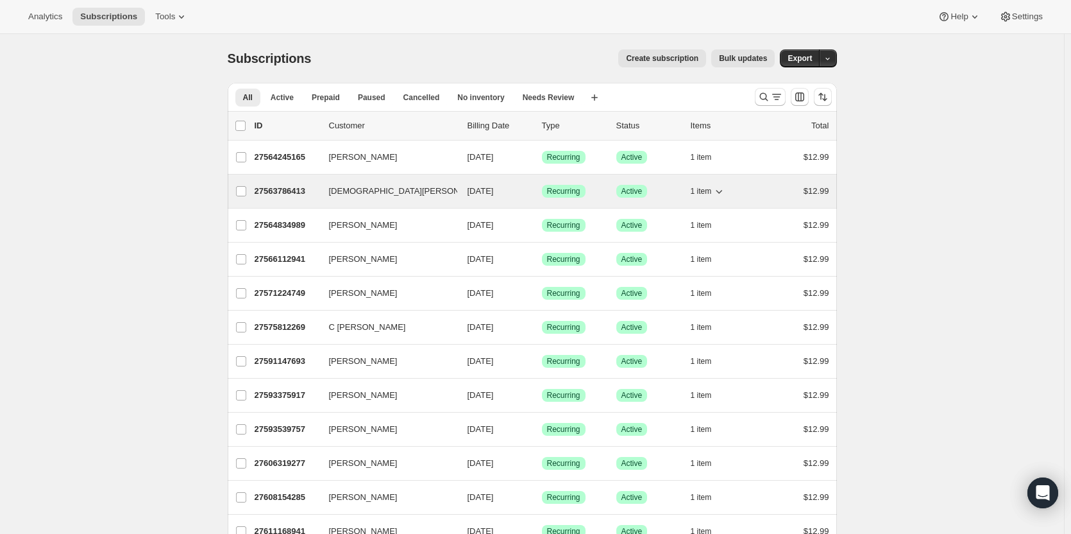
click at [293, 192] on p "27563786413" at bounding box center [287, 191] width 64 height 13
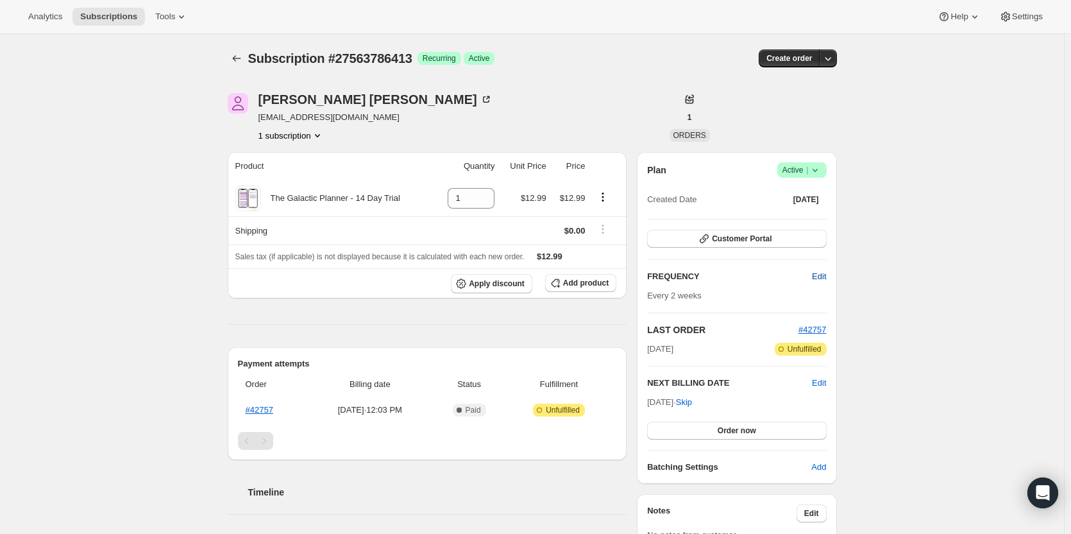
click at [826, 279] on span "Edit" at bounding box center [819, 276] width 14 height 13
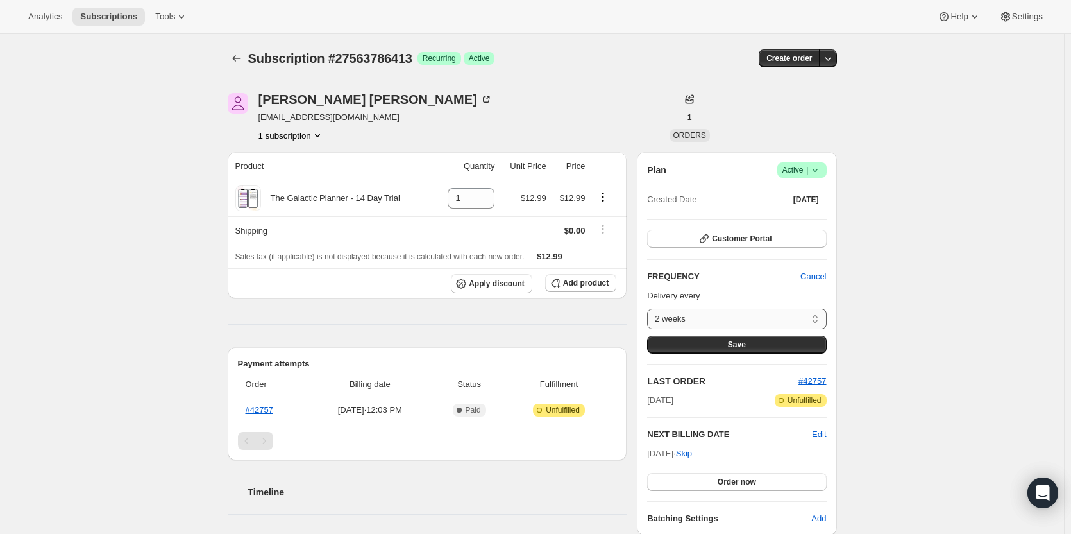
click at [761, 318] on select "2 weeks Custom..." at bounding box center [736, 318] width 179 height 21
select select "custom"
click at [650, 308] on select "2 weeks Custom..." at bounding box center [736, 318] width 179 height 21
select select "MONTH"
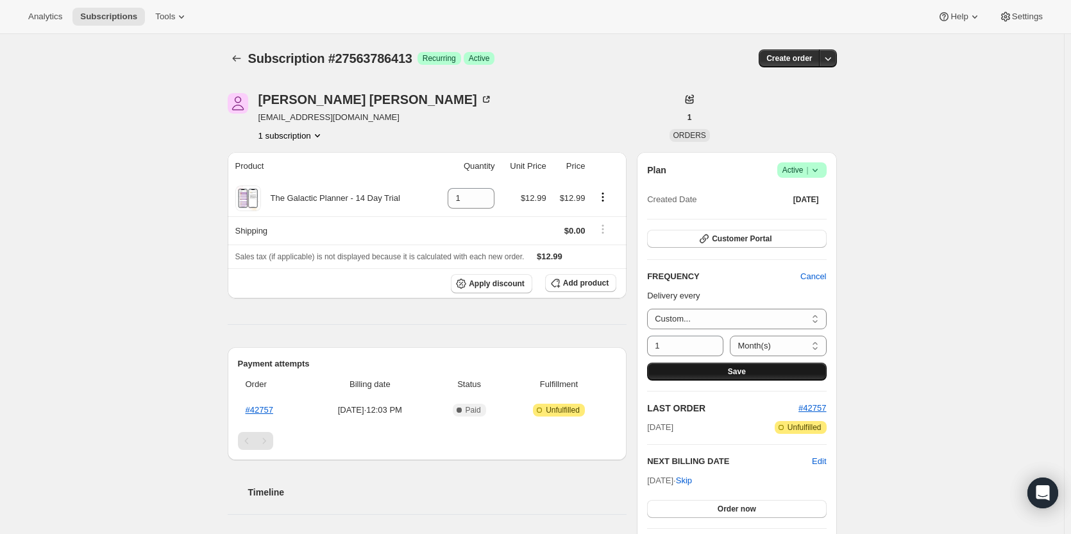
click at [726, 372] on button "Save" at bounding box center [736, 371] width 179 height 18
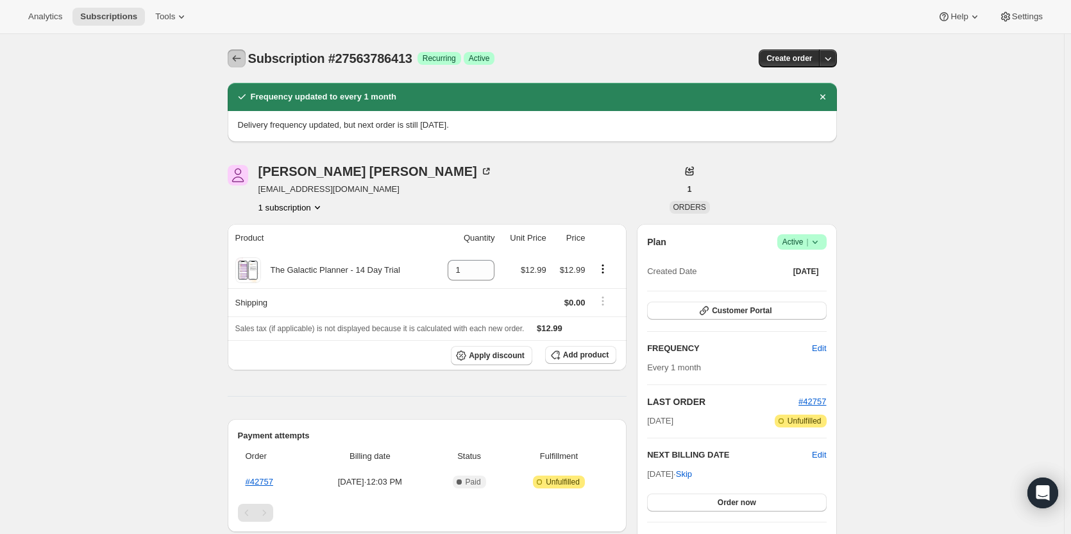
click at [237, 58] on icon "Subscriptions" at bounding box center [236, 58] width 8 height 6
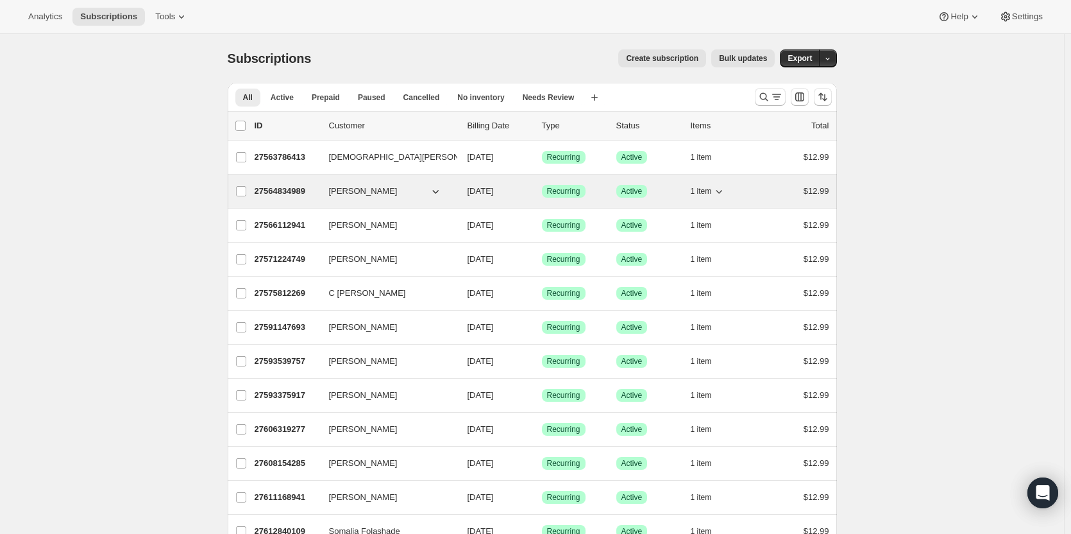
click at [275, 191] on p "27564834989" at bounding box center [287, 191] width 64 height 13
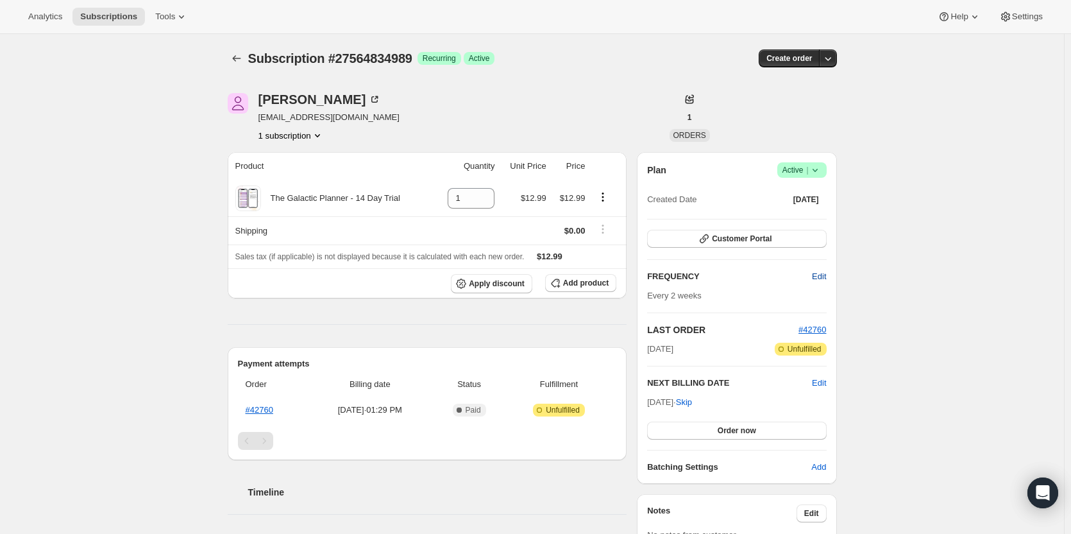
click at [818, 278] on span "Edit" at bounding box center [819, 276] width 14 height 13
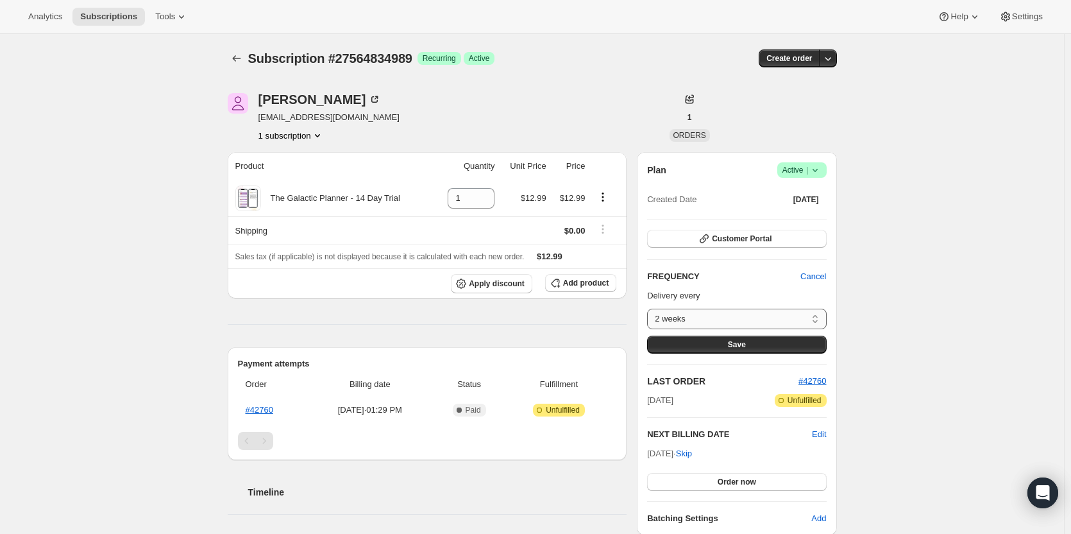
click at [766, 319] on select "2 weeks Custom..." at bounding box center [736, 318] width 179 height 21
select select "custom"
click at [650, 308] on select "2 weeks Custom..." at bounding box center [736, 318] width 179 height 21
select select "MONTH"
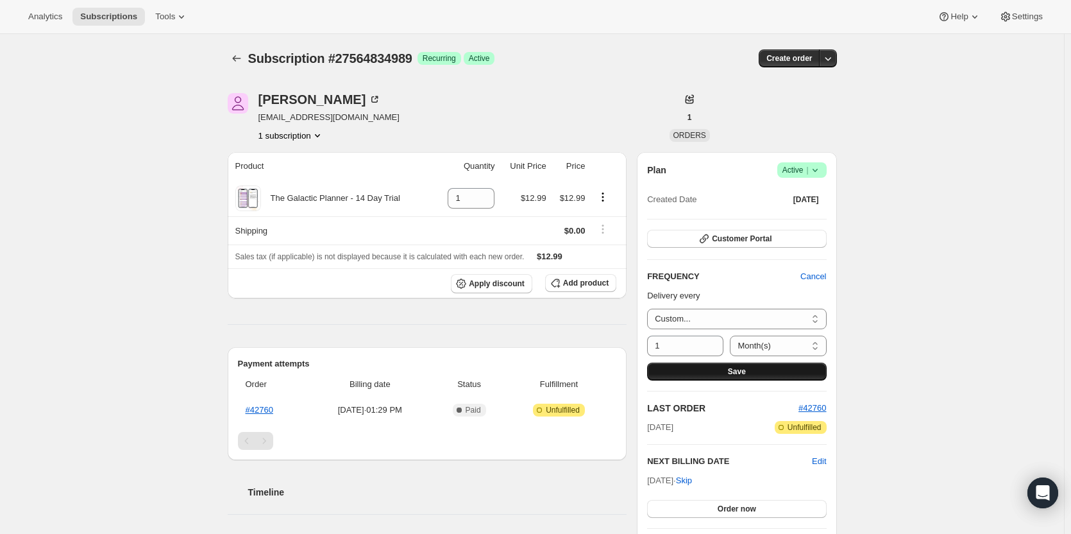
click at [728, 367] on button "Save" at bounding box center [736, 371] width 179 height 18
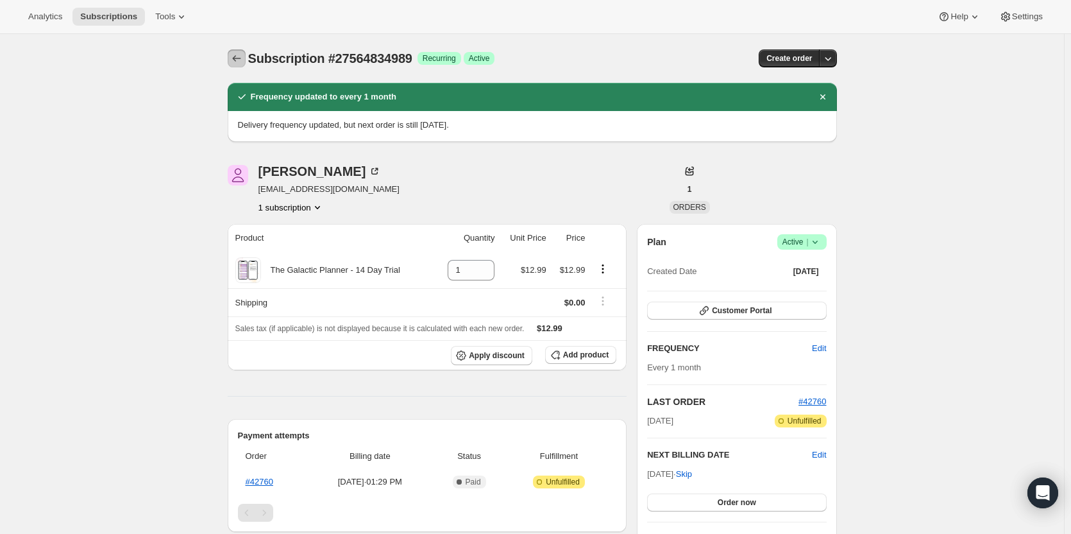
click at [234, 56] on icon "Subscriptions" at bounding box center [236, 58] width 13 height 13
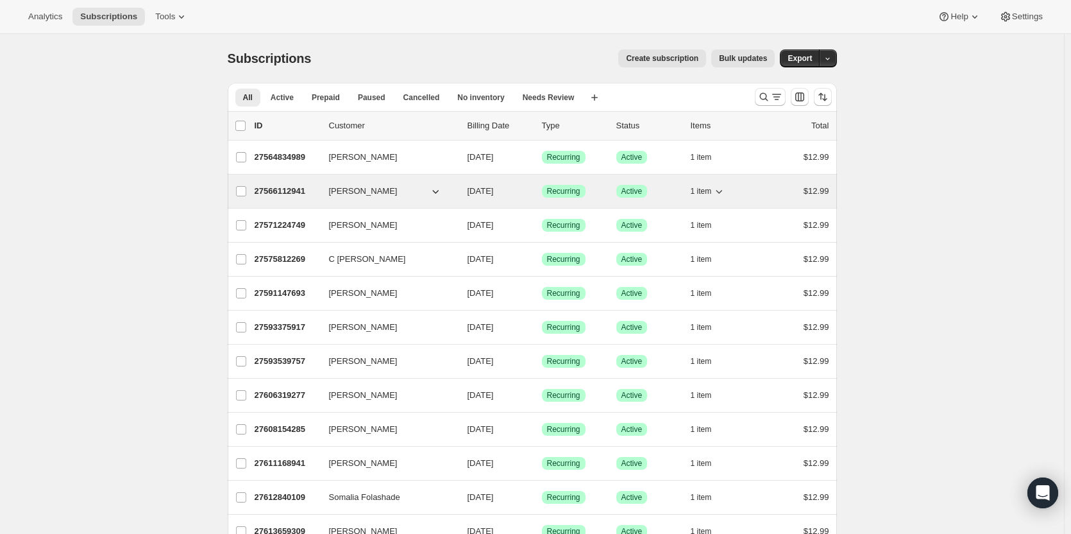
click at [274, 190] on p "27566112941" at bounding box center [287, 191] width 64 height 13
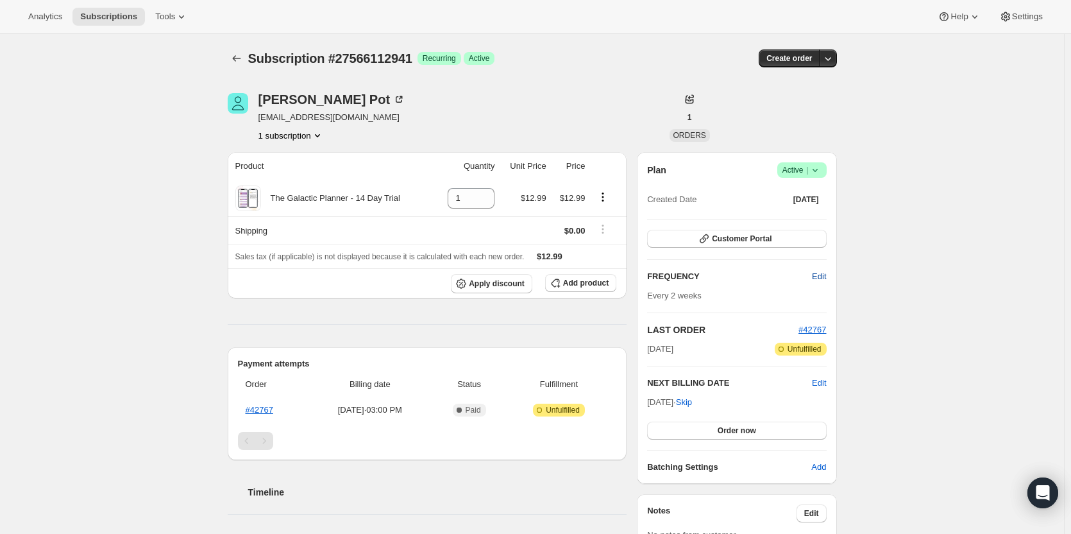
click at [823, 281] on span "Edit" at bounding box center [819, 276] width 14 height 13
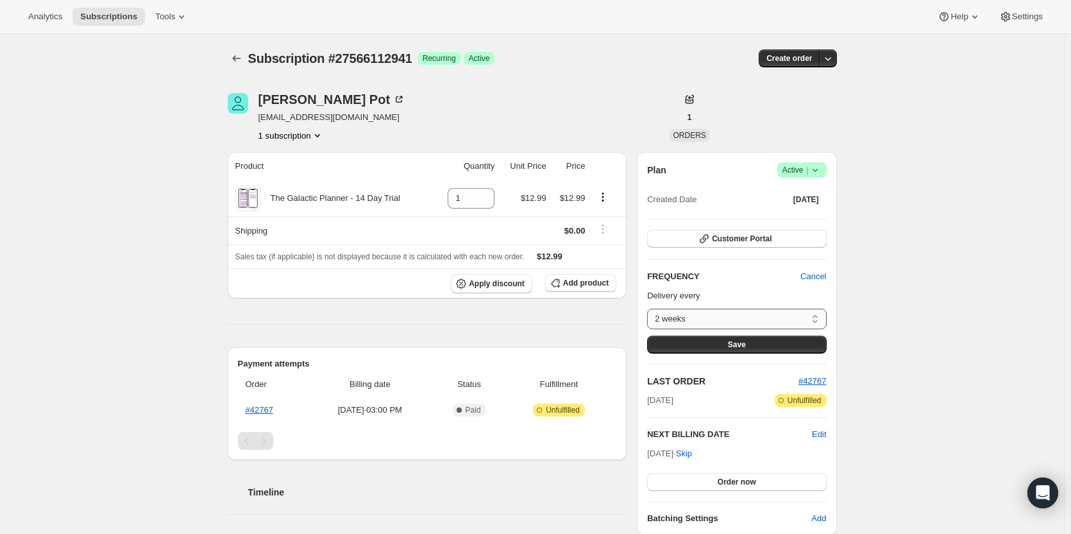
click at [793, 318] on select "2 weeks Custom..." at bounding box center [736, 318] width 179 height 21
select select "custom"
click at [650, 308] on select "2 weeks Custom..." at bounding box center [736, 318] width 179 height 21
select select "MONTH"
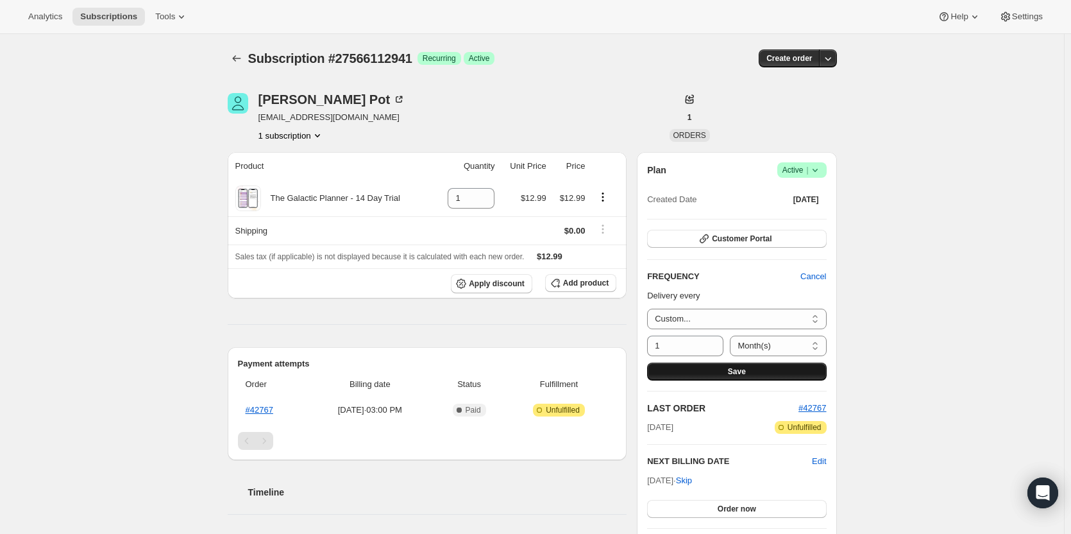
click at [763, 365] on button "Save" at bounding box center [736, 371] width 179 height 18
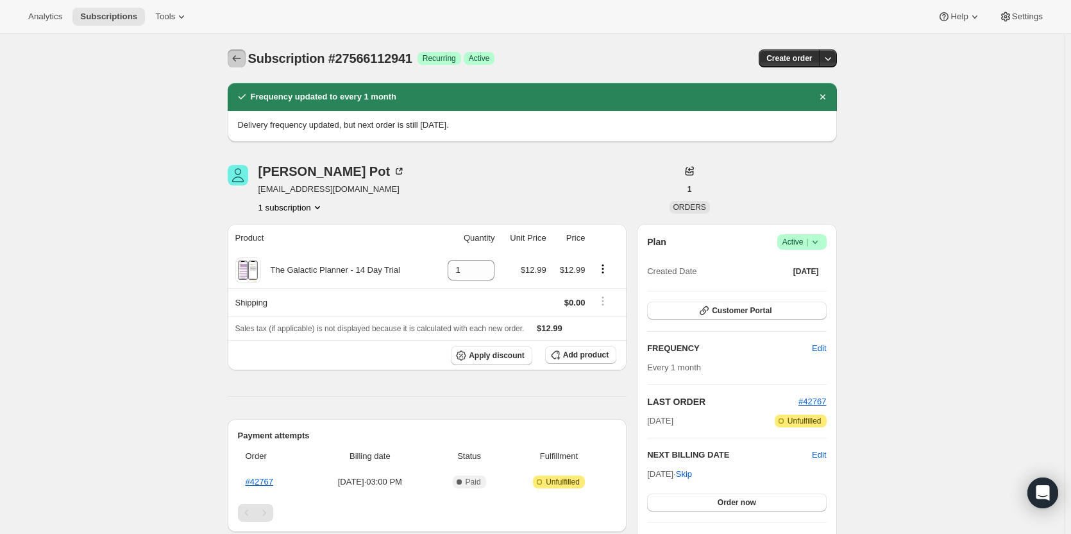
click at [243, 56] on icon "Subscriptions" at bounding box center [236, 58] width 13 height 13
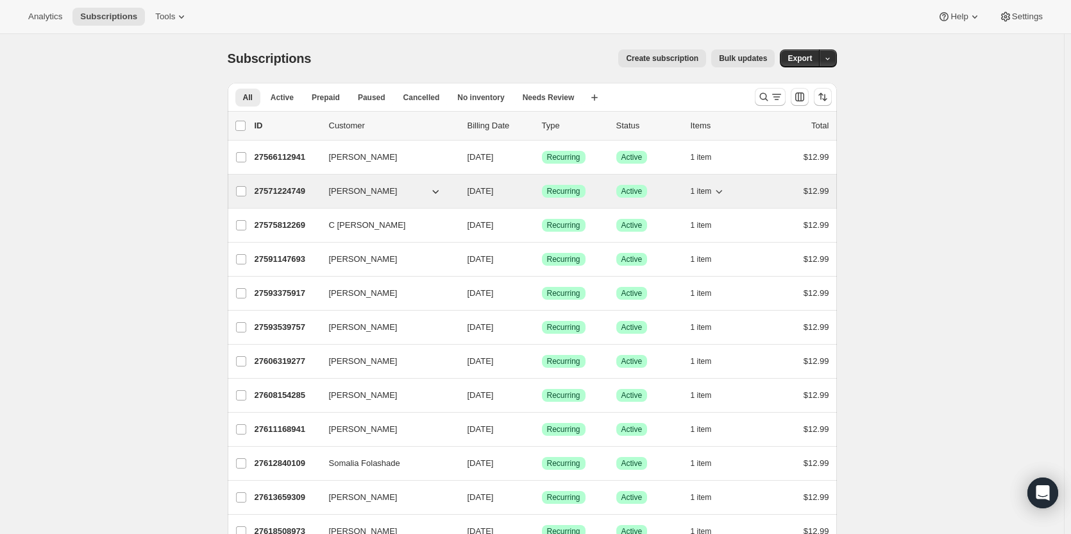
click at [281, 190] on p "27571224749" at bounding box center [287, 191] width 64 height 13
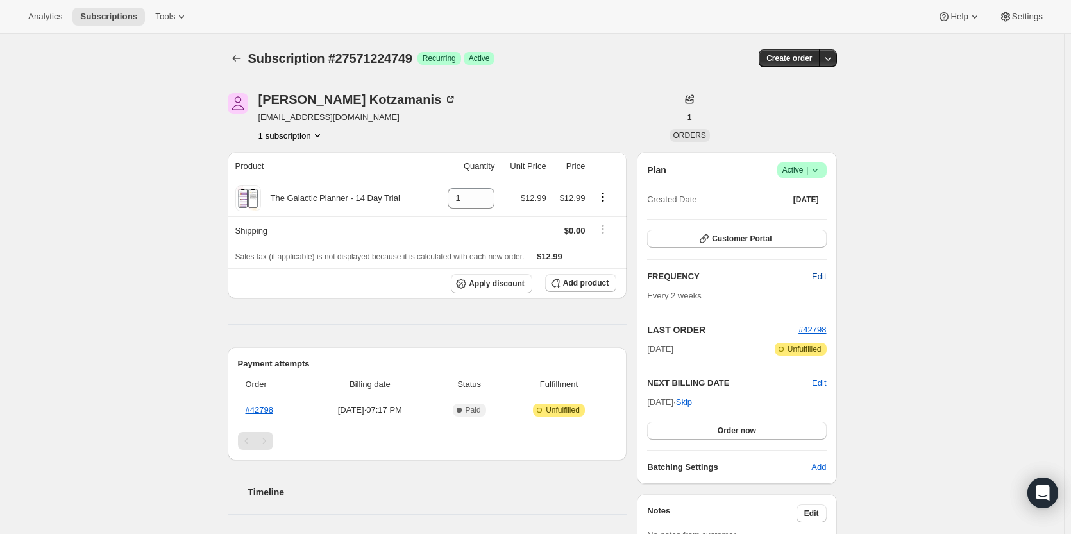
click at [817, 279] on span "Edit" at bounding box center [819, 276] width 14 height 13
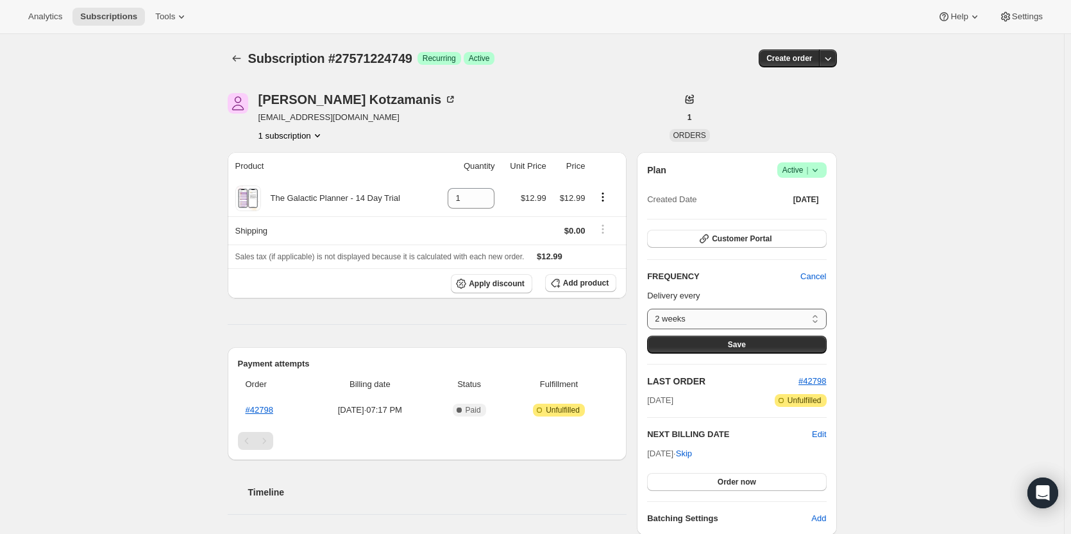
click at [748, 314] on select "2 weeks Custom..." at bounding box center [736, 318] width 179 height 21
select select "custom"
click at [650, 308] on select "2 weeks Custom..." at bounding box center [736, 318] width 179 height 21
select select "MONTH"
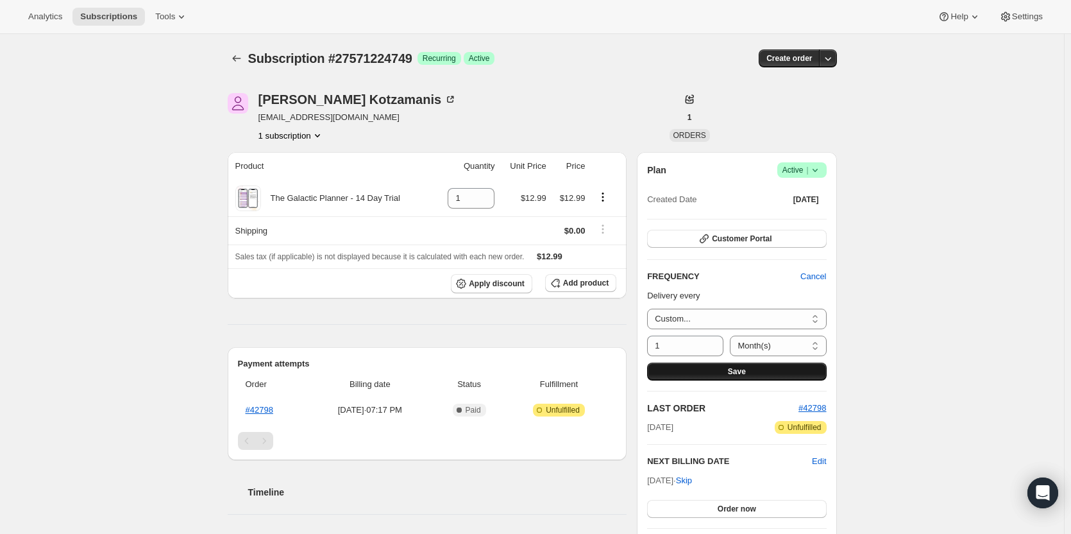
click at [727, 373] on button "Save" at bounding box center [736, 371] width 179 height 18
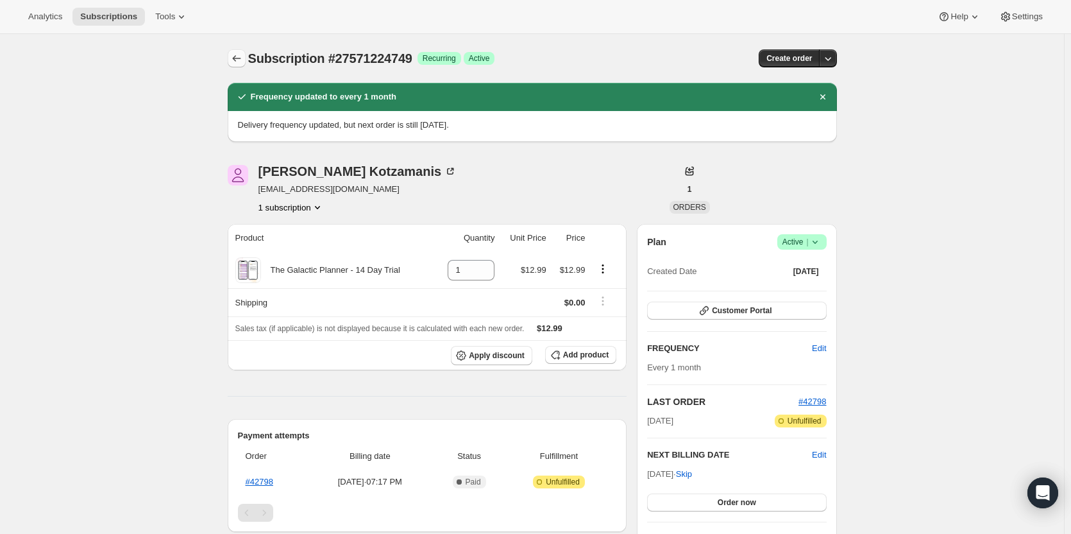
click at [233, 53] on icon "Subscriptions" at bounding box center [236, 58] width 13 height 13
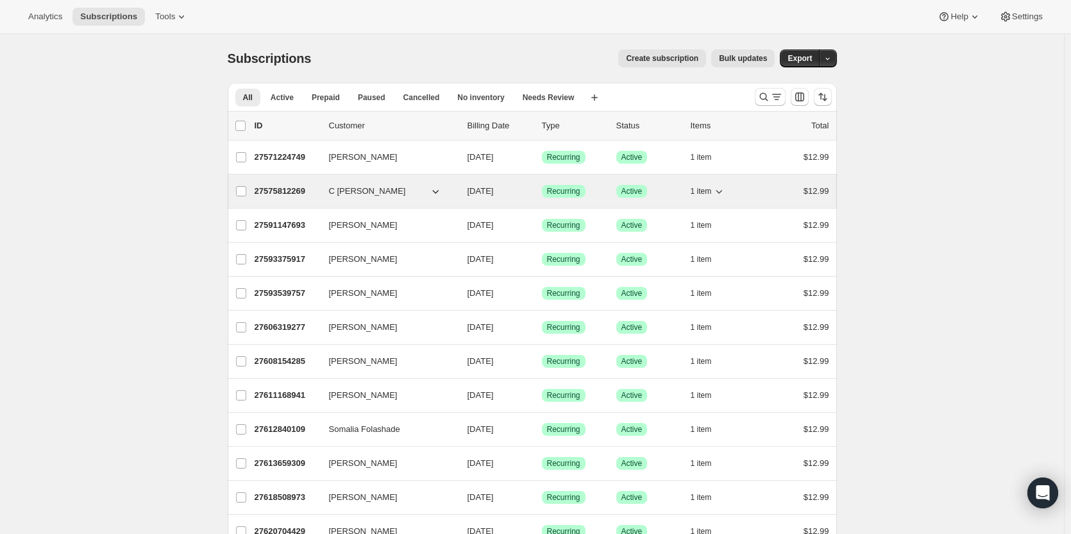
click at [296, 188] on p "27575812269" at bounding box center [287, 191] width 64 height 13
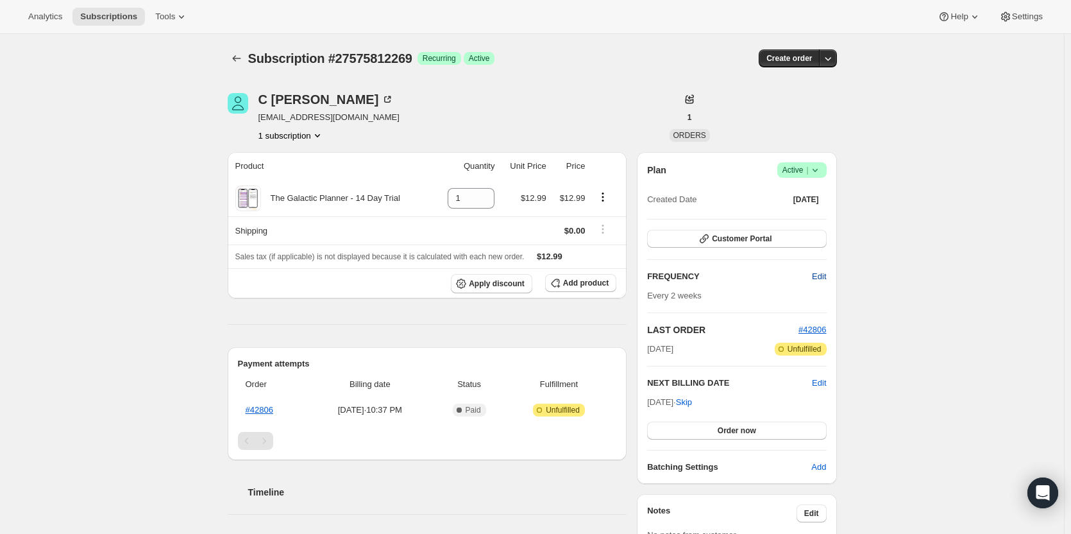
click at [823, 281] on span "Edit" at bounding box center [819, 276] width 14 height 13
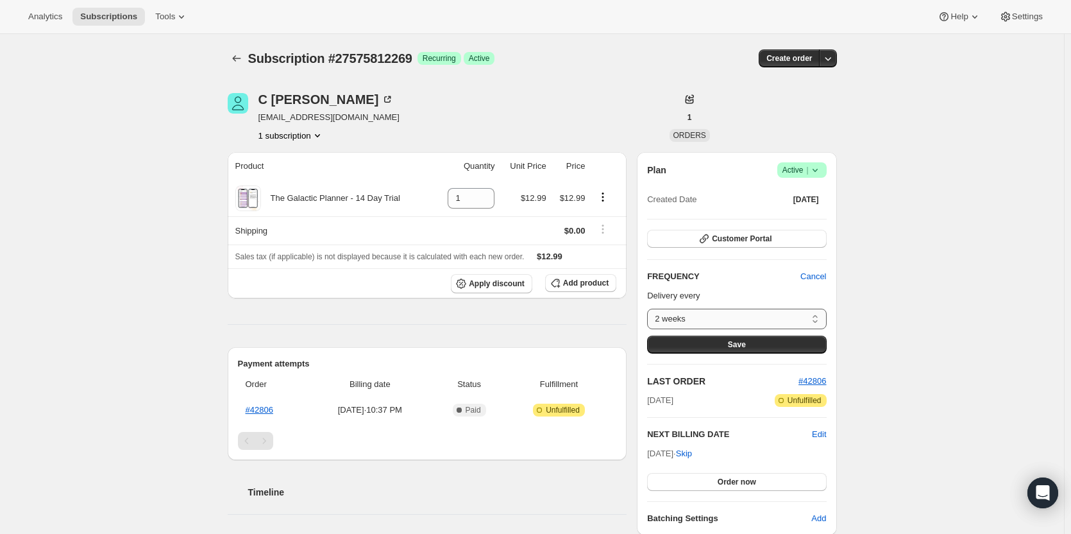
click at [759, 313] on select "2 weeks Custom..." at bounding box center [736, 318] width 179 height 21
select select "custom"
click at [650, 308] on select "2 weeks Custom..." at bounding box center [736, 318] width 179 height 21
select select "MONTH"
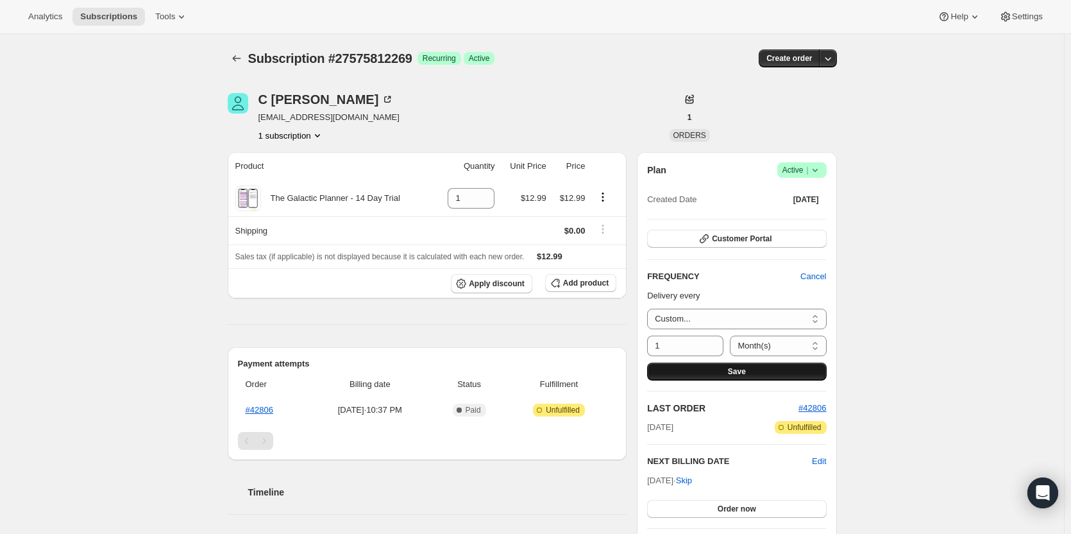
click at [721, 369] on button "Save" at bounding box center [736, 371] width 179 height 18
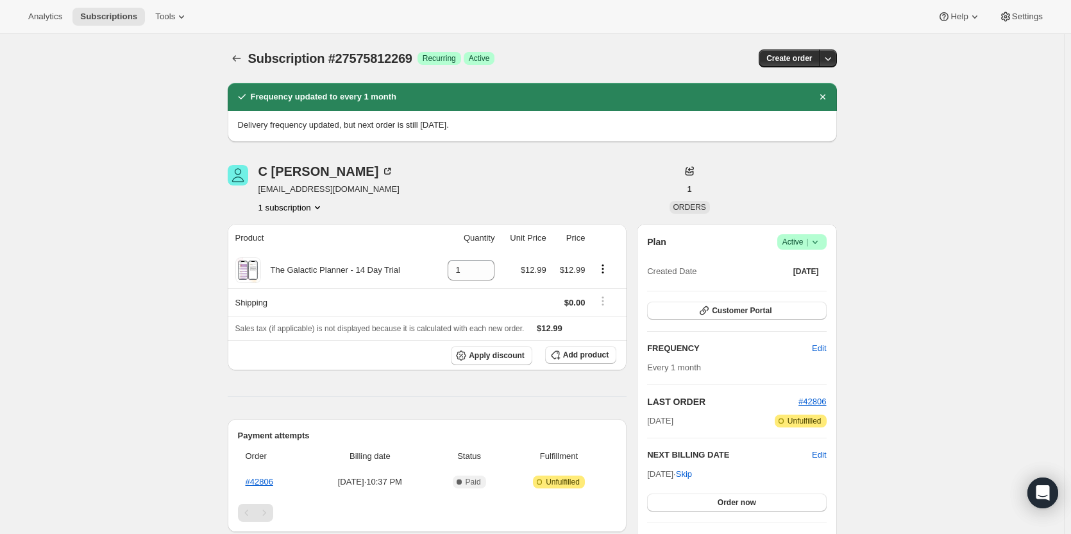
click at [243, 58] on icon "Subscriptions" at bounding box center [236, 58] width 13 height 13
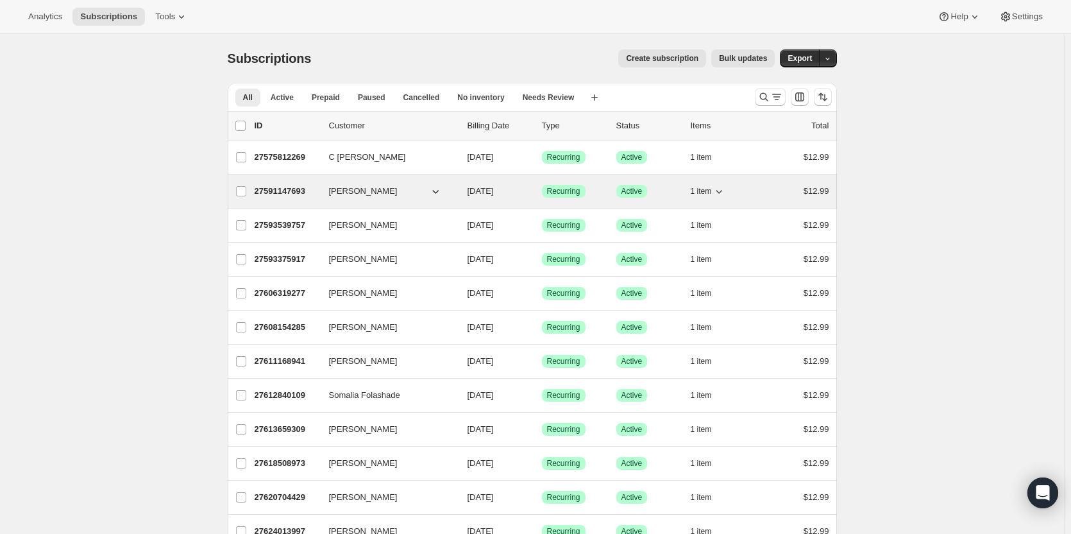
click at [292, 189] on p "27591147693" at bounding box center [287, 191] width 64 height 13
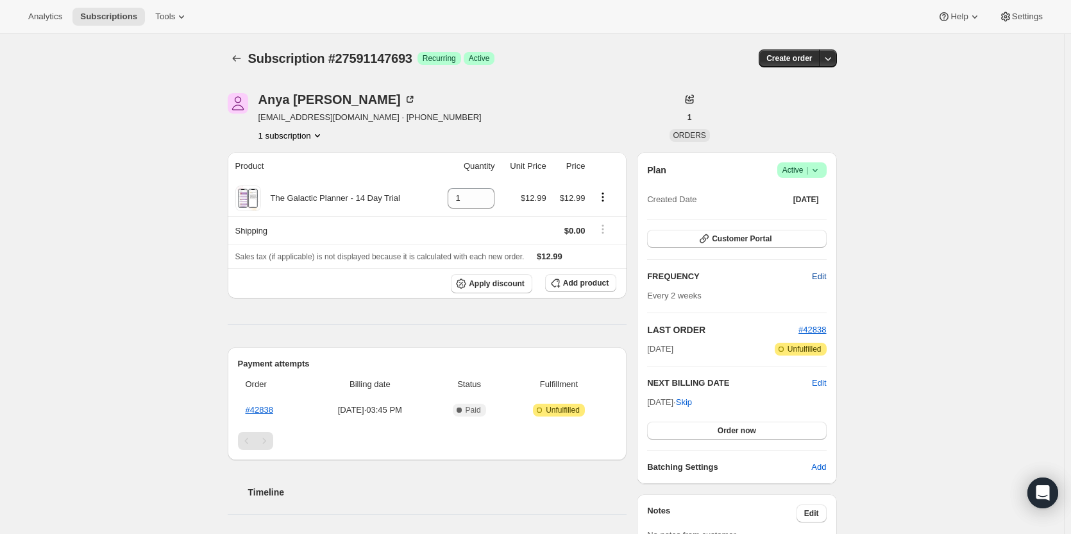
click at [821, 278] on span "Edit" at bounding box center [819, 276] width 14 height 13
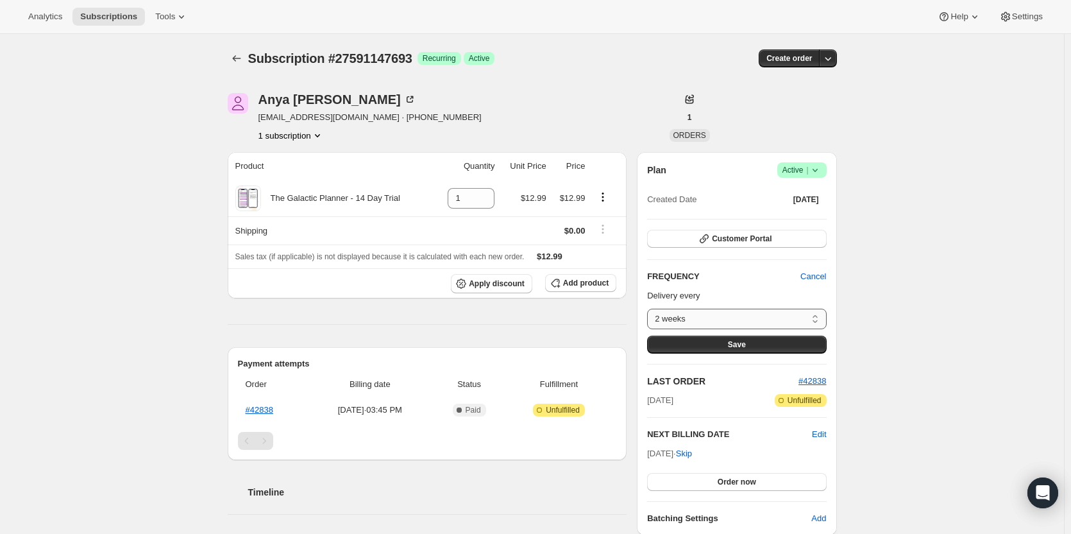
click at [769, 315] on select "2 weeks Custom..." at bounding box center [736, 318] width 179 height 21
select select "custom"
click at [650, 308] on select "2 weeks Custom..." at bounding box center [736, 318] width 179 height 21
select select "MONTH"
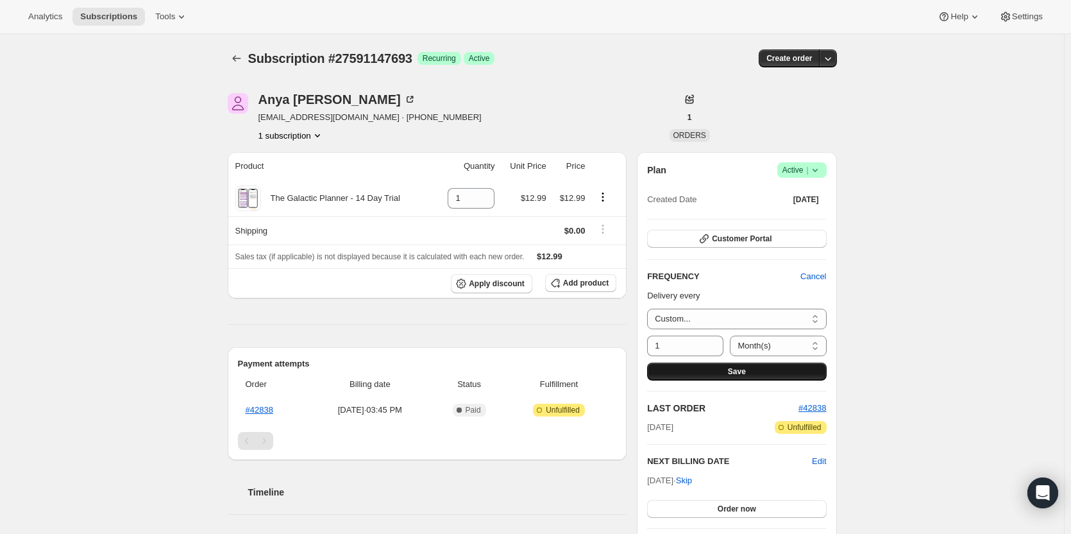
click at [740, 371] on span "Save" at bounding box center [737, 371] width 18 height 10
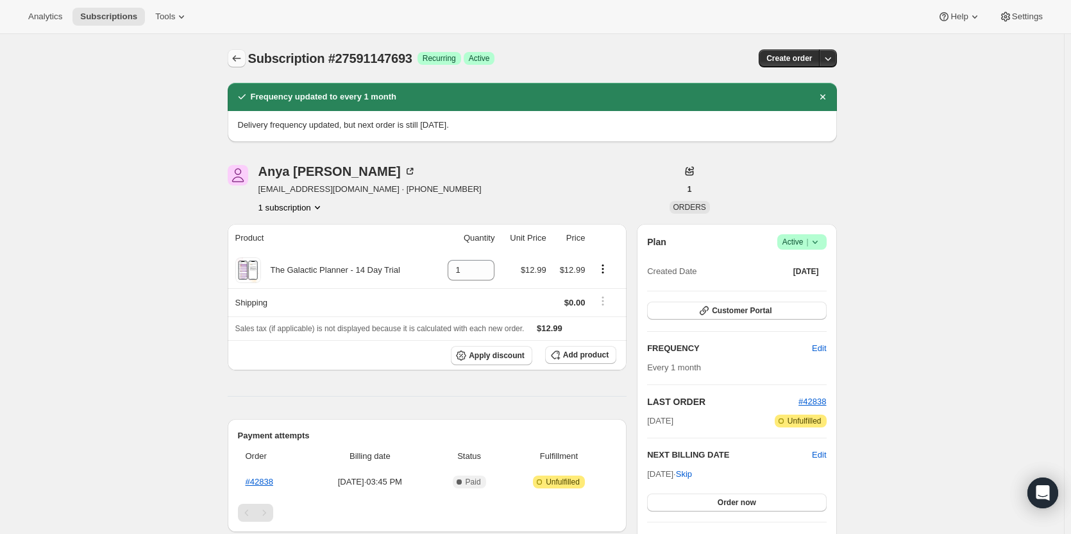
click at [233, 59] on icon "Subscriptions" at bounding box center [236, 58] width 13 height 13
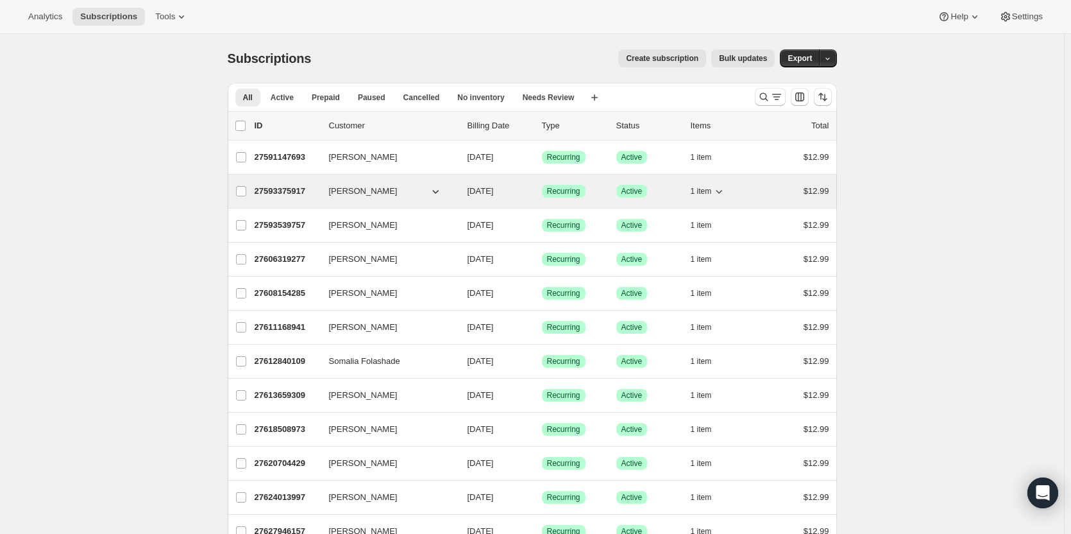
click at [274, 189] on p "27593375917" at bounding box center [287, 191] width 64 height 13
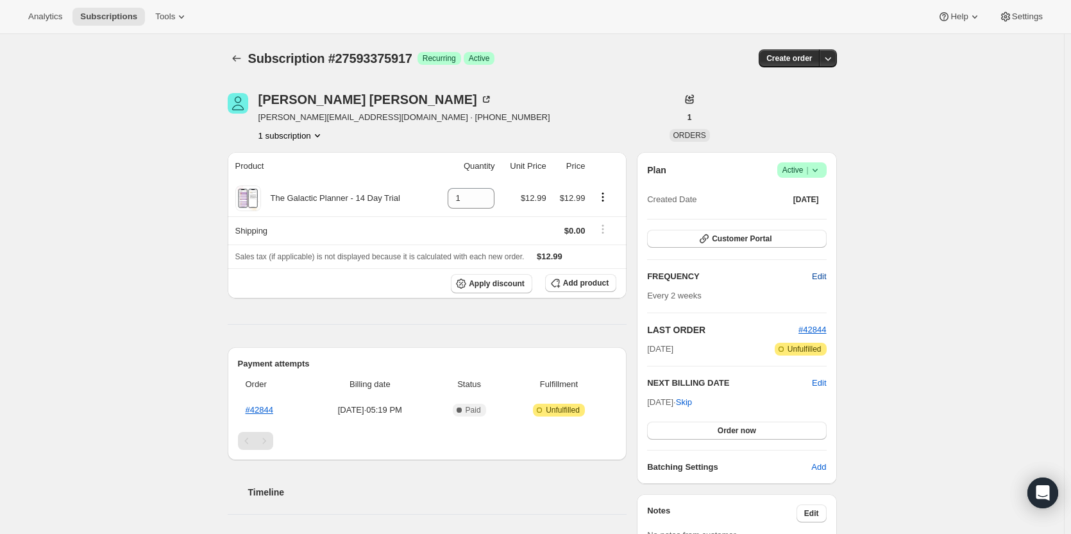
click at [826, 278] on span "Edit" at bounding box center [819, 276] width 14 height 13
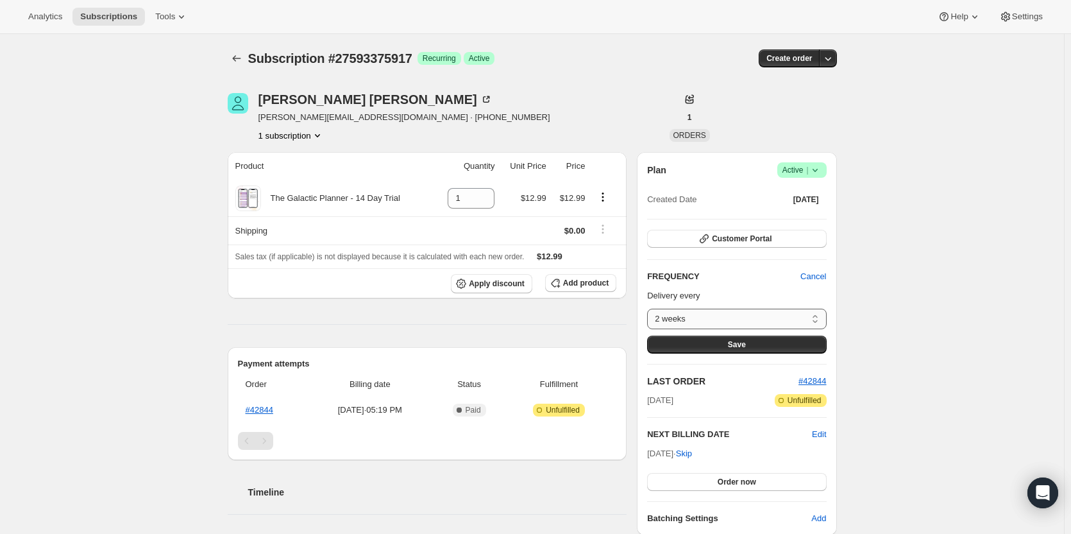
click at [780, 316] on select "2 weeks Custom..." at bounding box center [736, 318] width 179 height 21
select select "custom"
click at [650, 308] on select "2 weeks Custom..." at bounding box center [736, 318] width 179 height 21
select select "MONTH"
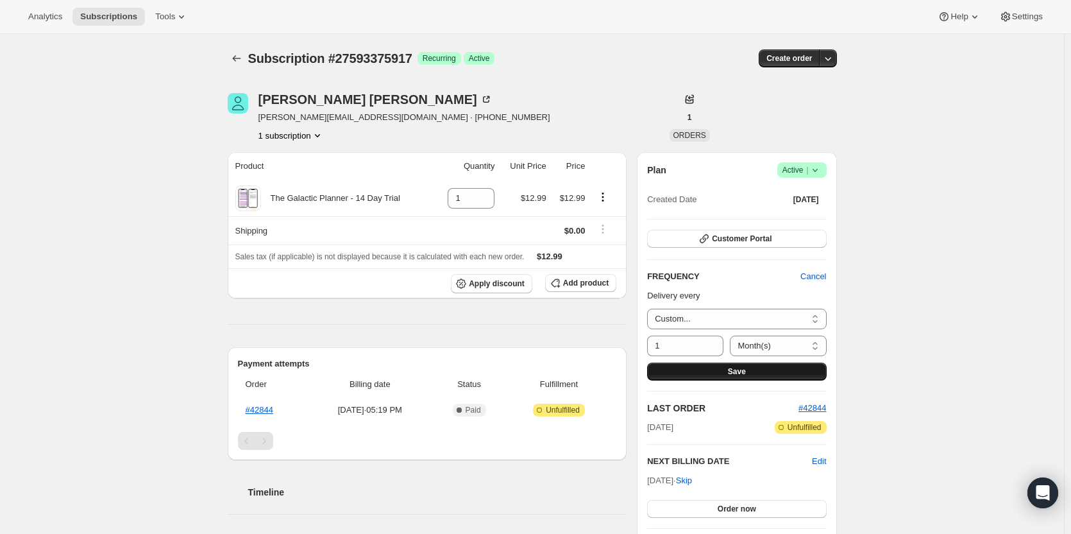
click at [741, 371] on span "Save" at bounding box center [737, 371] width 18 height 10
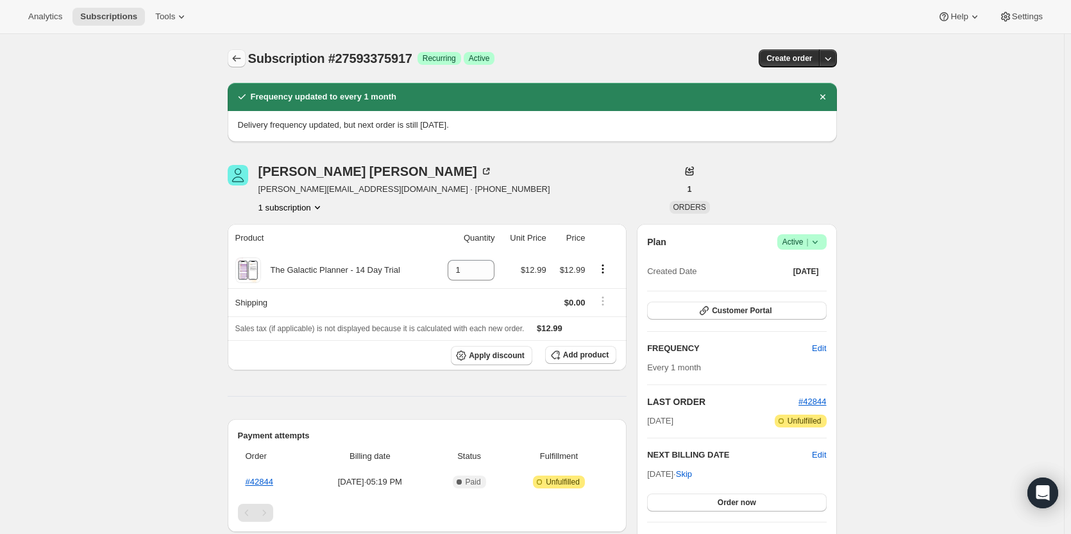
click at [243, 59] on icon "Subscriptions" at bounding box center [236, 58] width 13 height 13
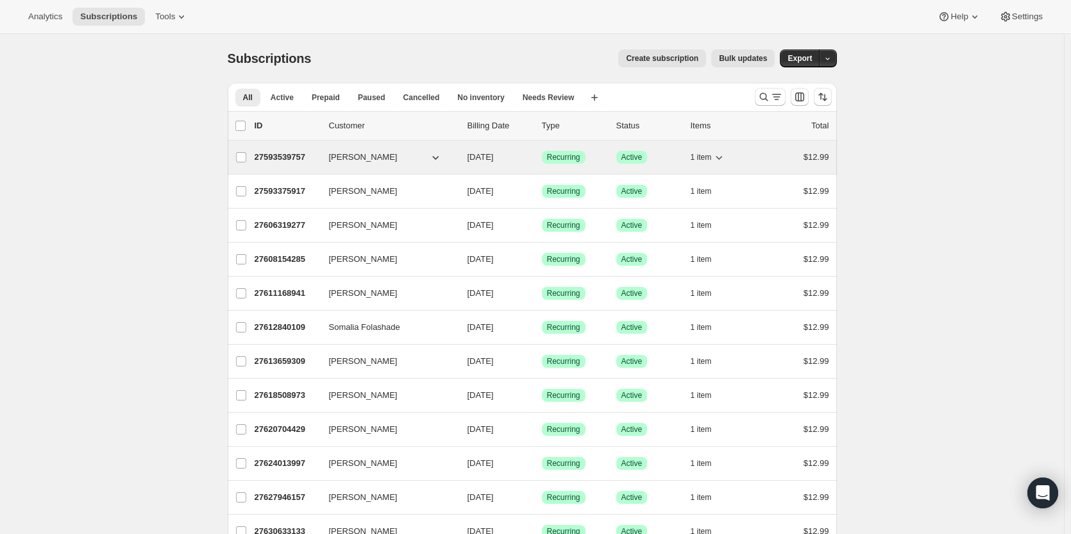
click at [276, 156] on p "27593539757" at bounding box center [287, 157] width 64 height 13
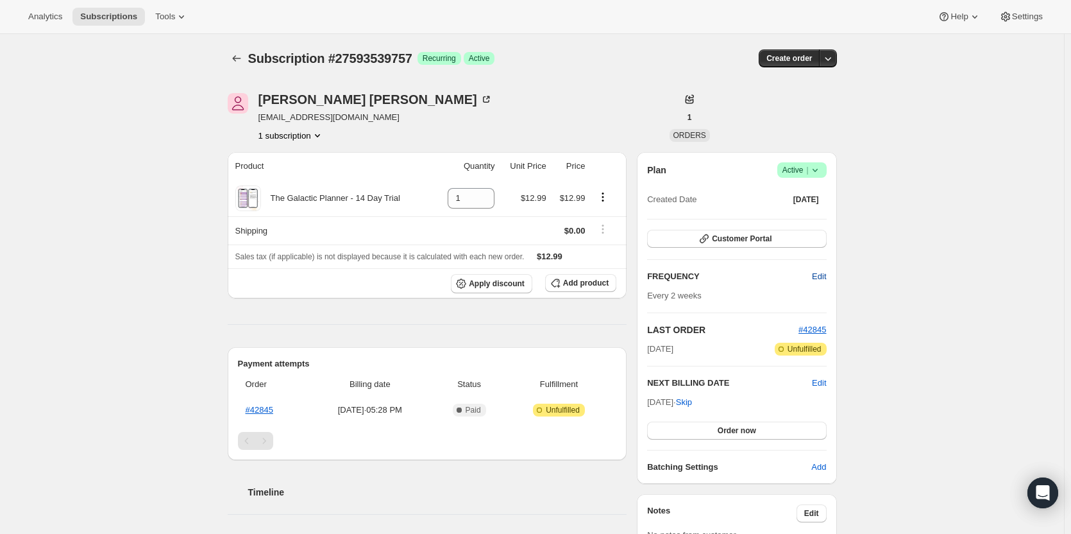
click at [819, 275] on span "Edit" at bounding box center [819, 276] width 14 height 13
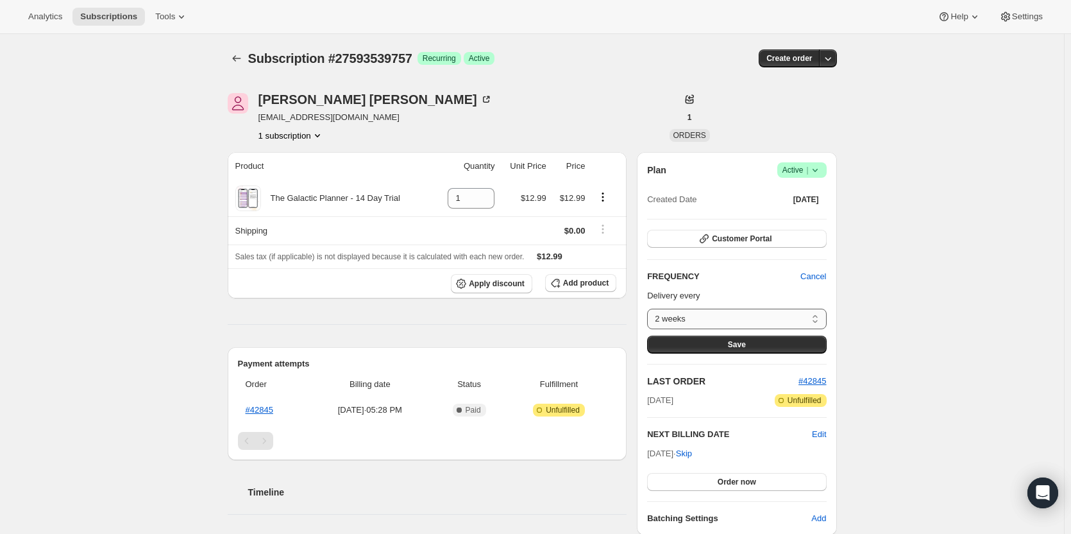
click at [780, 317] on select "2 weeks Custom..." at bounding box center [736, 318] width 179 height 21
select select "custom"
click at [650, 308] on select "2 weeks Custom..." at bounding box center [736, 318] width 179 height 21
select select "MONTH"
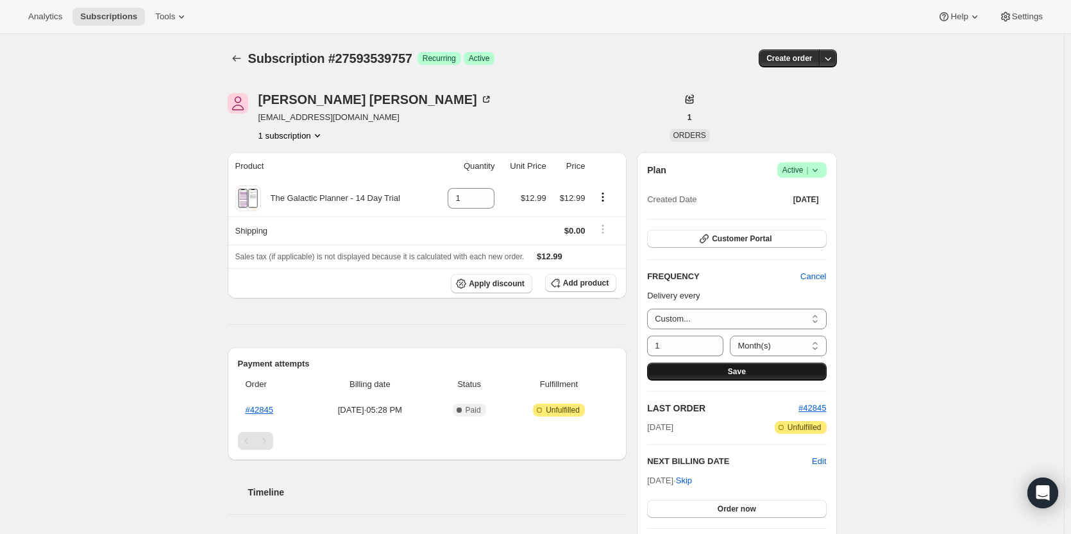
click at [719, 374] on button "Save" at bounding box center [736, 371] width 179 height 18
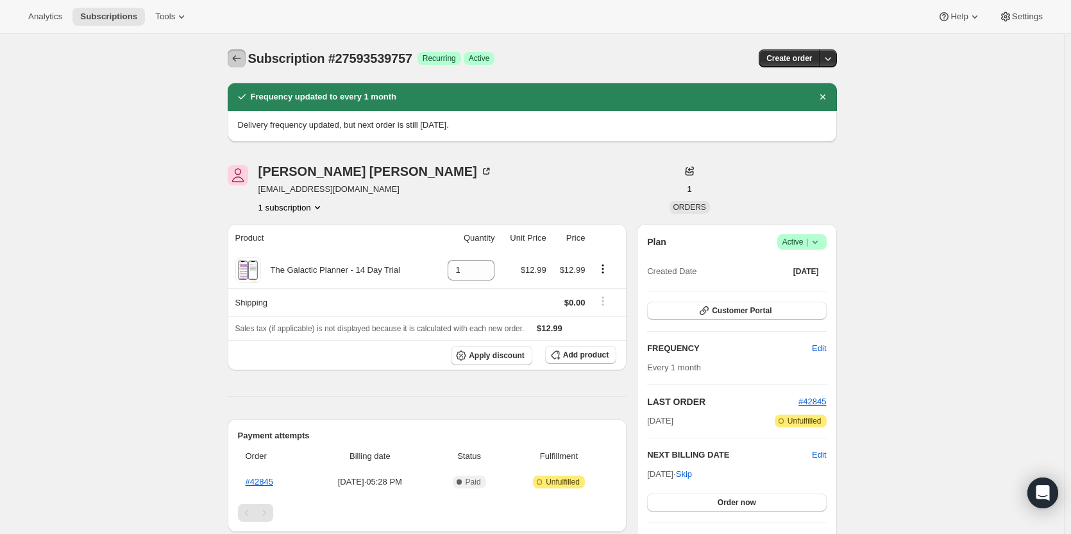
click at [235, 58] on icon "Subscriptions" at bounding box center [236, 58] width 13 height 13
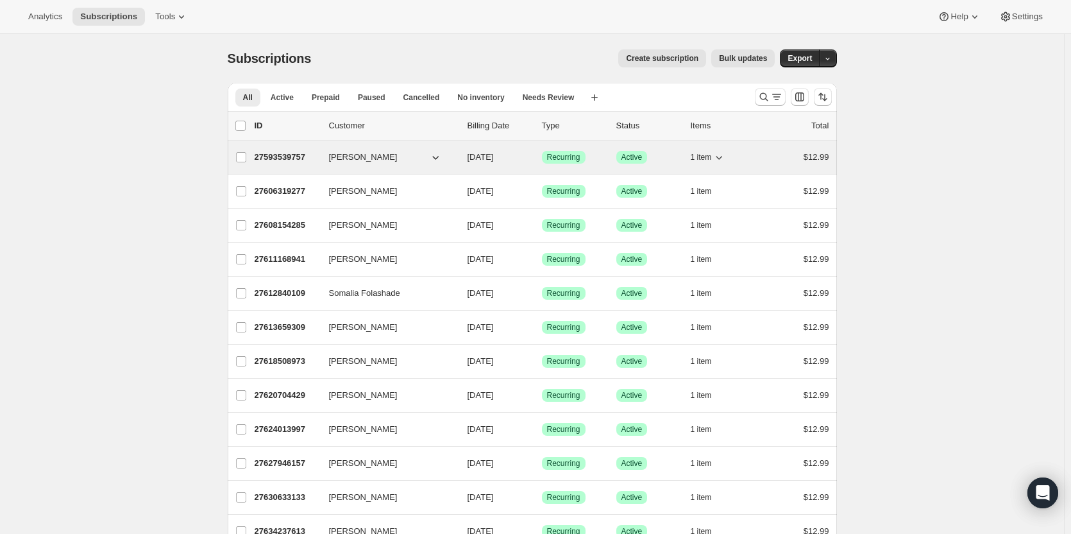
click at [282, 156] on p "27593539757" at bounding box center [287, 157] width 64 height 13
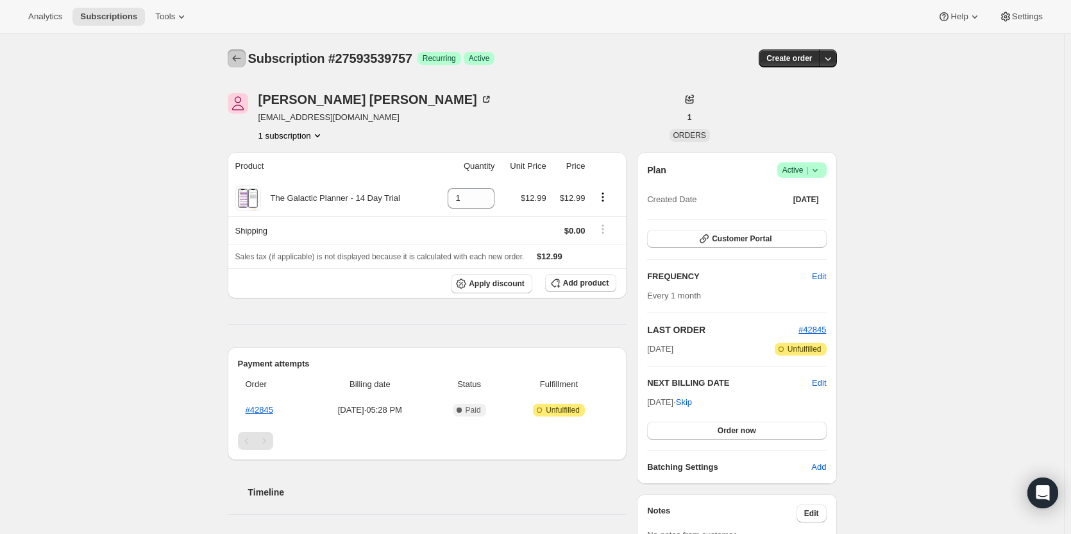
click at [240, 58] on icon "Subscriptions" at bounding box center [236, 58] width 13 height 13
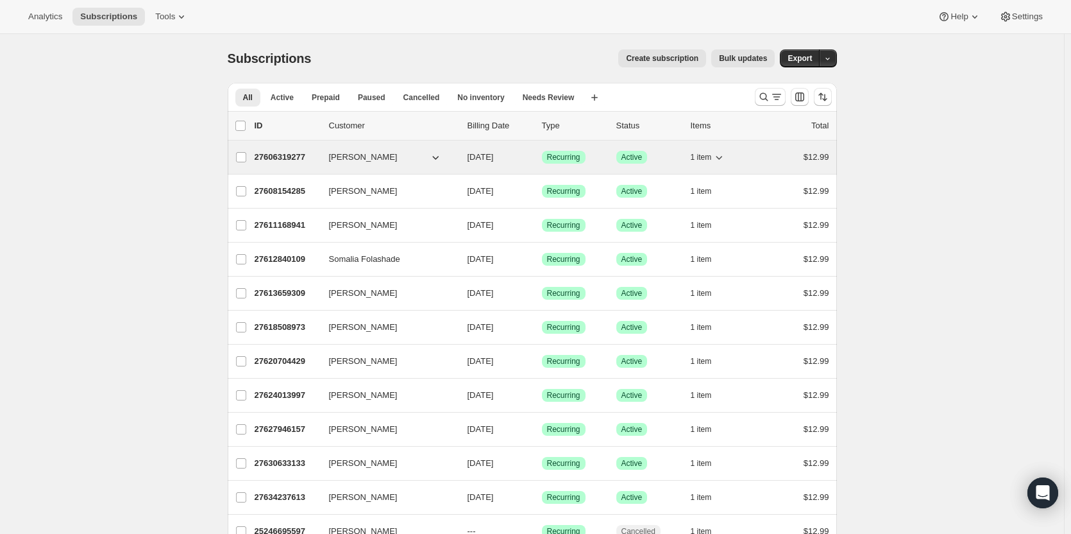
click at [271, 158] on p "27606319277" at bounding box center [287, 157] width 64 height 13
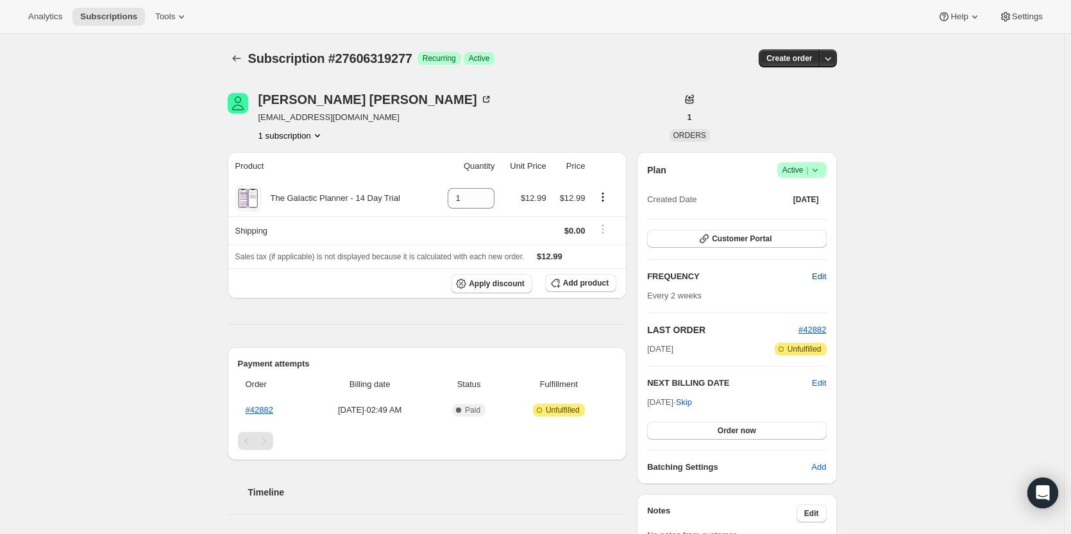
click at [811, 277] on button "Edit" at bounding box center [818, 276] width 29 height 21
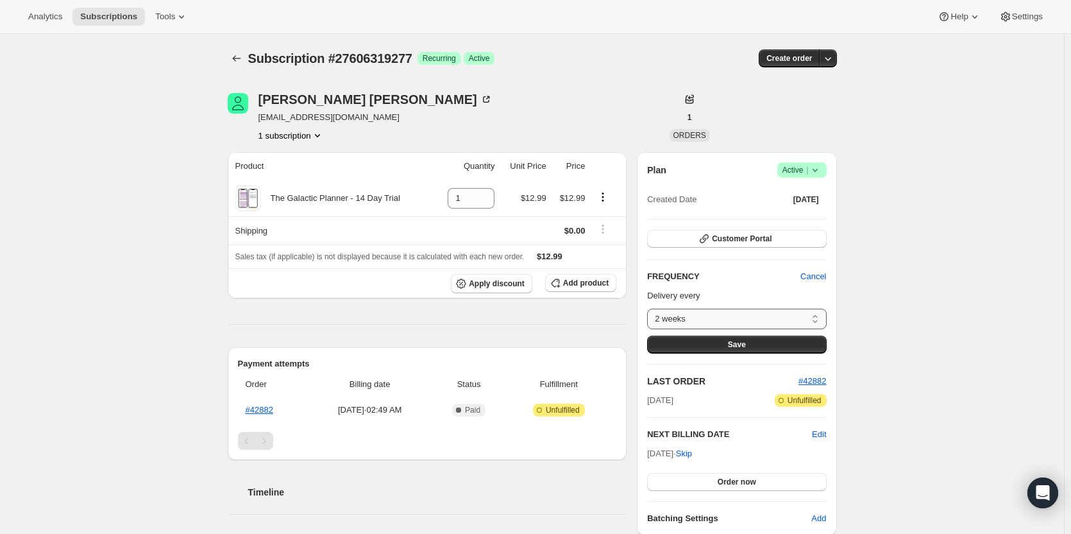
click at [774, 317] on select "2 weeks Custom..." at bounding box center [736, 318] width 179 height 21
select select "custom"
click at [650, 308] on select "2 weeks Custom..." at bounding box center [736, 318] width 179 height 21
select select "MONTH"
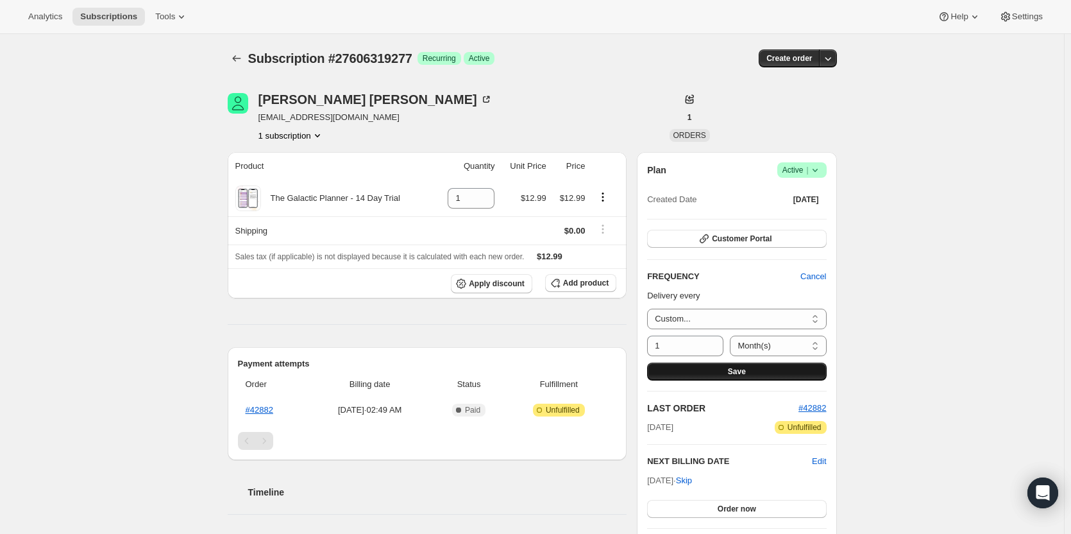
click at [736, 369] on span "Save" at bounding box center [737, 371] width 18 height 10
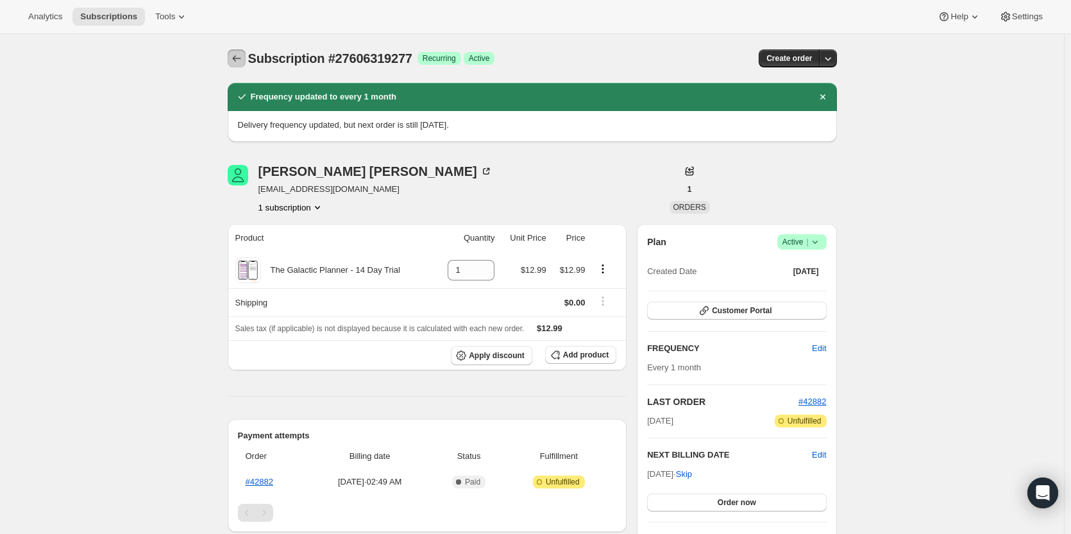
click at [234, 56] on icon "Subscriptions" at bounding box center [236, 58] width 13 height 13
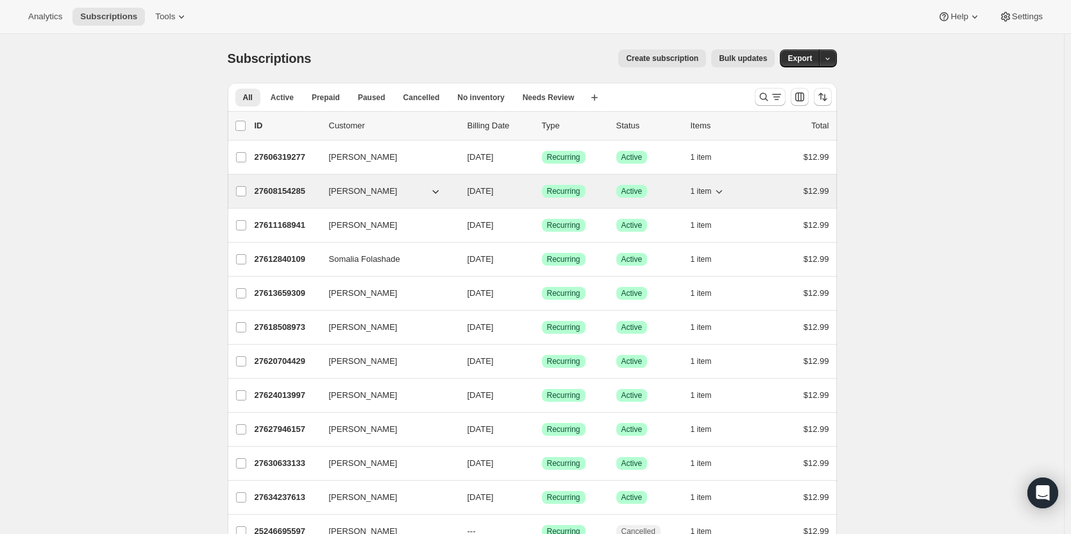
click at [290, 188] on p "27608154285" at bounding box center [287, 191] width 64 height 13
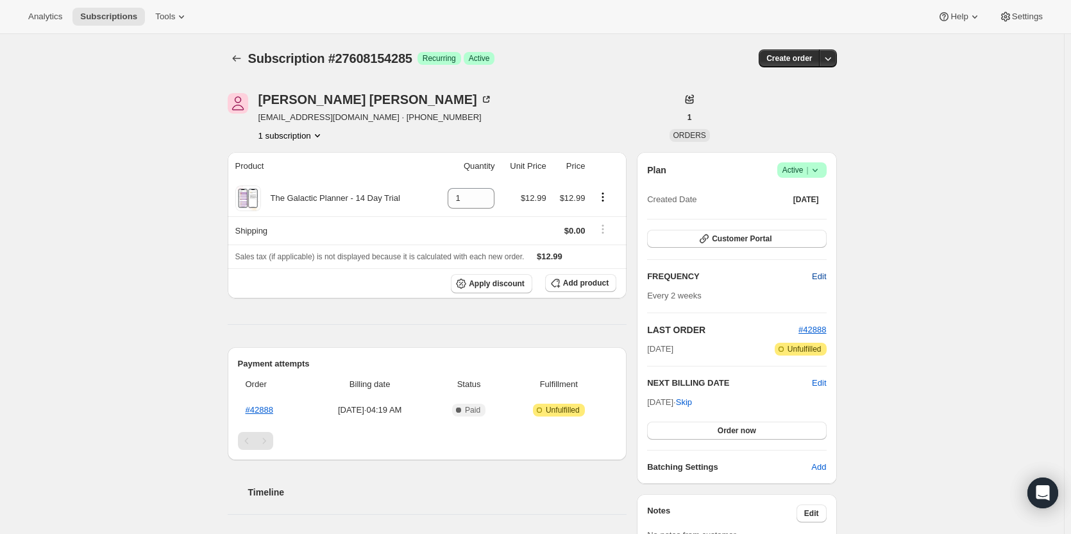
click at [813, 278] on button "Edit" at bounding box center [818, 276] width 29 height 21
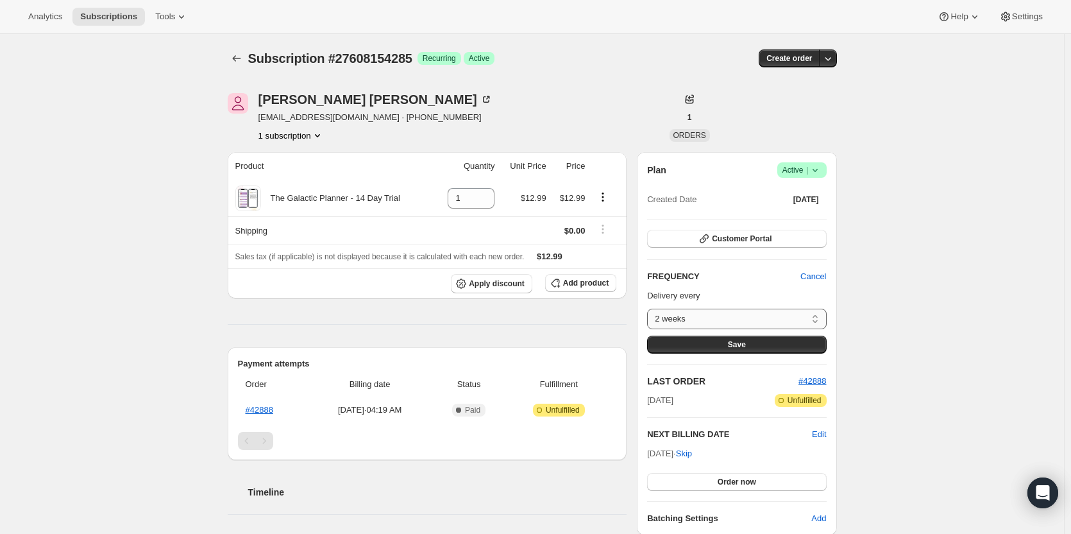
click at [771, 318] on select "2 weeks Custom..." at bounding box center [736, 318] width 179 height 21
select select "custom"
click at [650, 308] on select "2 weeks Custom..." at bounding box center [736, 318] width 179 height 21
select select "MONTH"
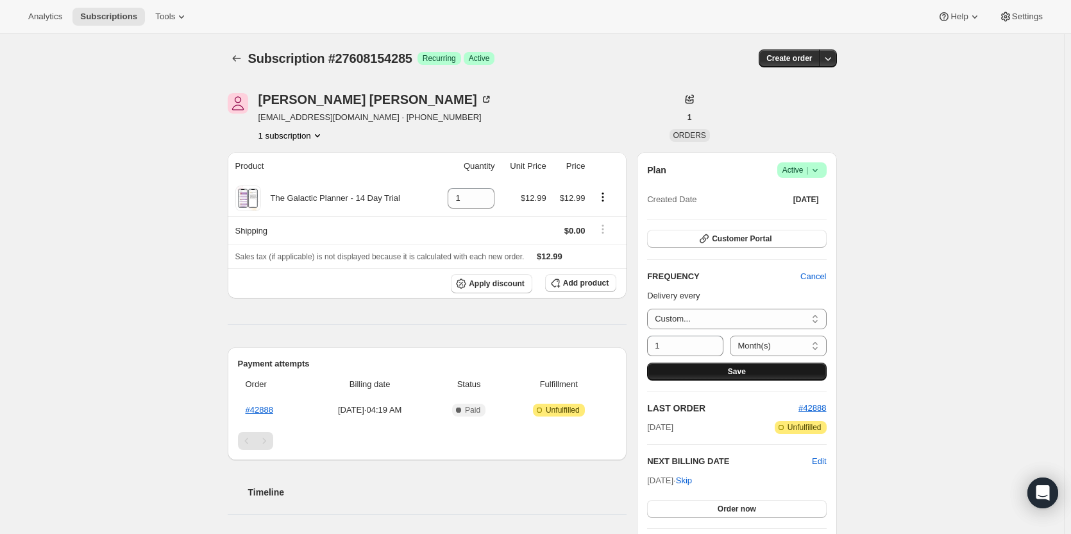
click at [737, 373] on span "Save" at bounding box center [737, 371] width 18 height 10
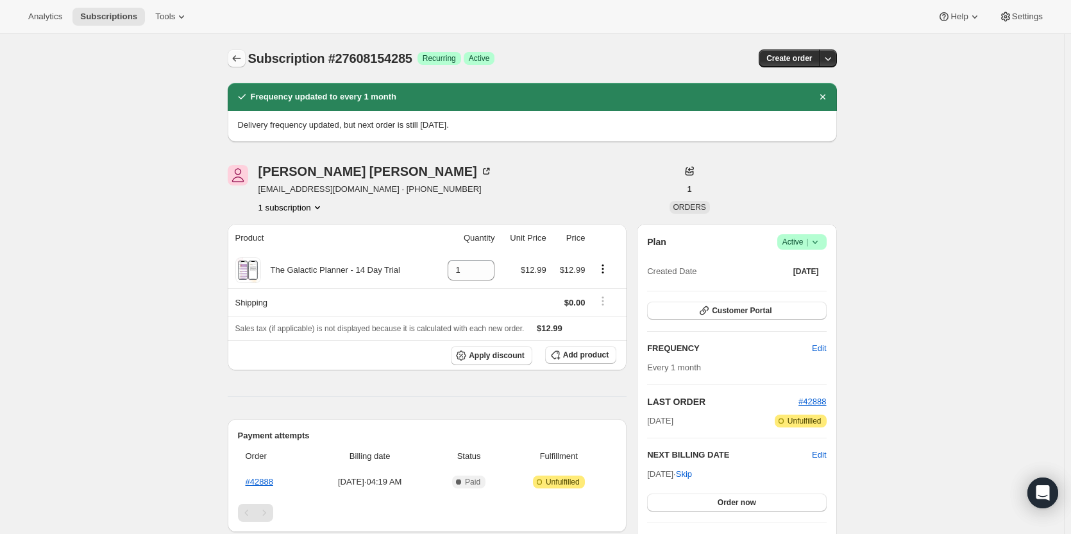
click at [233, 56] on icon "Subscriptions" at bounding box center [236, 58] width 13 height 13
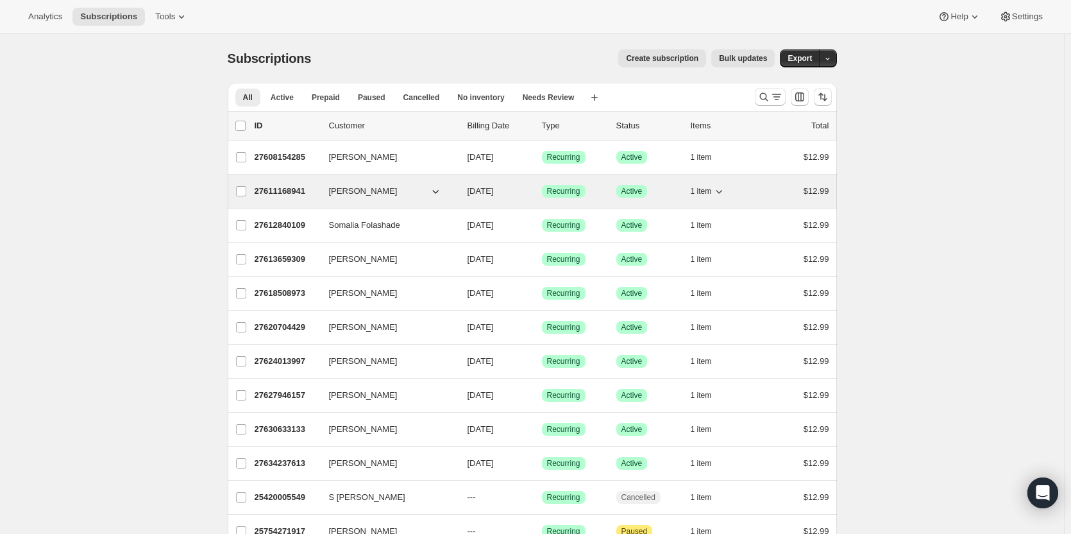
click at [271, 189] on p "27611168941" at bounding box center [287, 191] width 64 height 13
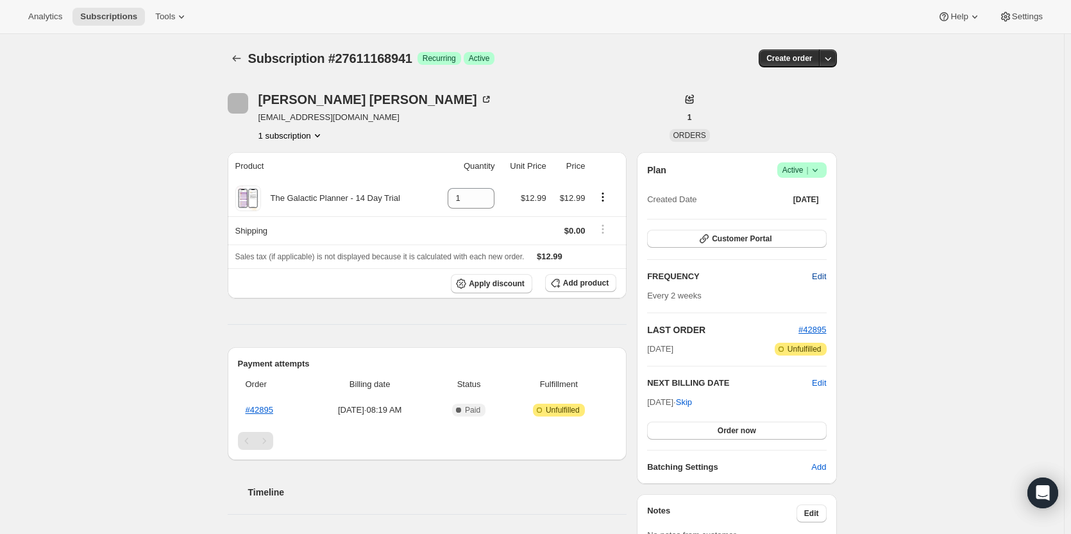
click at [825, 276] on span "Edit" at bounding box center [819, 276] width 14 height 13
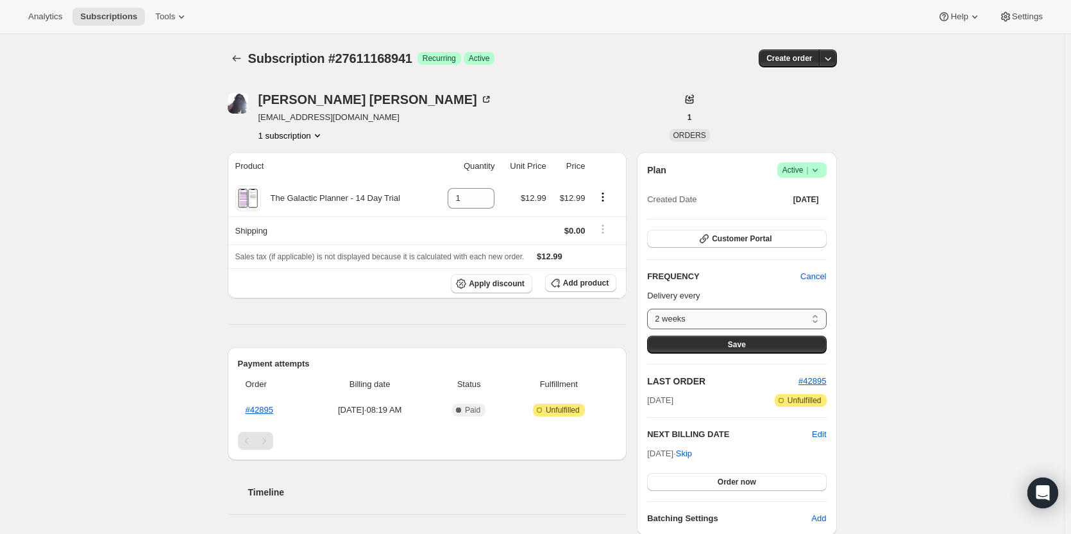
click at [773, 318] on select "2 weeks Custom..." at bounding box center [736, 318] width 179 height 21
select select "custom"
click at [650, 308] on select "2 weeks Custom..." at bounding box center [736, 318] width 179 height 21
select select "MONTH"
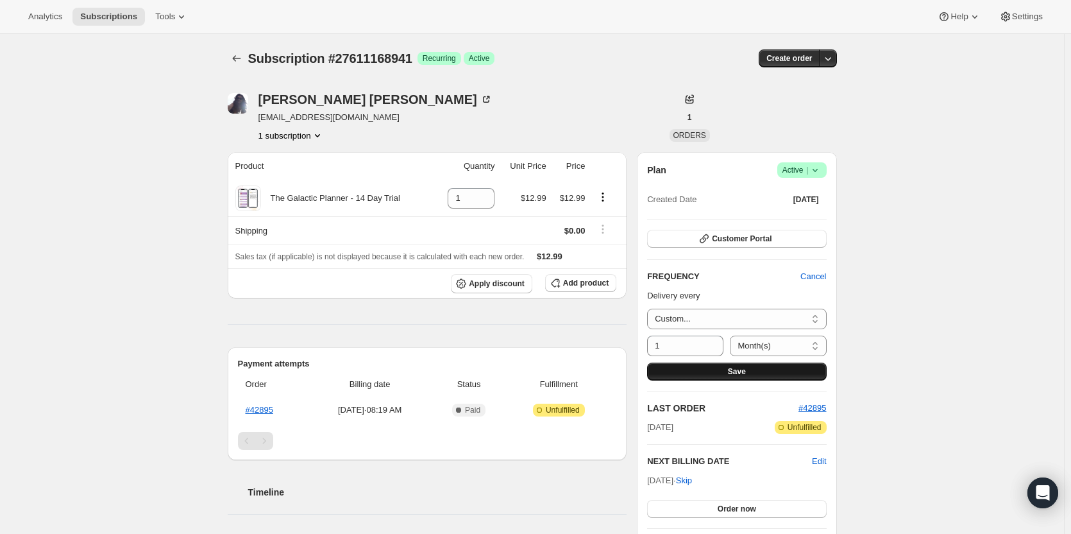
click at [733, 370] on span "Save" at bounding box center [737, 371] width 18 height 10
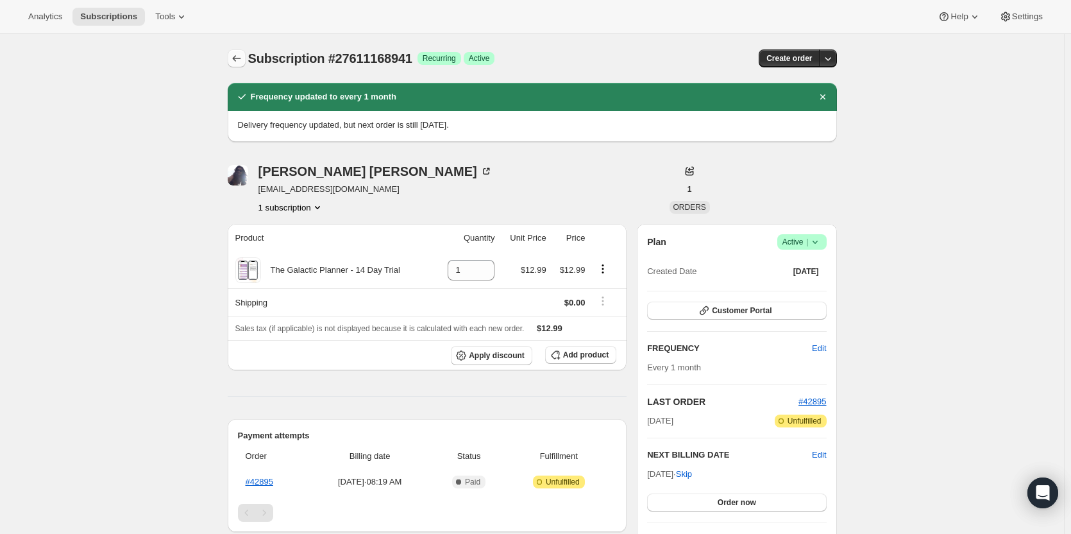
click at [239, 60] on icon "Subscriptions" at bounding box center [236, 58] width 13 height 13
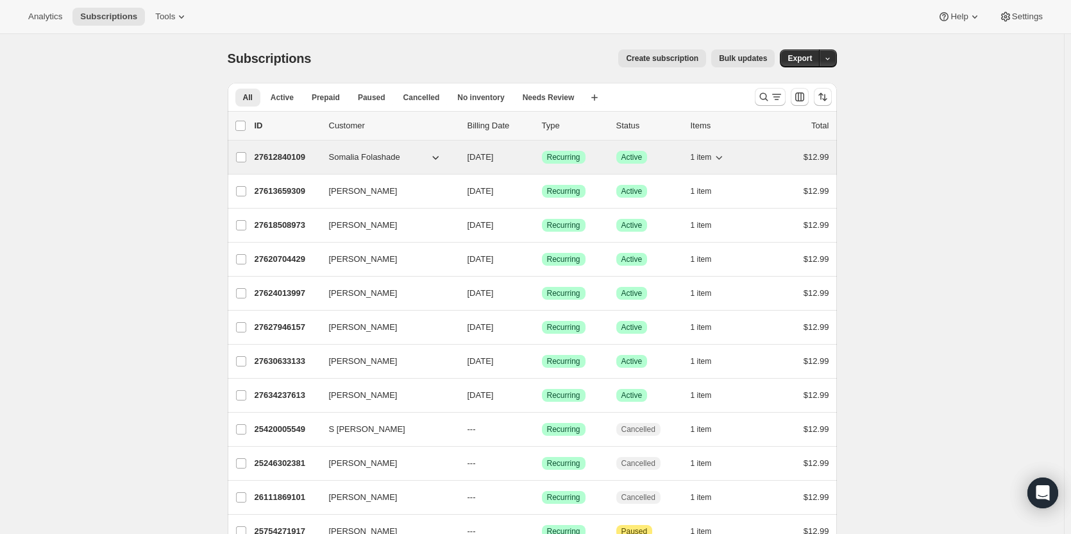
click at [282, 153] on p "27612840109" at bounding box center [287, 157] width 64 height 13
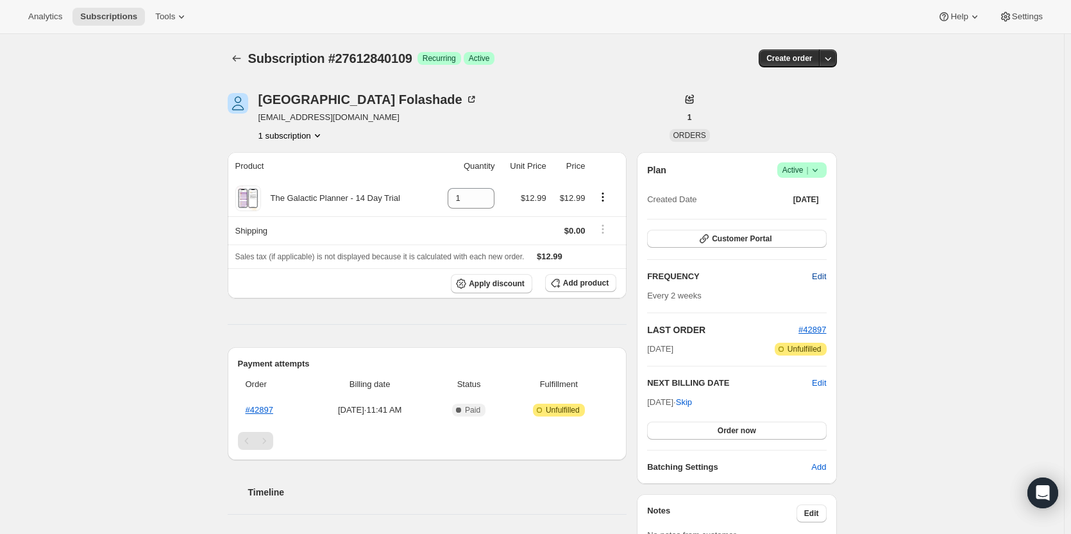
click at [819, 275] on span "Edit" at bounding box center [819, 276] width 14 height 13
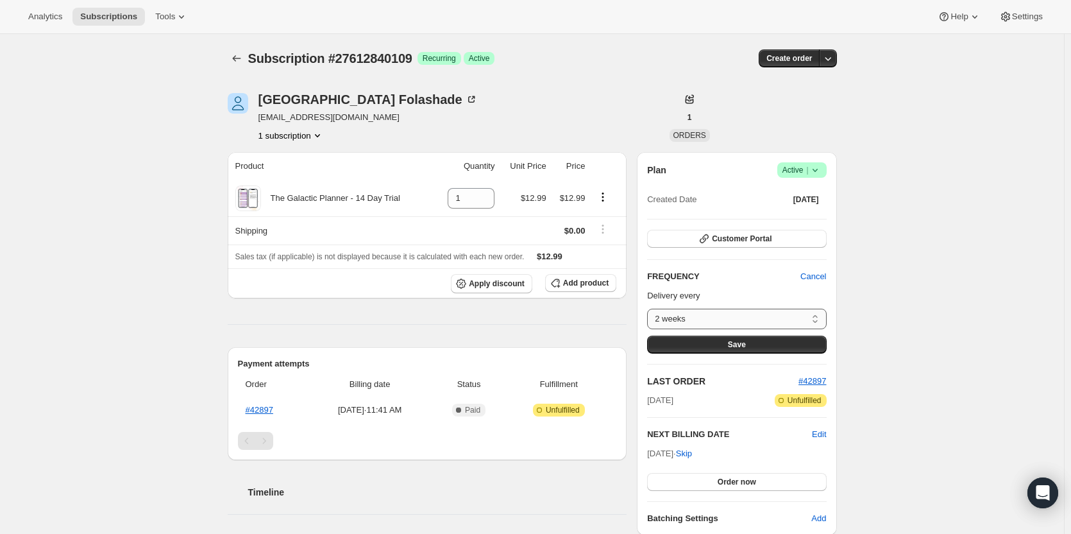
click at [782, 314] on select "2 weeks Custom..." at bounding box center [736, 318] width 179 height 21
select select "custom"
click at [650, 308] on select "2 weeks Custom..." at bounding box center [736, 318] width 179 height 21
select select "MONTH"
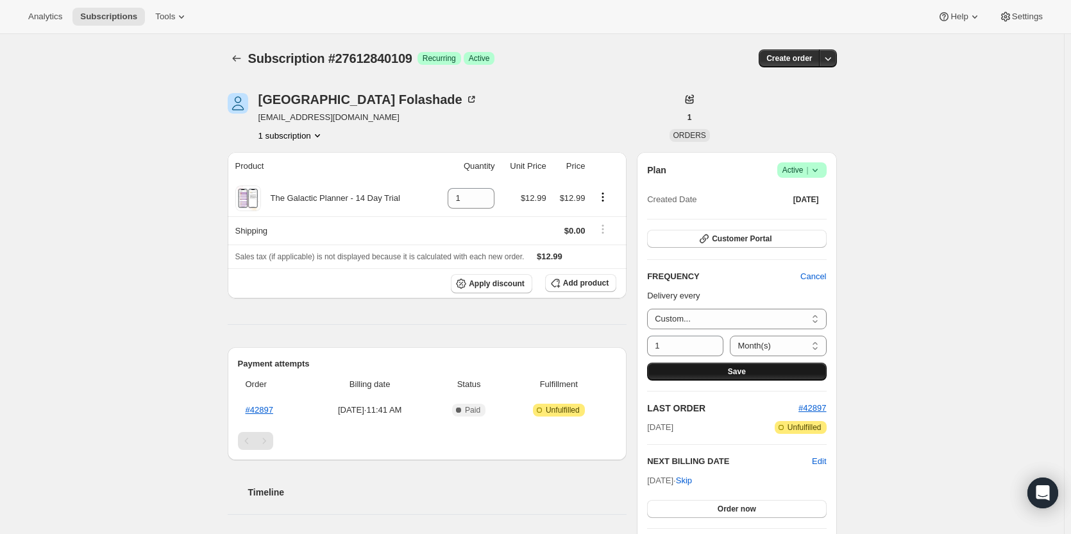
click at [741, 370] on span "Save" at bounding box center [737, 371] width 18 height 10
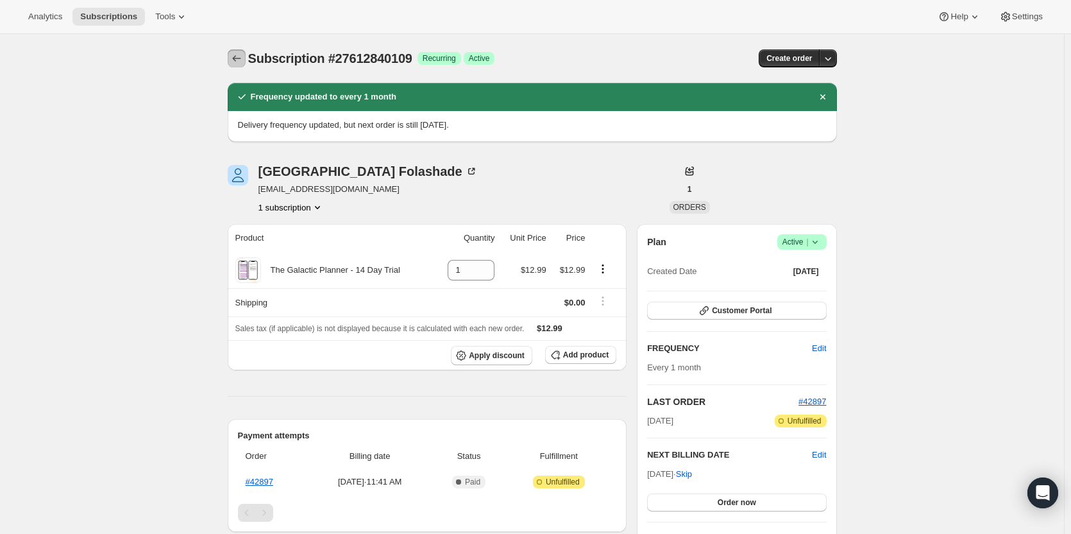
click at [237, 54] on icon "Subscriptions" at bounding box center [236, 58] width 13 height 13
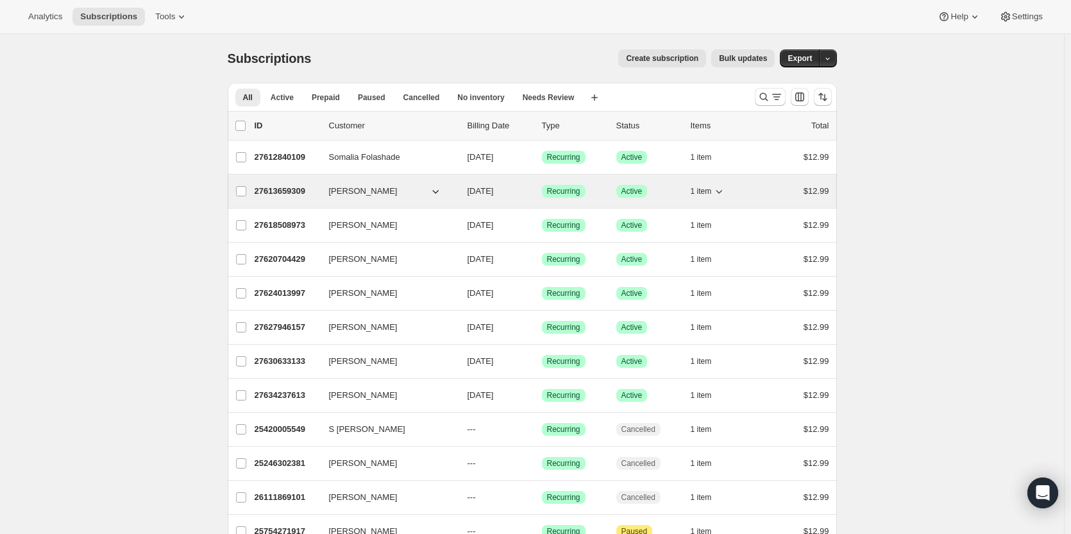
click at [278, 190] on p "27613659309" at bounding box center [287, 191] width 64 height 13
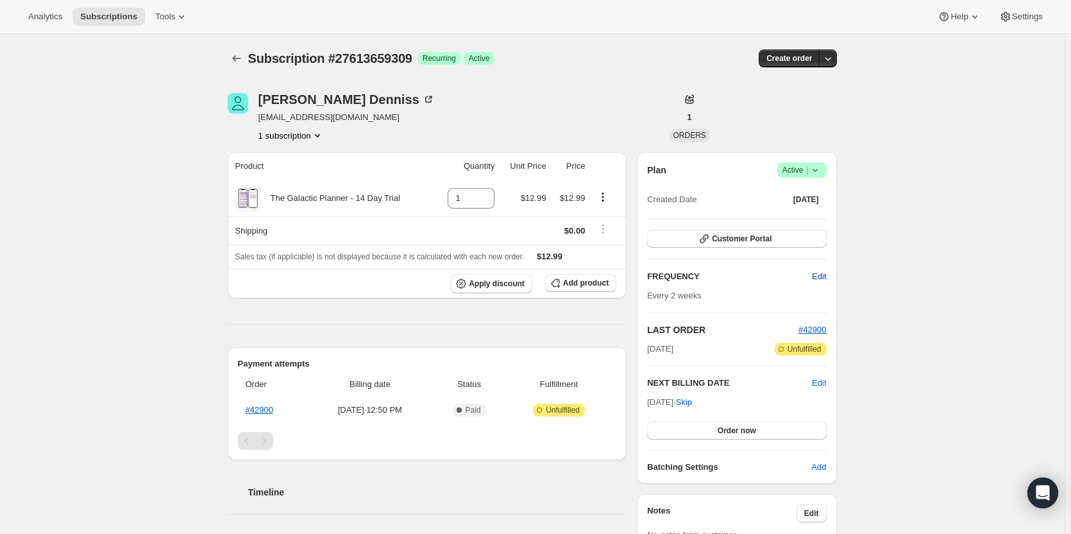
click at [816, 276] on span "Edit" at bounding box center [819, 276] width 14 height 13
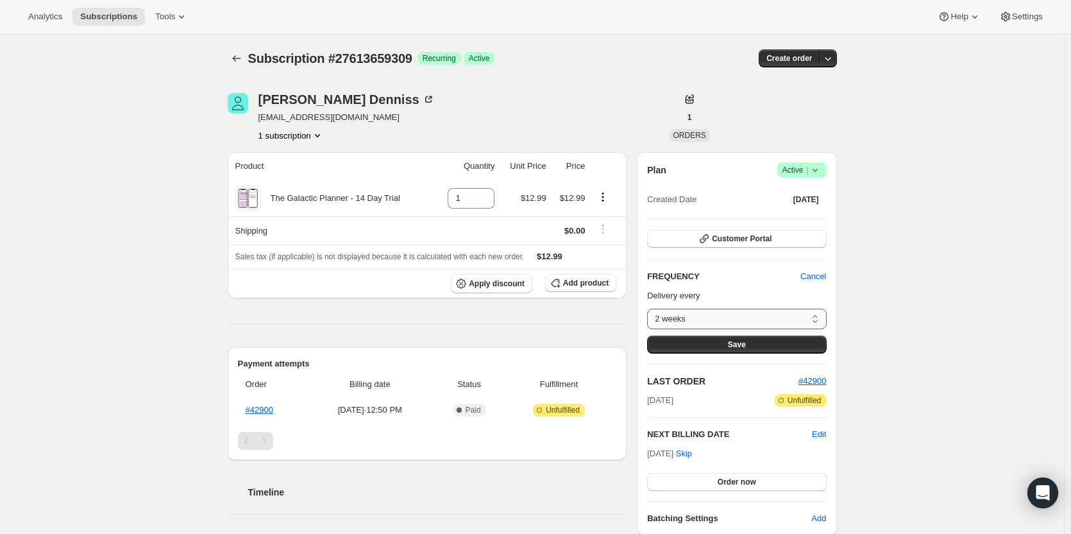
click at [780, 315] on select "2 weeks Custom..." at bounding box center [736, 318] width 179 height 21
select select "custom"
click at [650, 308] on select "2 weeks Custom..." at bounding box center [736, 318] width 179 height 21
select select "MONTH"
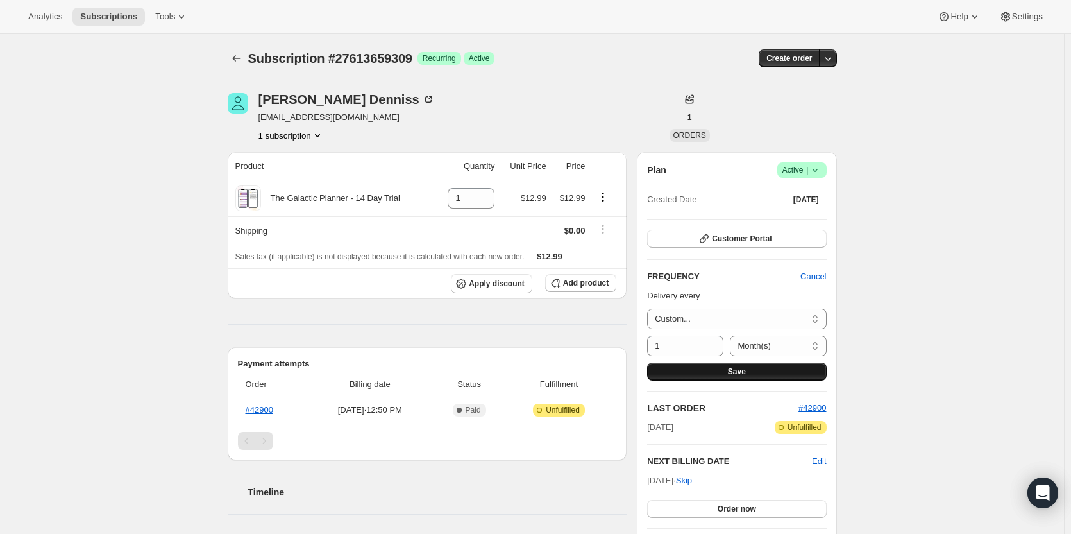
click at [715, 376] on button "Save" at bounding box center [736, 371] width 179 height 18
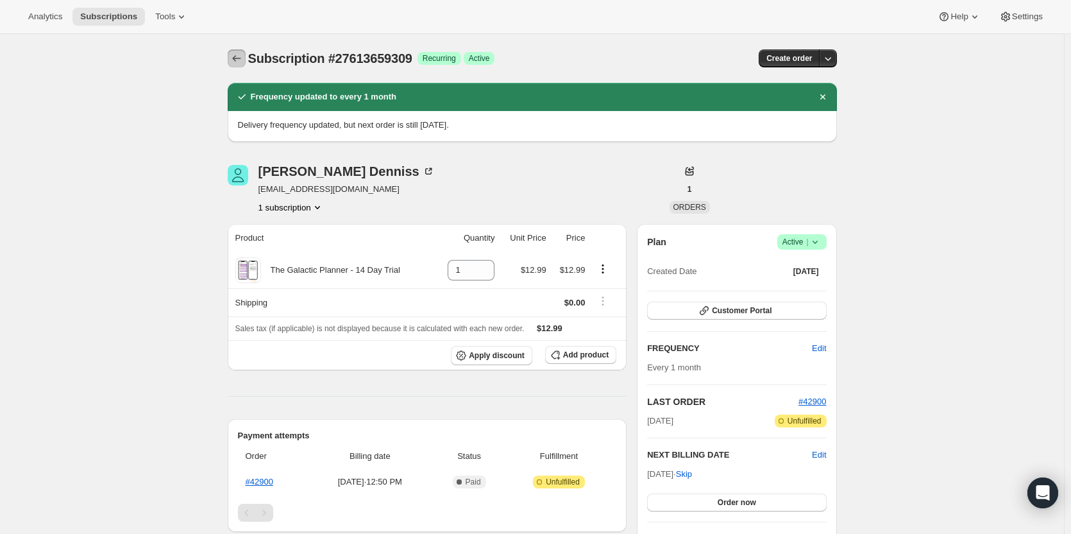
click at [239, 58] on icon "Subscriptions" at bounding box center [236, 58] width 13 height 13
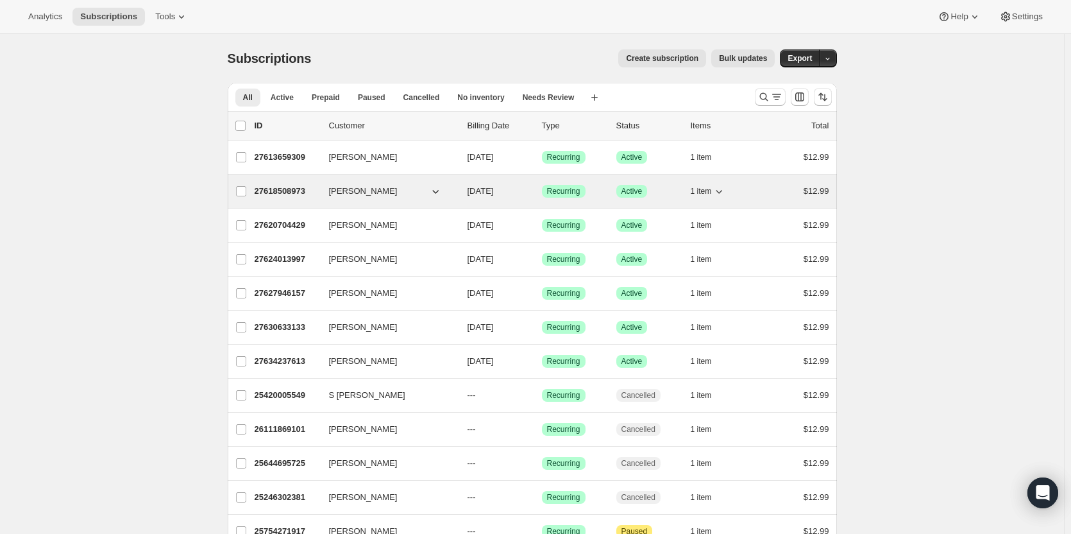
click at [267, 191] on p "27618508973" at bounding box center [287, 191] width 64 height 13
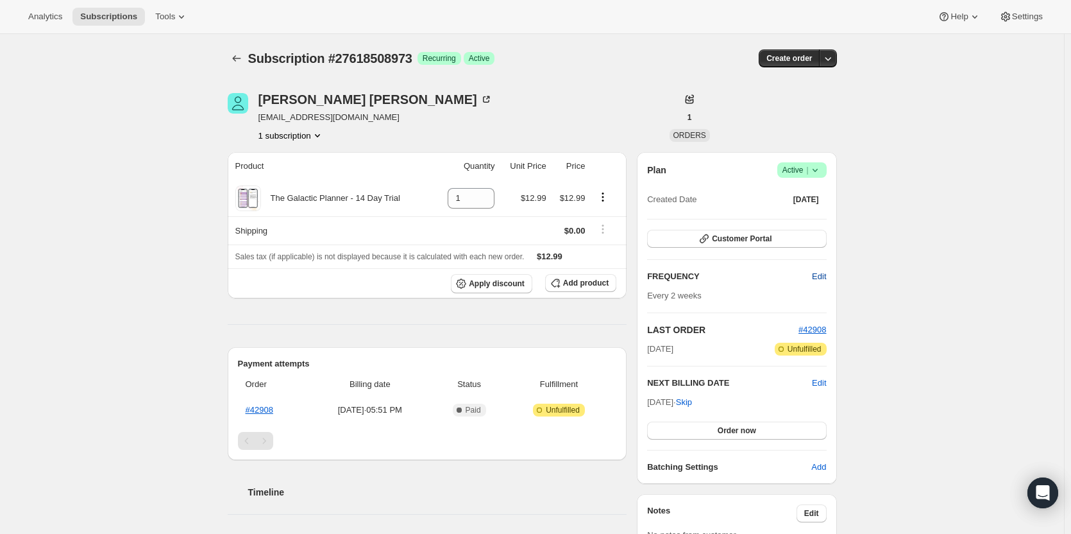
click at [816, 276] on span "Edit" at bounding box center [819, 276] width 14 height 13
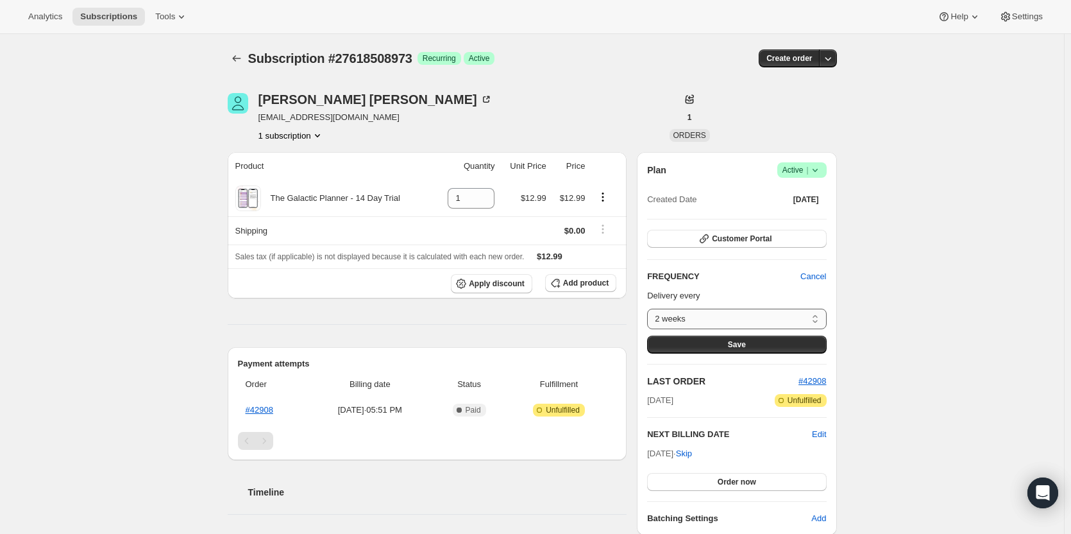
click at [782, 320] on select "2 weeks Custom..." at bounding box center [736, 318] width 179 height 21
select select "custom"
click at [650, 308] on select "2 weeks Custom..." at bounding box center [736, 318] width 179 height 21
select select "MONTH"
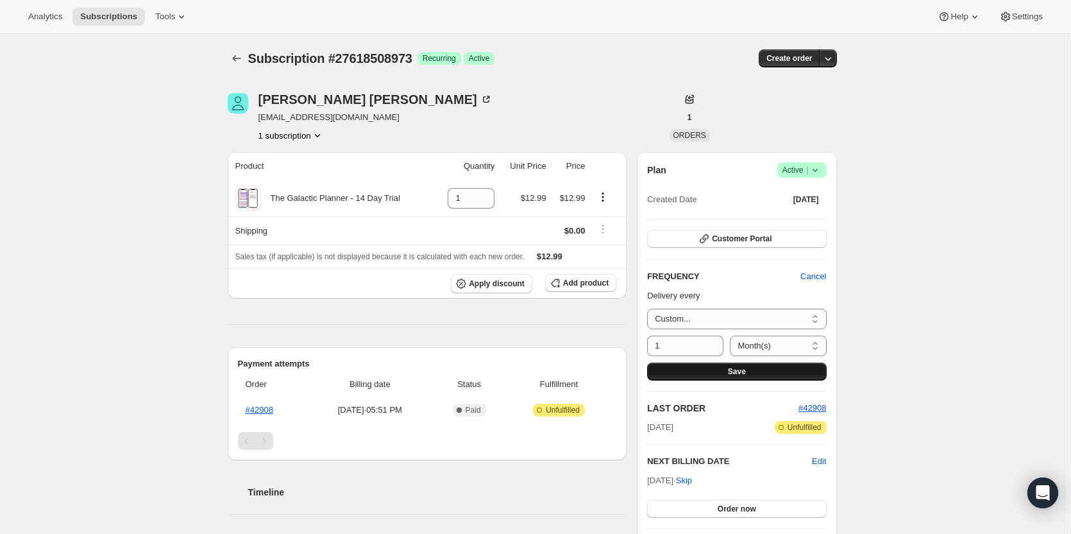
click at [712, 369] on button "Save" at bounding box center [736, 371] width 179 height 18
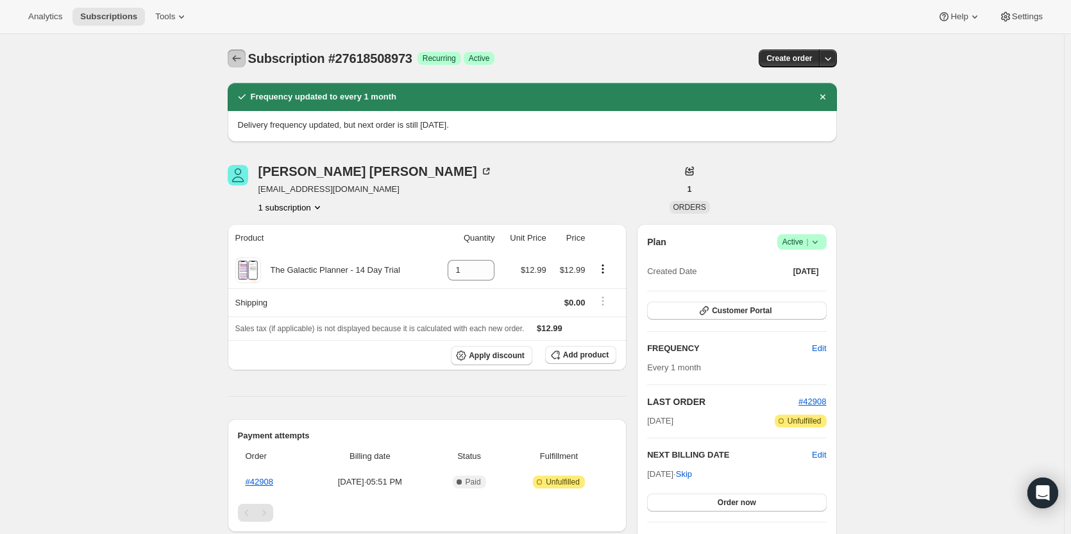
click at [235, 56] on icon "Subscriptions" at bounding box center [236, 58] width 13 height 13
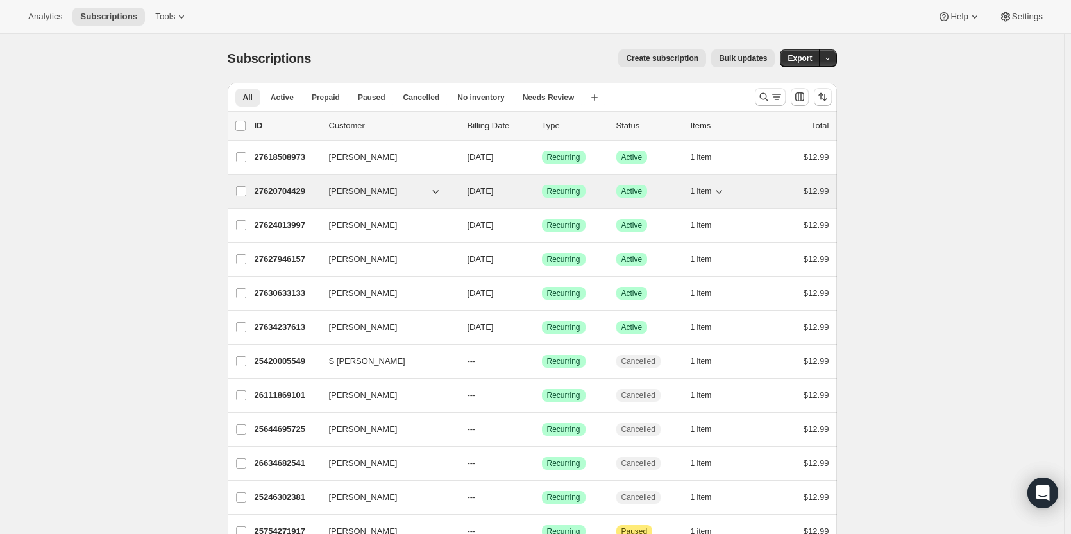
click at [267, 192] on p "27620704429" at bounding box center [287, 191] width 64 height 13
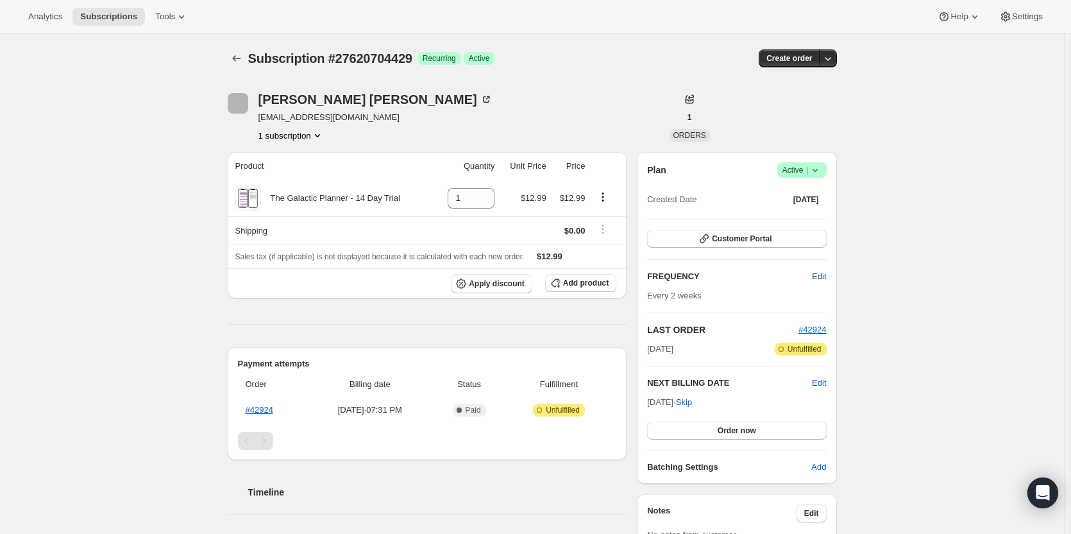
click at [824, 275] on span "Edit" at bounding box center [819, 276] width 14 height 13
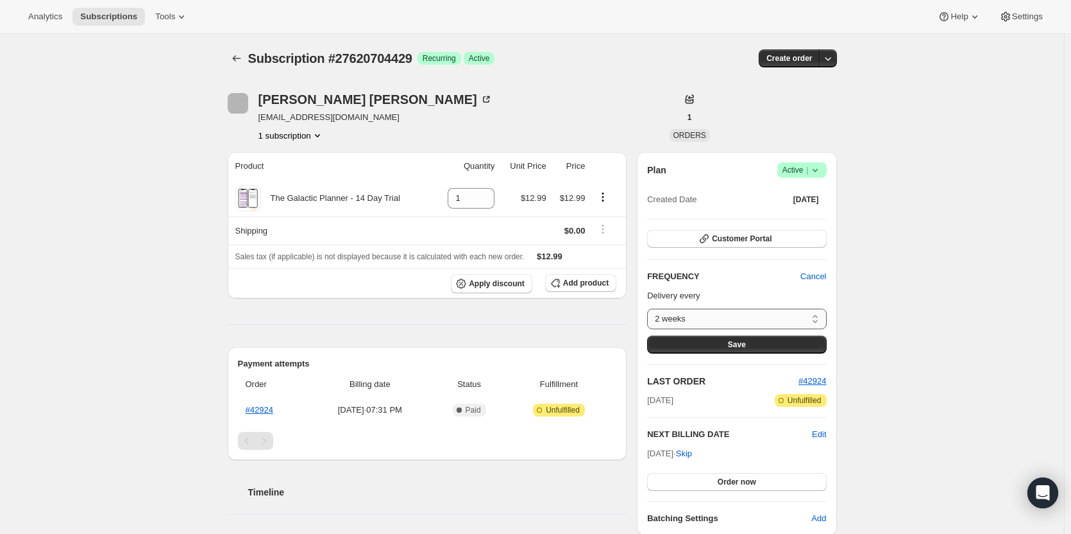
click at [792, 323] on select "2 weeks Custom..." at bounding box center [736, 318] width 179 height 21
select select "custom"
click at [650, 308] on select "2 weeks Custom..." at bounding box center [736, 318] width 179 height 21
select select "MONTH"
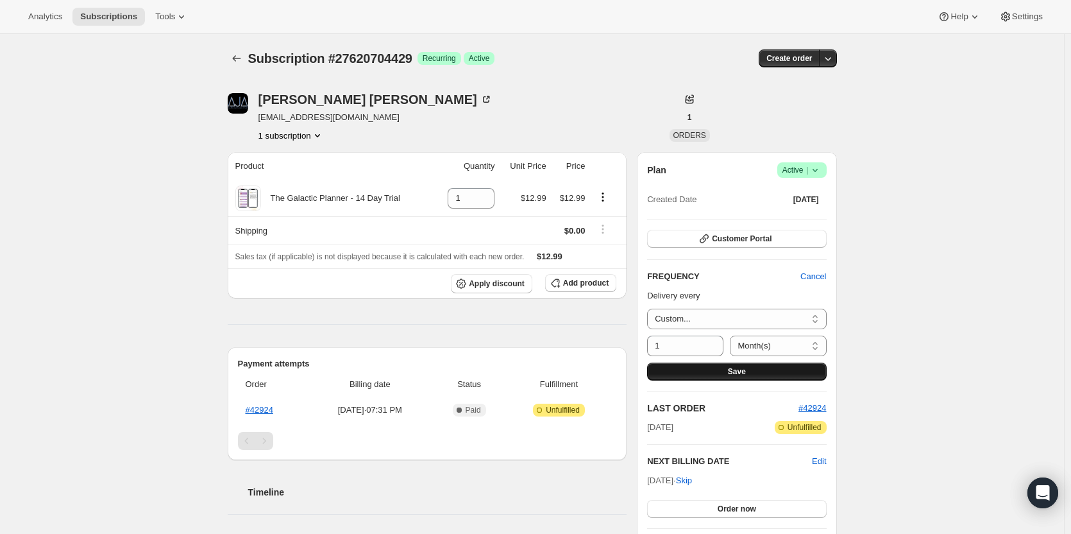
click at [759, 371] on button "Save" at bounding box center [736, 371] width 179 height 18
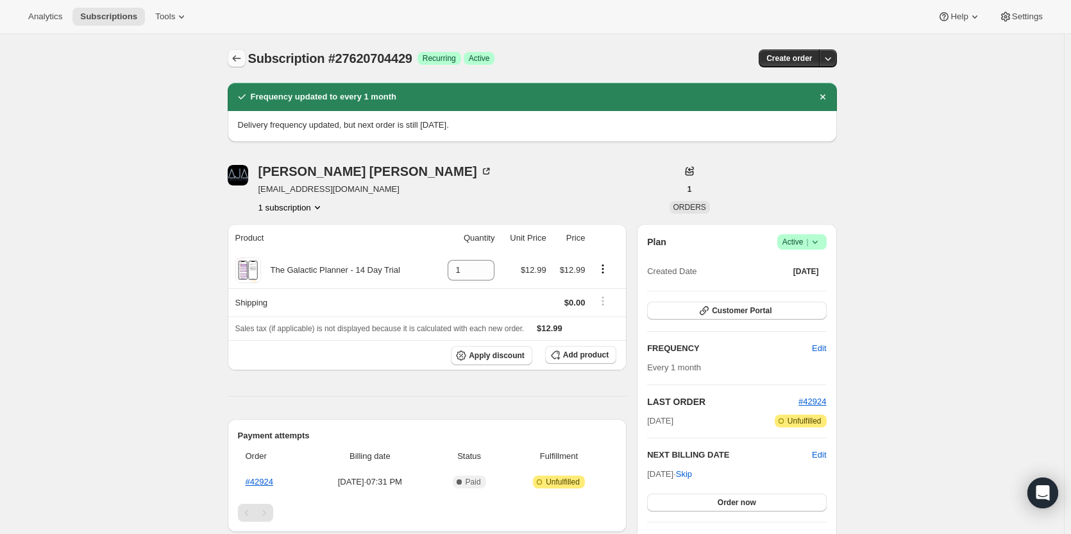
click at [246, 64] on button "Subscriptions" at bounding box center [237, 58] width 18 height 18
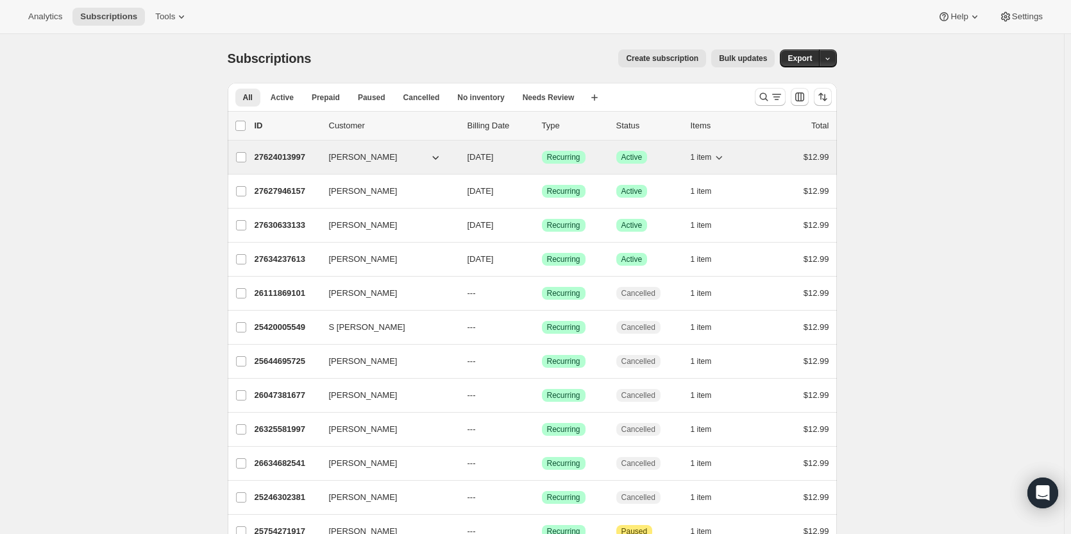
click at [282, 159] on p "27624013997" at bounding box center [287, 157] width 64 height 13
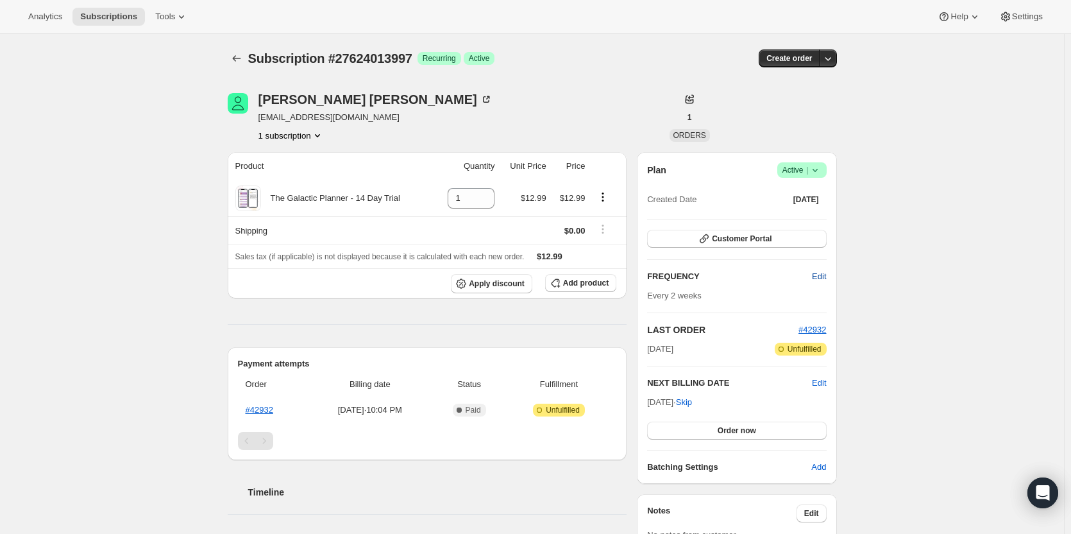
click at [822, 277] on span "Edit" at bounding box center [819, 276] width 14 height 13
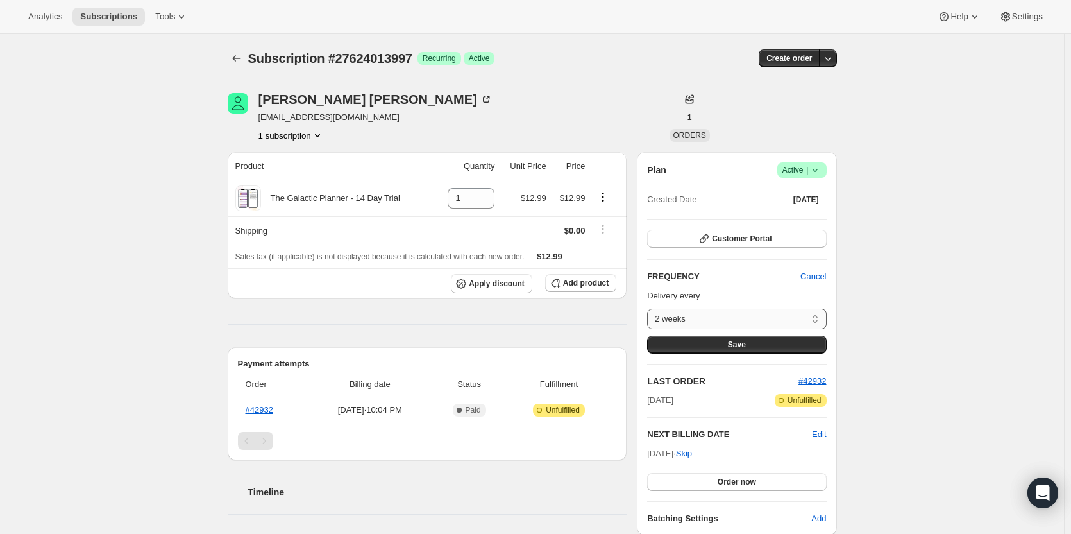
click at [811, 317] on select "2 weeks Custom..." at bounding box center [736, 318] width 179 height 21
select select "custom"
click at [650, 308] on select "2 weeks Custom..." at bounding box center [736, 318] width 179 height 21
select select "MONTH"
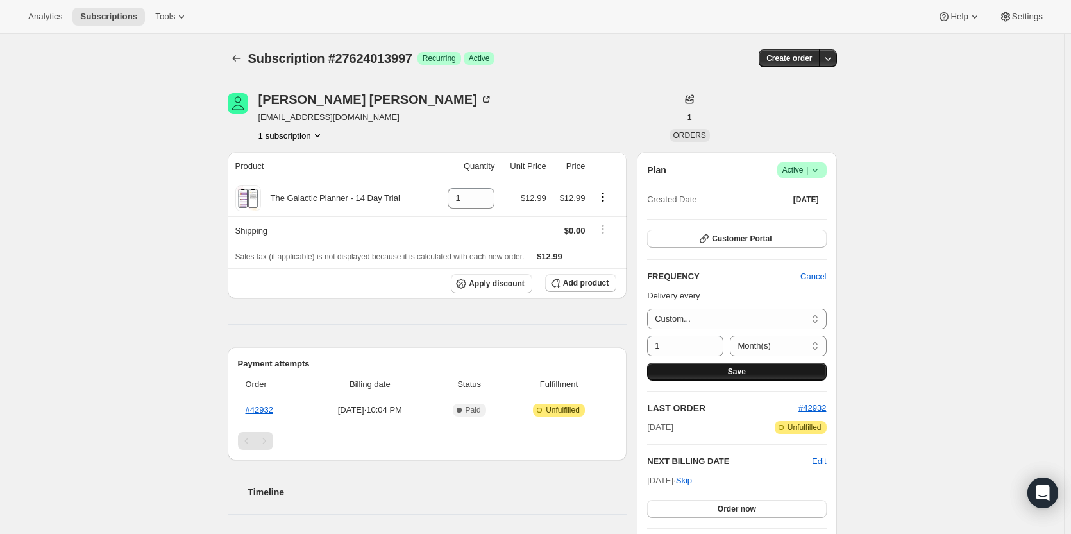
click at [771, 367] on button "Save" at bounding box center [736, 371] width 179 height 18
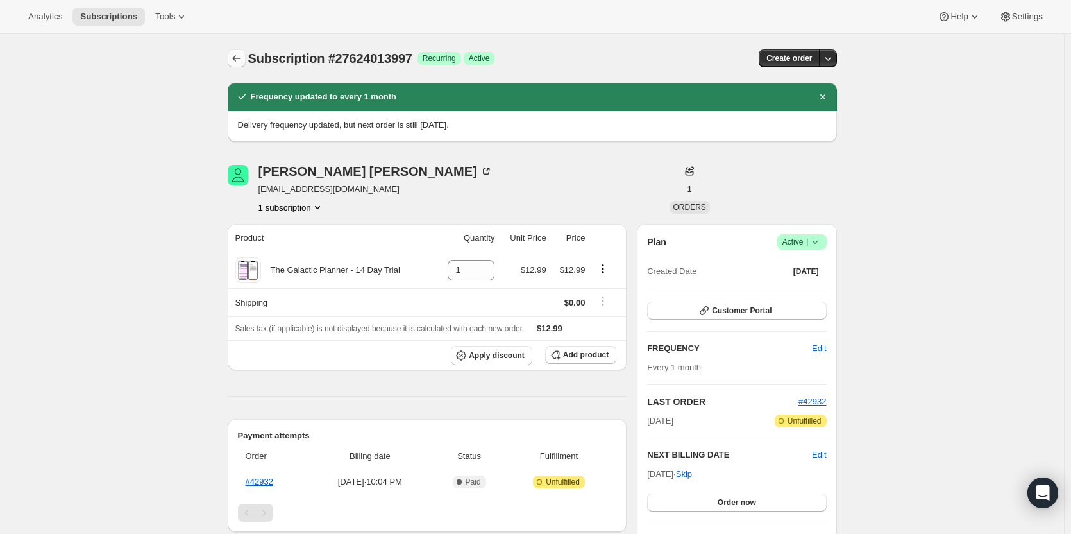
click at [233, 63] on icon "Subscriptions" at bounding box center [236, 58] width 13 height 13
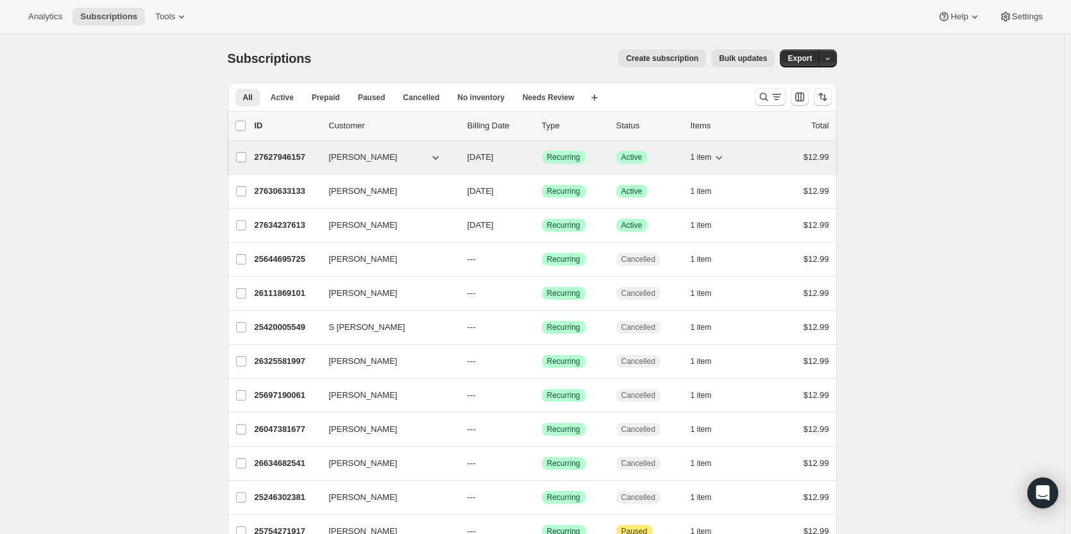
click at [277, 156] on p "27627946157" at bounding box center [287, 157] width 64 height 13
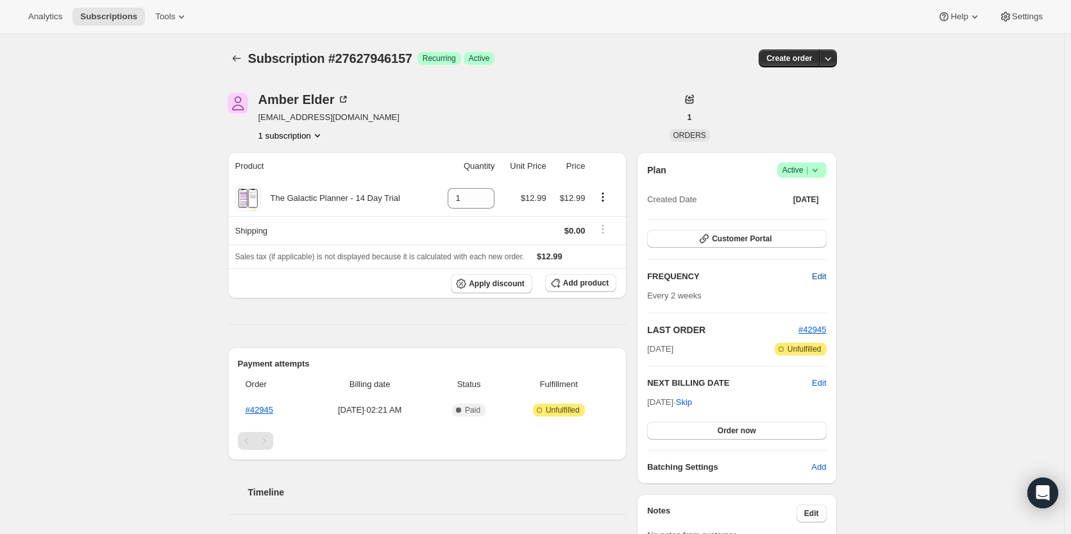
click at [819, 279] on span "Edit" at bounding box center [819, 276] width 14 height 13
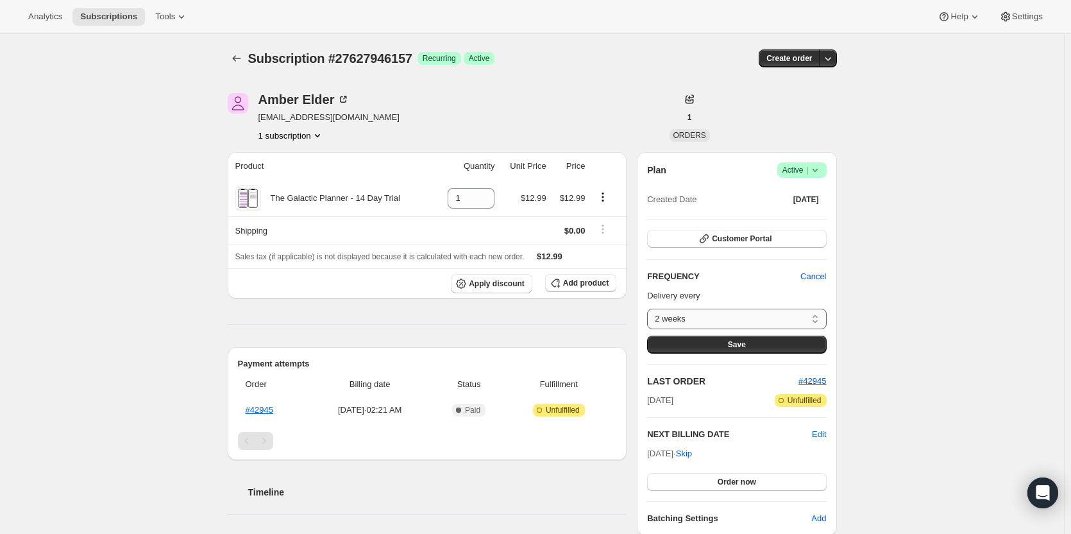
click at [764, 321] on select "2 weeks Custom..." at bounding box center [736, 318] width 179 height 21
select select "custom"
click at [650, 308] on select "2 weeks Custom..." at bounding box center [736, 318] width 179 height 21
select select "MONTH"
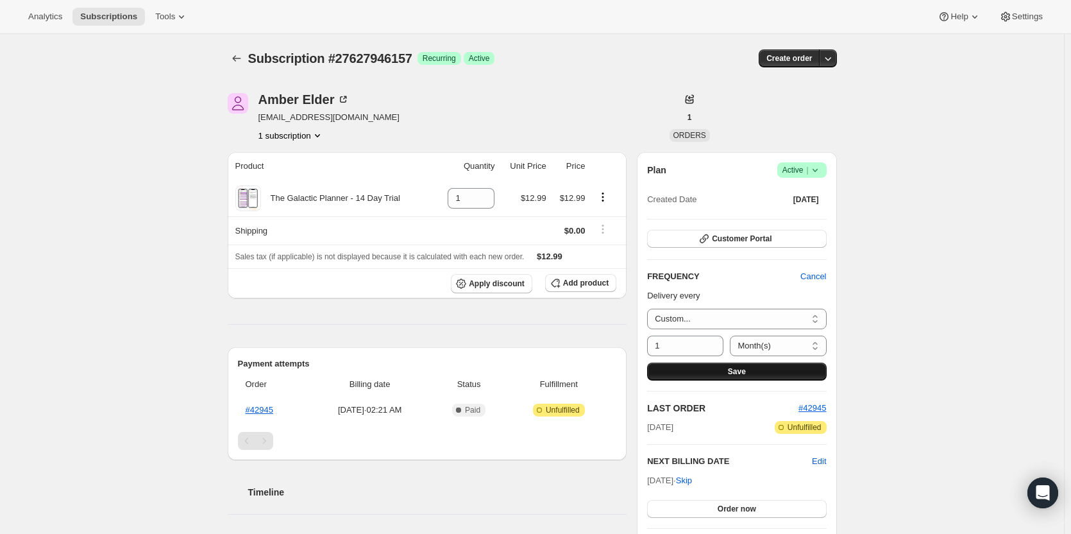
click at [743, 369] on span "Save" at bounding box center [737, 371] width 18 height 10
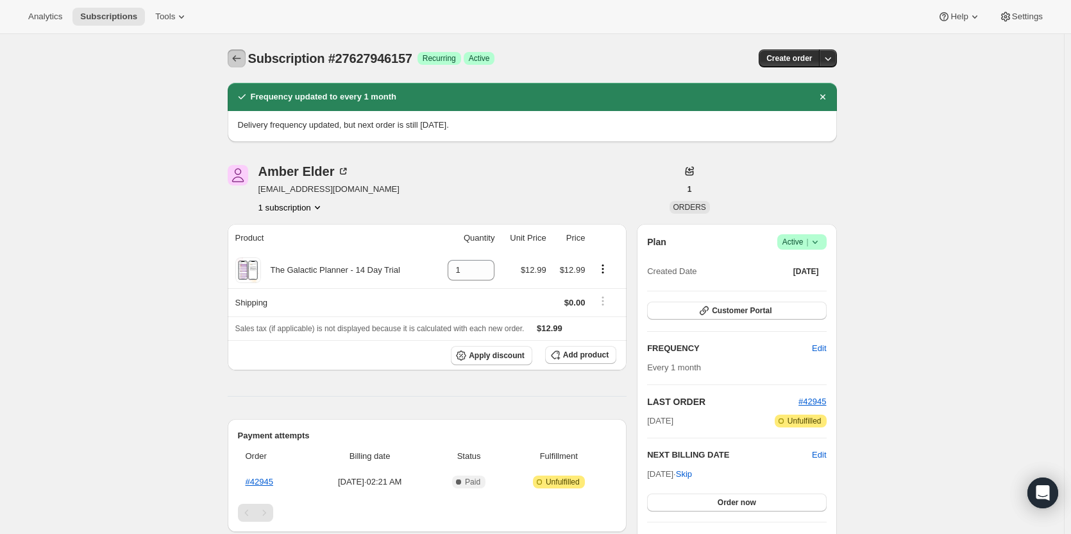
click at [243, 61] on icon "Subscriptions" at bounding box center [236, 58] width 13 height 13
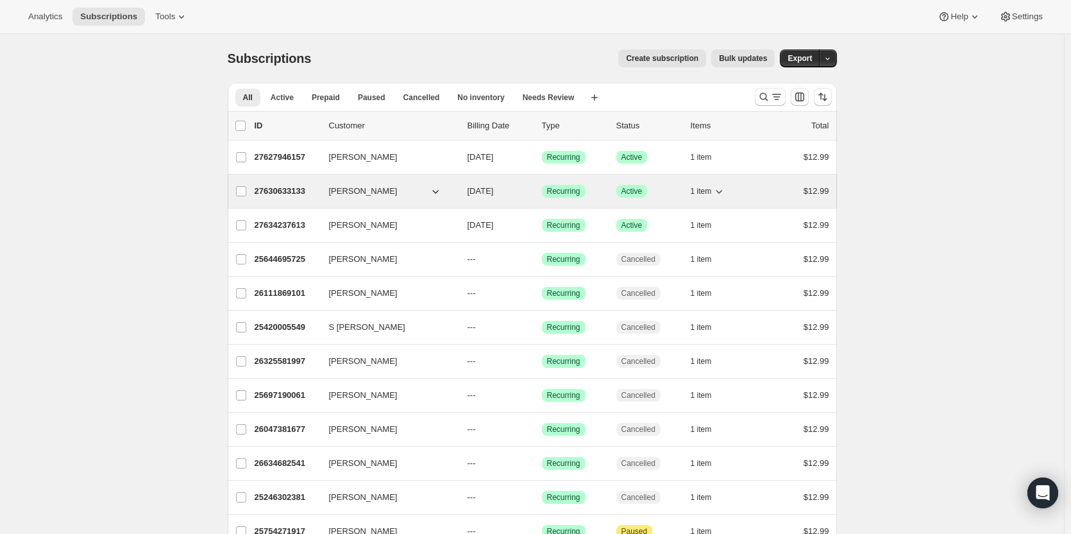
click at [278, 189] on p "27630633133" at bounding box center [287, 191] width 64 height 13
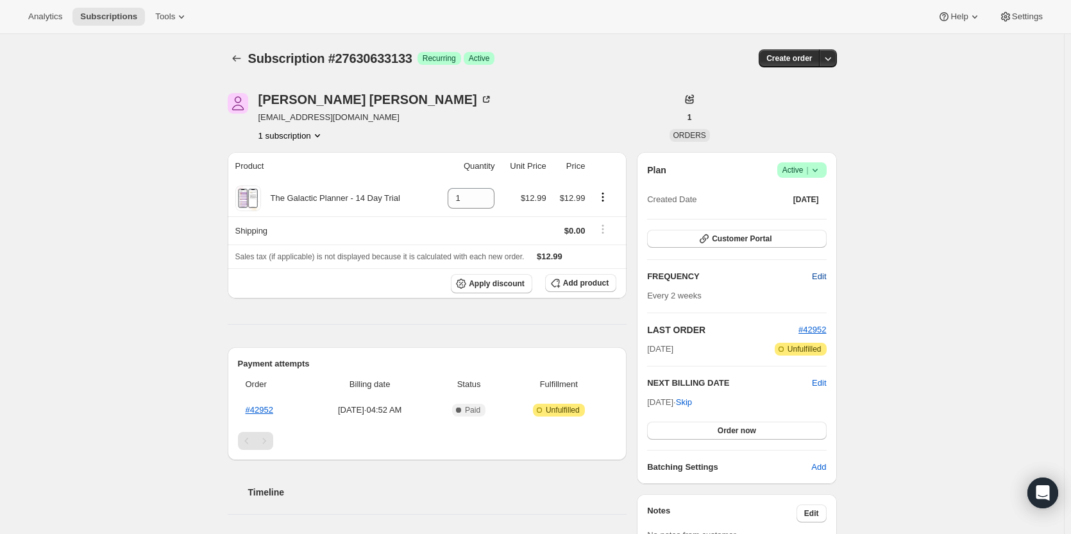
click at [811, 273] on button "Edit" at bounding box center [818, 276] width 29 height 21
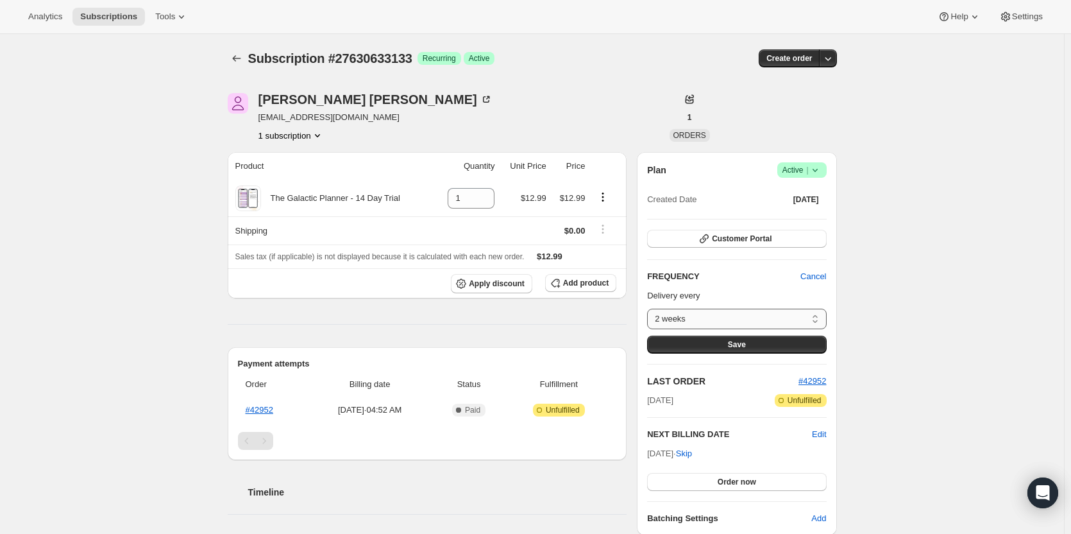
click at [779, 311] on select "2 weeks Custom..." at bounding box center [736, 318] width 179 height 21
select select "custom"
click at [650, 308] on select "2 weeks Custom..." at bounding box center [736, 318] width 179 height 21
select select "MONTH"
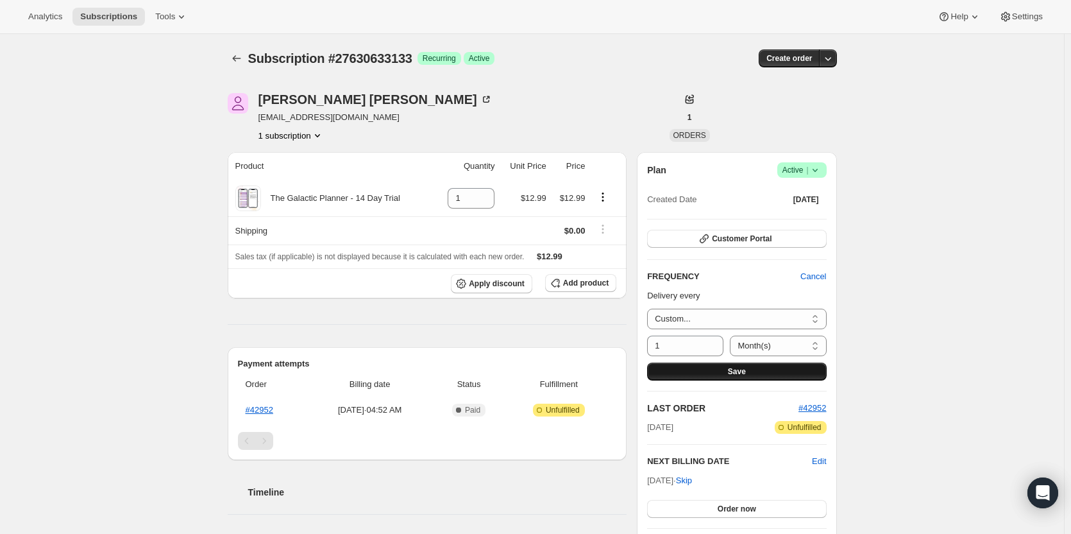
click at [721, 369] on button "Save" at bounding box center [736, 371] width 179 height 18
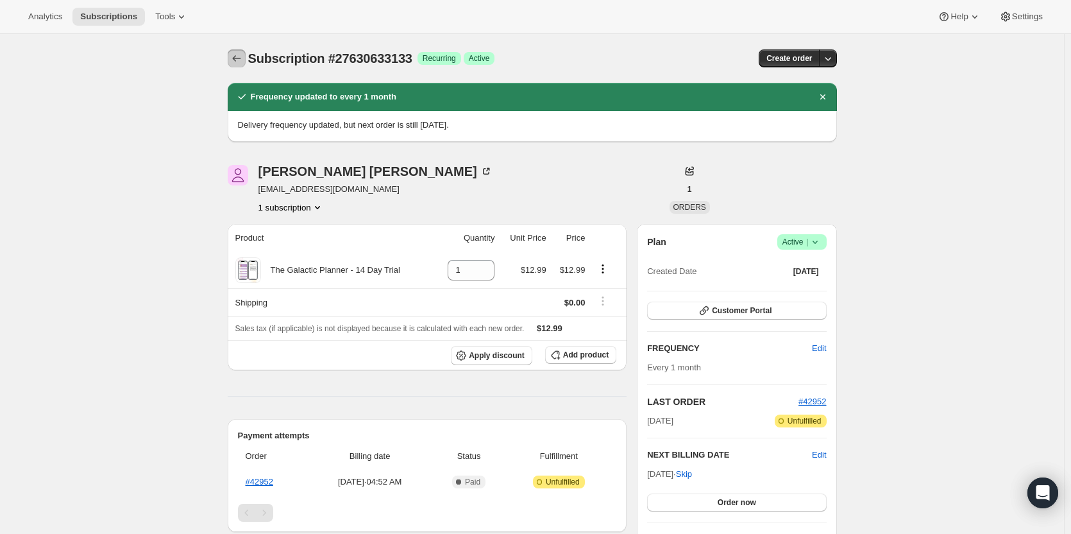
click at [243, 57] on icon "Subscriptions" at bounding box center [236, 58] width 13 height 13
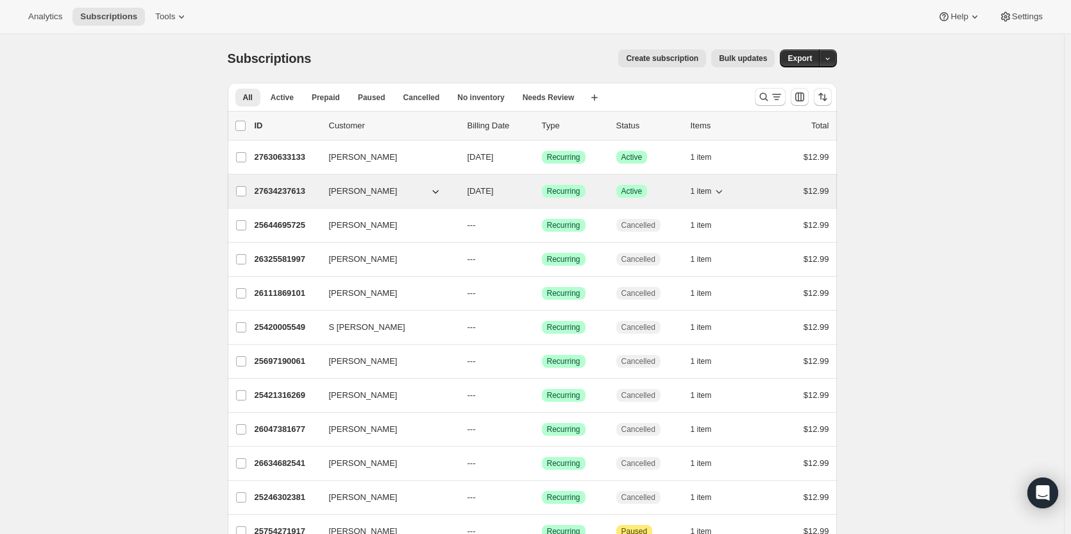
click at [277, 190] on p "27634237613" at bounding box center [287, 191] width 64 height 13
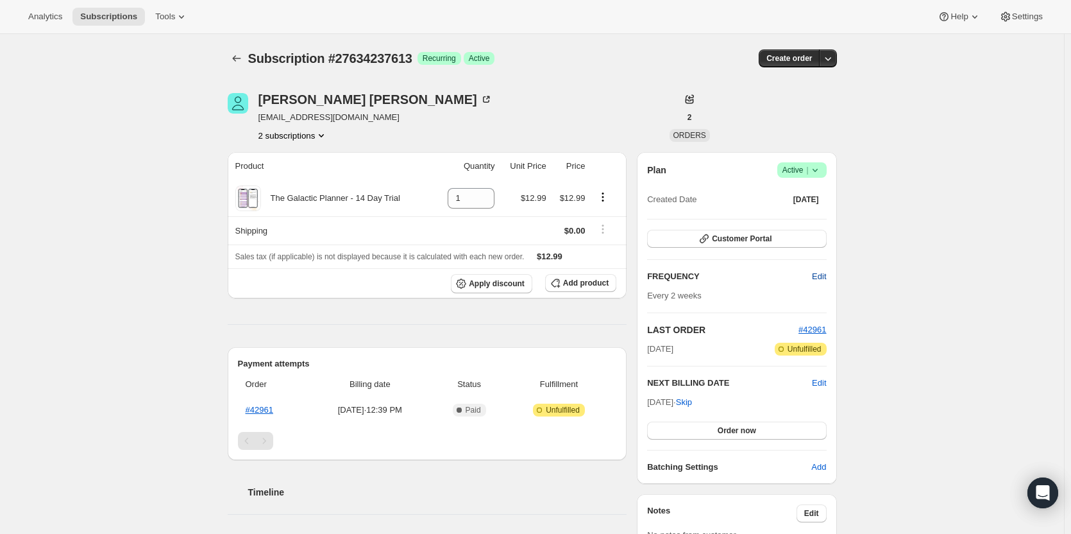
click at [826, 274] on span "Edit" at bounding box center [819, 276] width 14 height 13
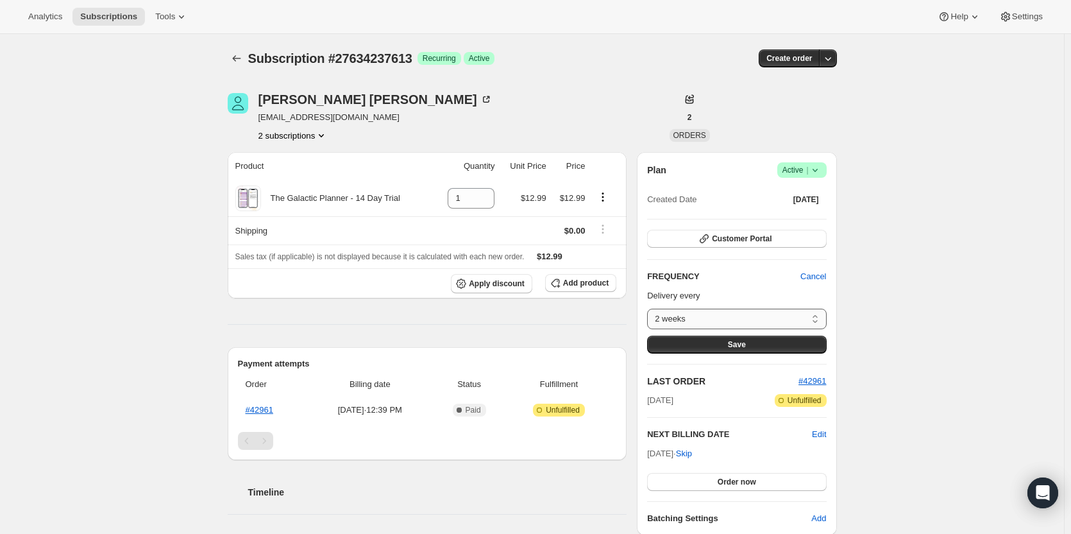
click at [785, 319] on select "2 weeks Custom..." at bounding box center [736, 318] width 179 height 21
select select "custom"
click at [650, 308] on select "2 weeks Custom..." at bounding box center [736, 318] width 179 height 21
select select "MONTH"
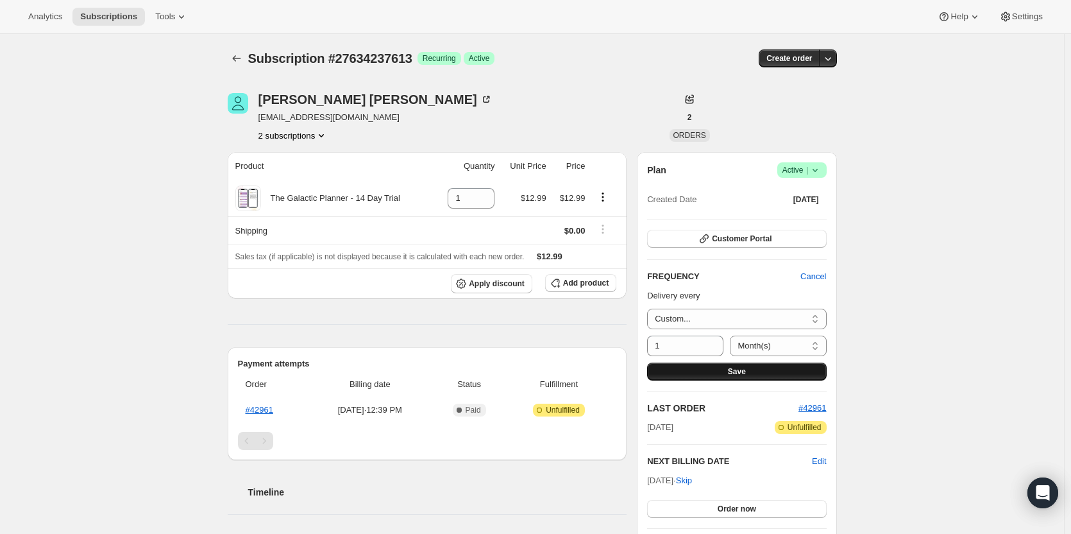
click at [753, 371] on button "Save" at bounding box center [736, 371] width 179 height 18
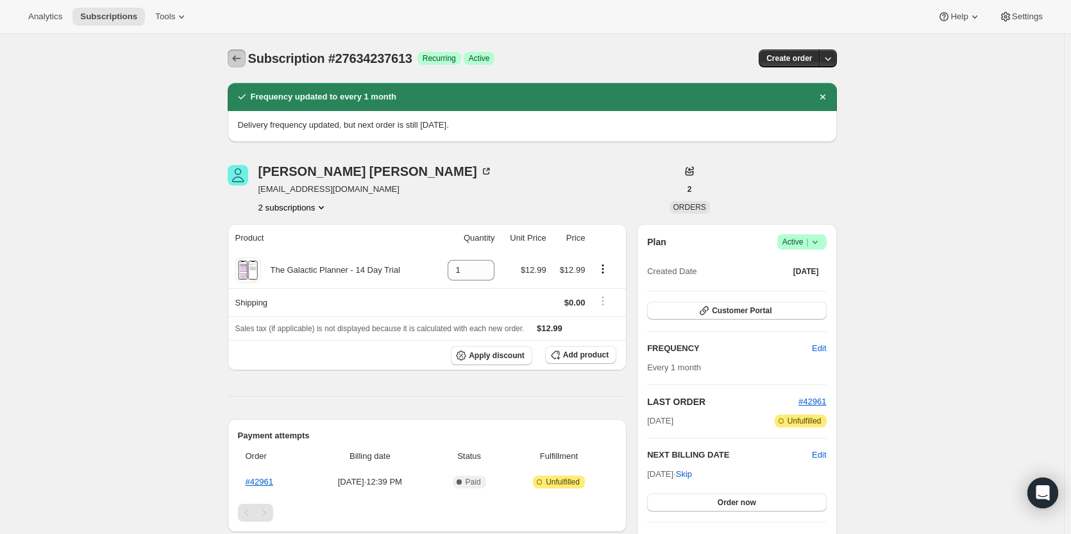
click at [243, 58] on icon "Subscriptions" at bounding box center [236, 58] width 13 height 13
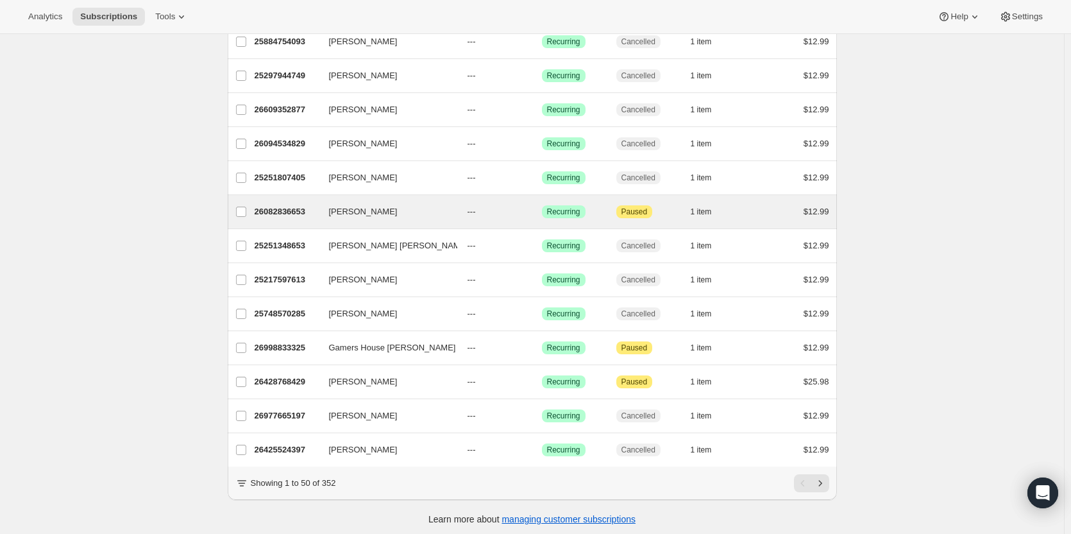
scroll to position [1387, 0]
